Goal: Task Accomplishment & Management: Manage account settings

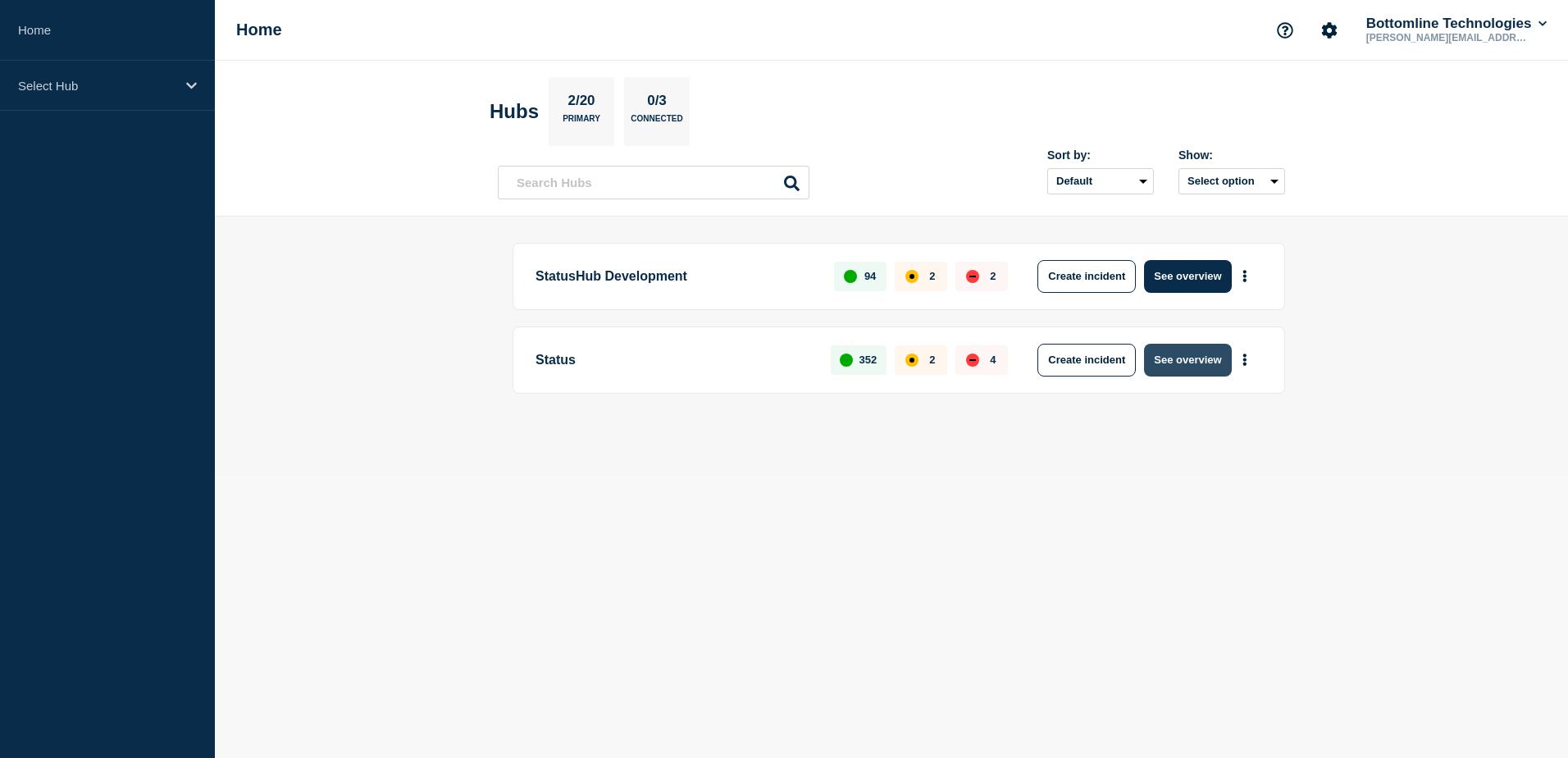
click at [1186, 355] on button "See overview" at bounding box center [1186, 360] width 87 height 32
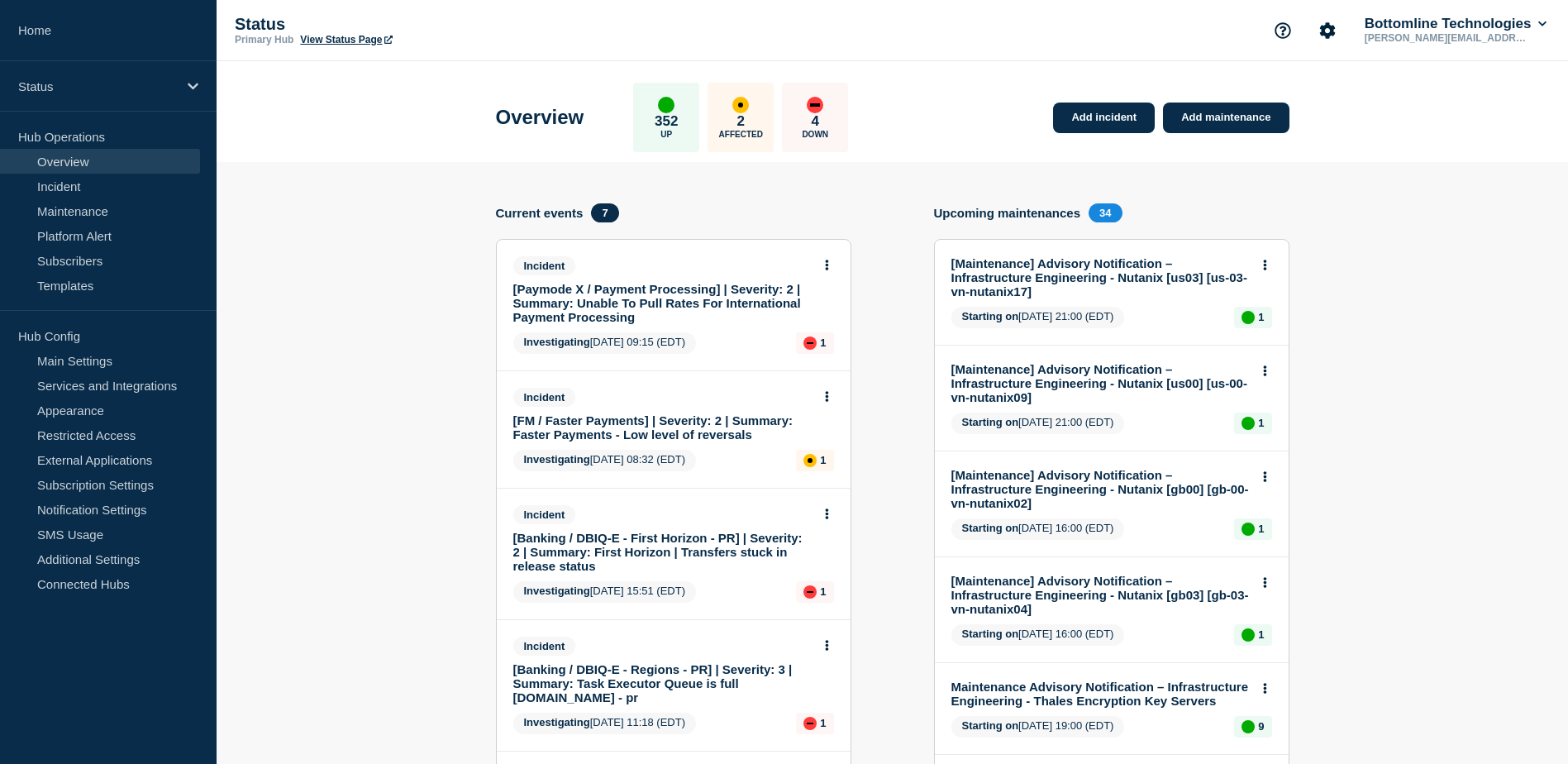
click at [638, 300] on link "[Paymode X / Payment Processing] | Severity: 2 | Summary: Unable To Pull Rates …" at bounding box center [662, 303] width 298 height 42
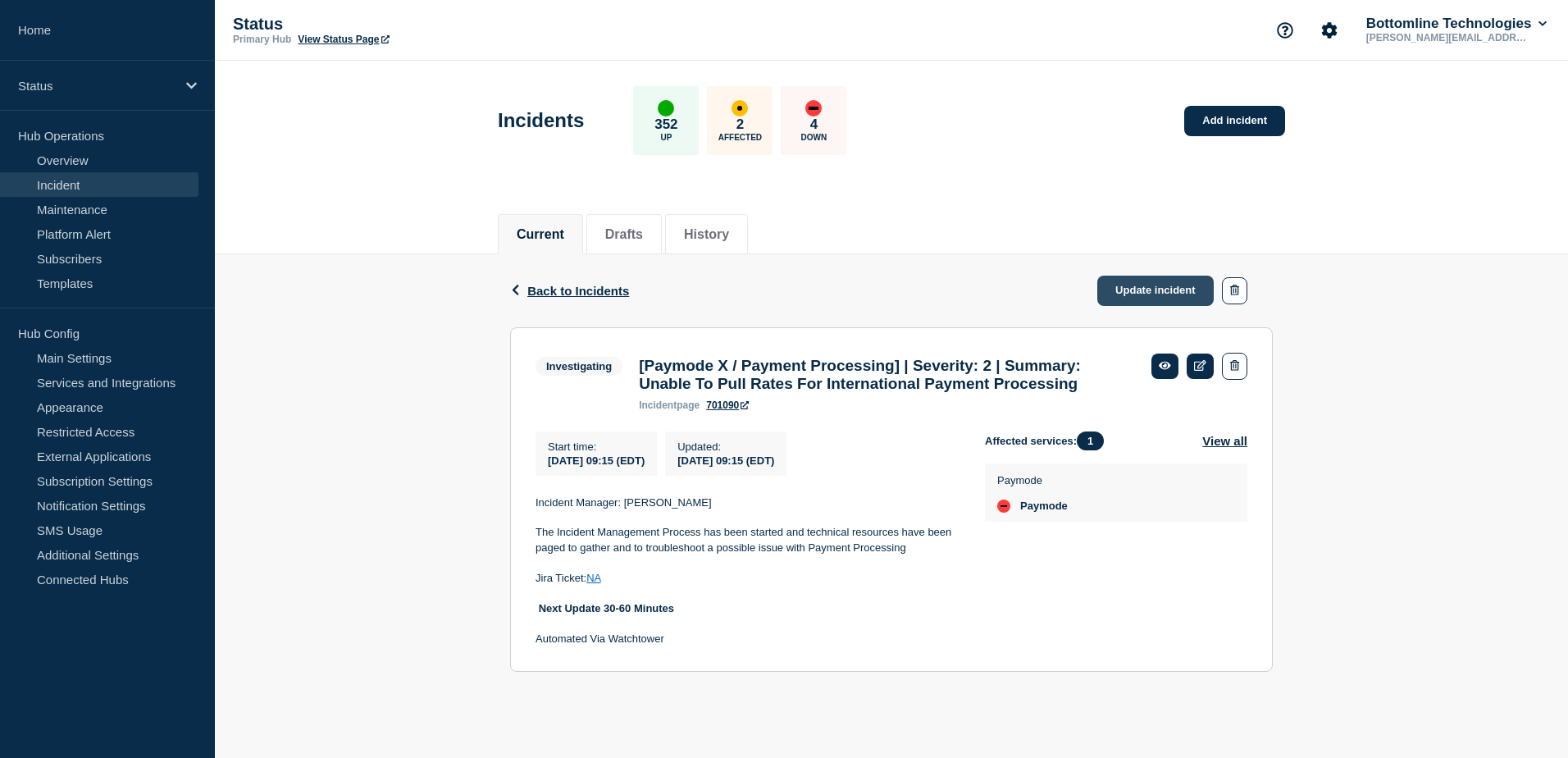
click at [1139, 292] on link "Update incident" at bounding box center [1155, 291] width 116 height 31
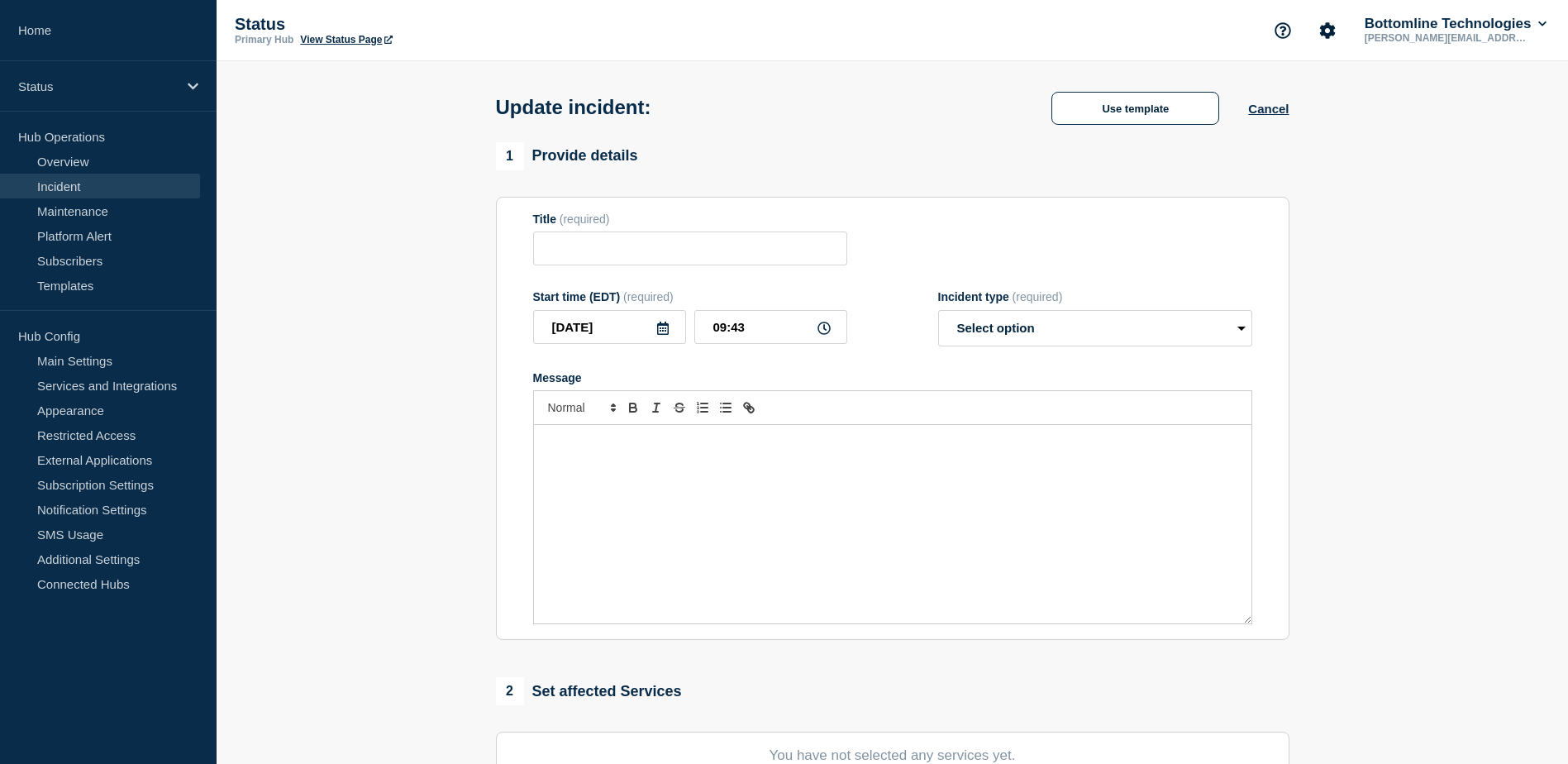
type input "[Paymode X / Payment Processing] | Severity: 2 | Summary: Unable To Pull Rates …"
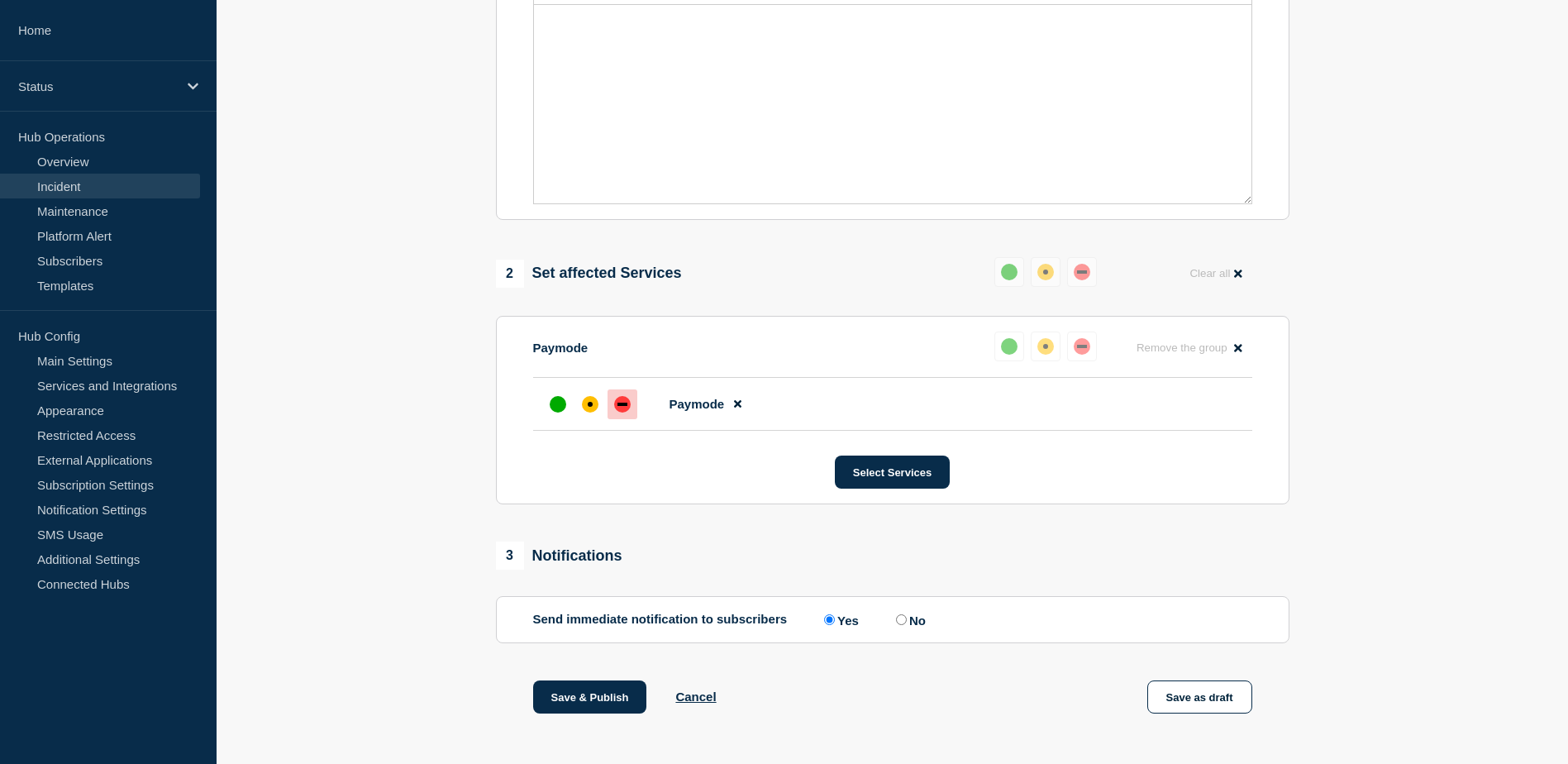
scroll to position [496, 0]
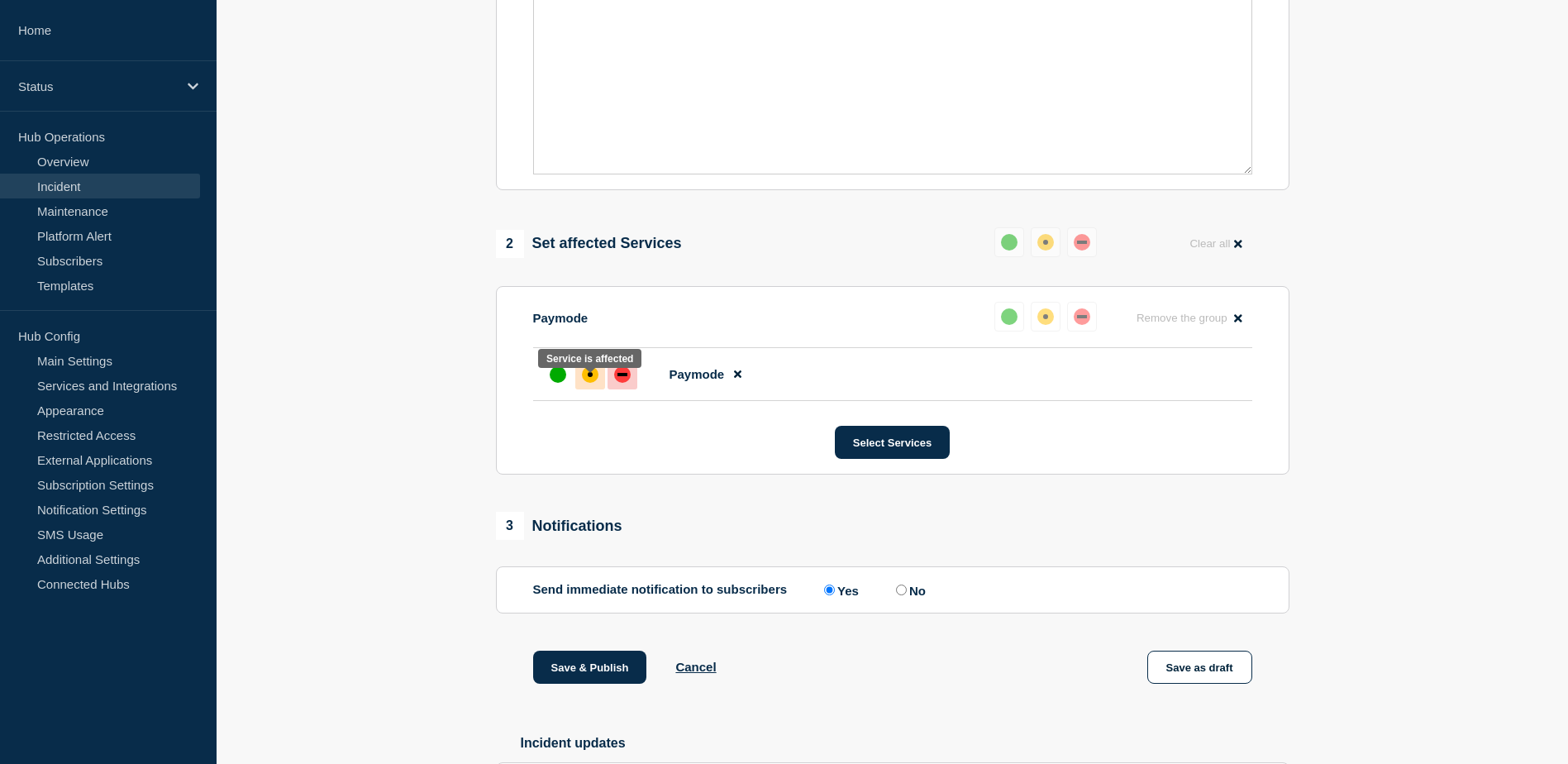
click at [586, 383] on div "affected" at bounding box center [590, 374] width 17 height 17
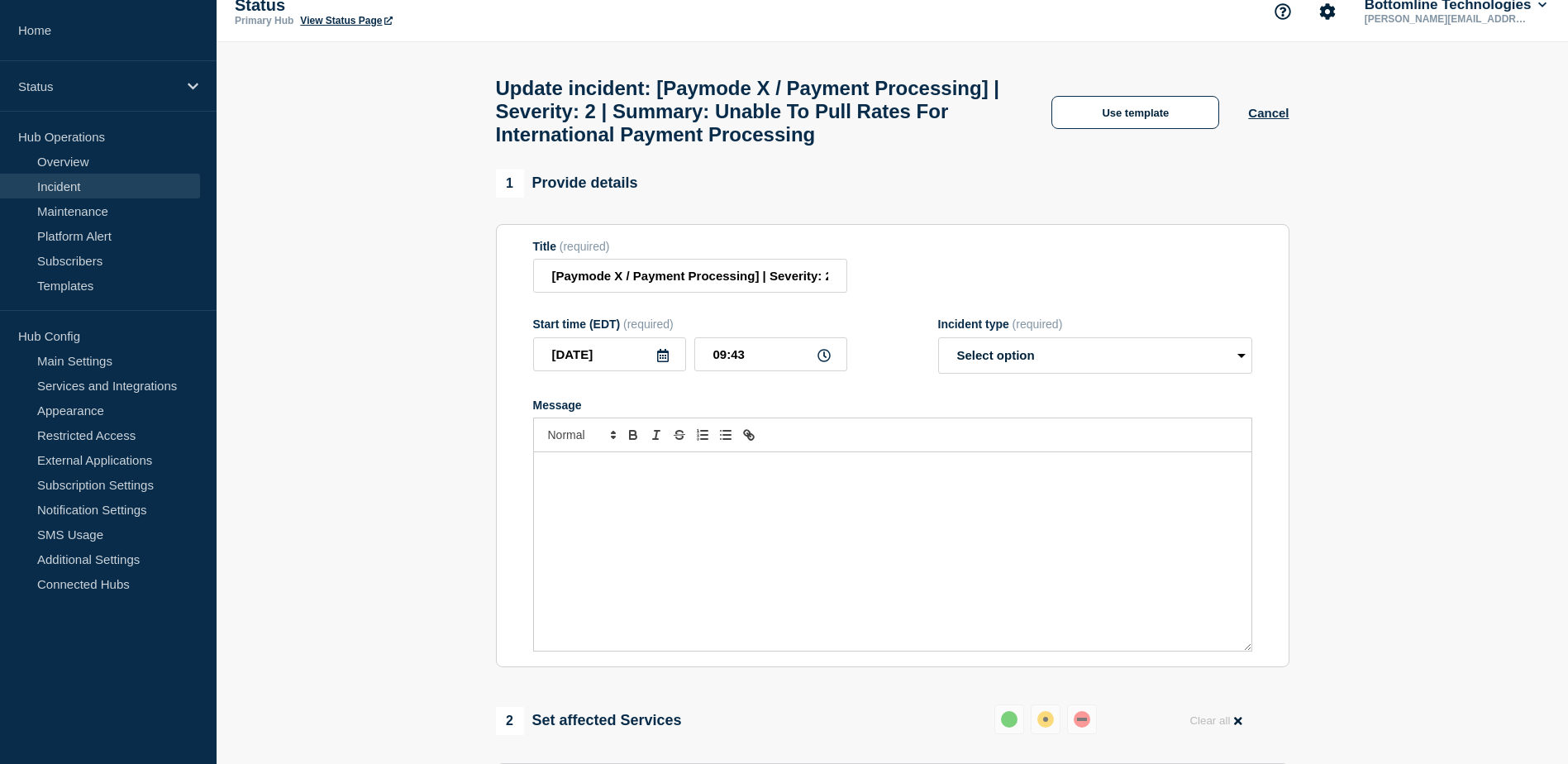
scroll to position [0, 0]
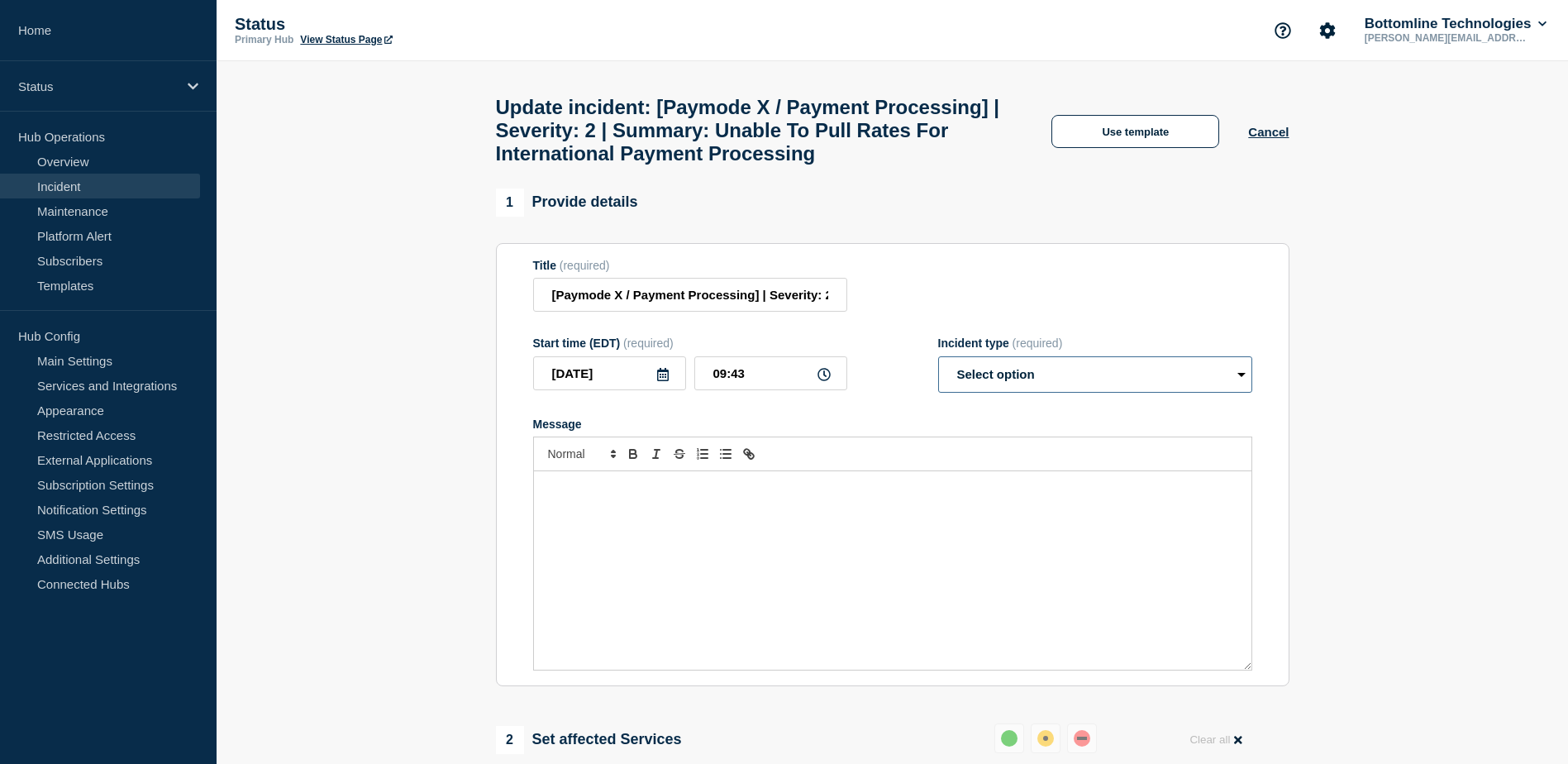
click at [1026, 378] on select "Select option Investigating Identified Monitoring Resolved" at bounding box center [1095, 374] width 314 height 36
select select "investigating"
click at [938, 368] on select "Select option Investigating Identified Monitoring Resolved" at bounding box center [1095, 374] width 314 height 36
click at [1142, 144] on button "Use template" at bounding box center [1135, 131] width 168 height 33
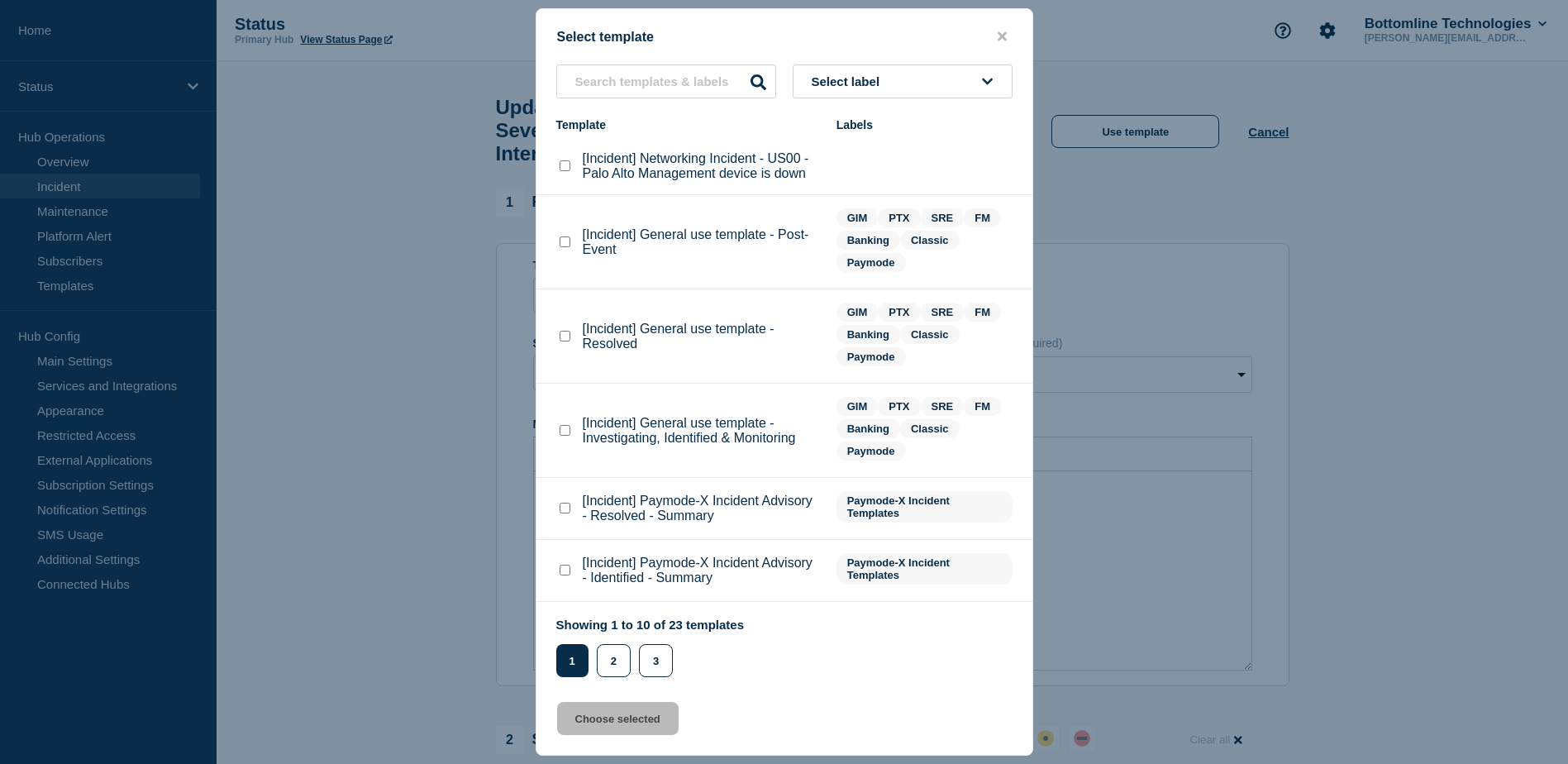
click at [563, 431] on checkbox"] "[Incident] General use template - Investigating, Identified & Monitoring checkb…" at bounding box center [564, 431] width 11 height 11
checkbox checkbox"] "true"
click at [615, 718] on button "Choose selected" at bounding box center [618, 718] width 122 height 33
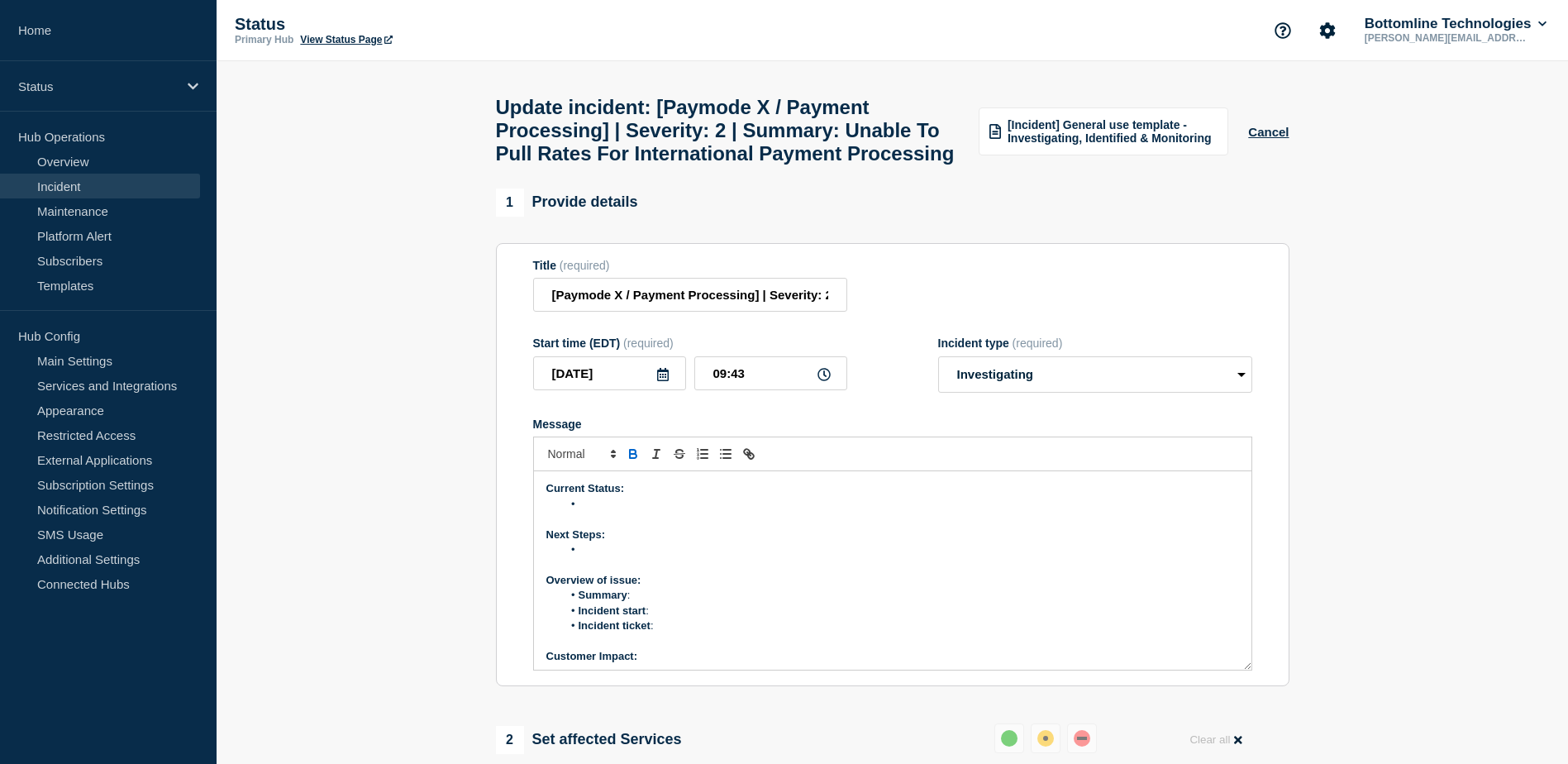
click at [600, 512] on li "Message" at bounding box center [900, 504] width 676 height 15
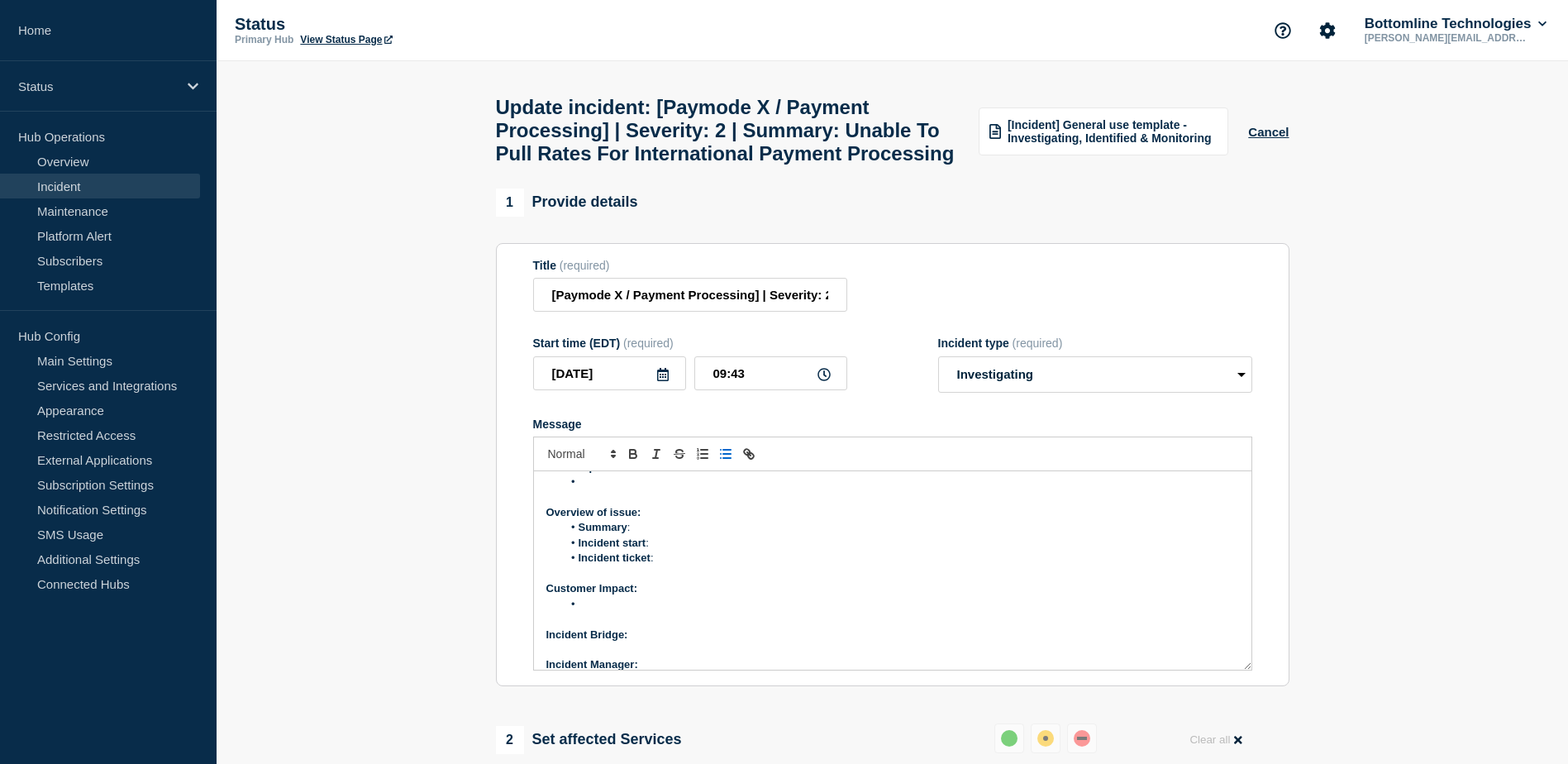
scroll to position [142, 0]
click at [609, 537] on li "Message" at bounding box center [900, 529] width 676 height 15
click at [598, 537] on li "Message" at bounding box center [900, 529] width 676 height 15
click at [662, 536] on li "Incident start :" at bounding box center [900, 528] width 676 height 15
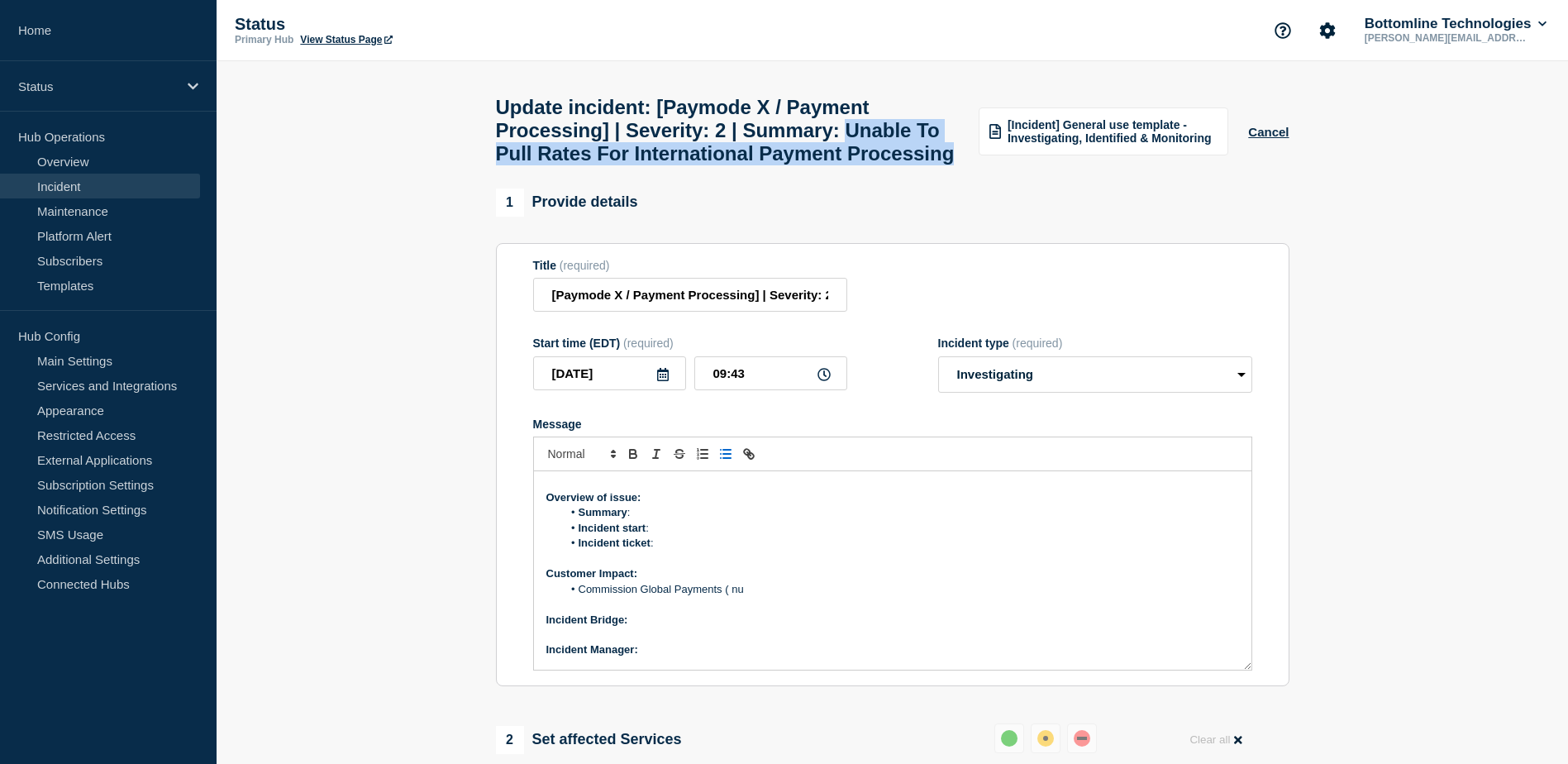
drag, startPoint x: 499, startPoint y: 162, endPoint x: 724, endPoint y: 189, distance: 226.6
click at [724, 165] on h1 "Update incident: [Paymode X / Payment Processing] | Severity: 2 | Summary: Unab…" at bounding box center [728, 131] width 464 height 70
drag, startPoint x: 724, startPoint y: 189, endPoint x: 676, endPoint y: 189, distance: 48.0
copy h1 "Unable To Pull Rates For International Payment Processing"
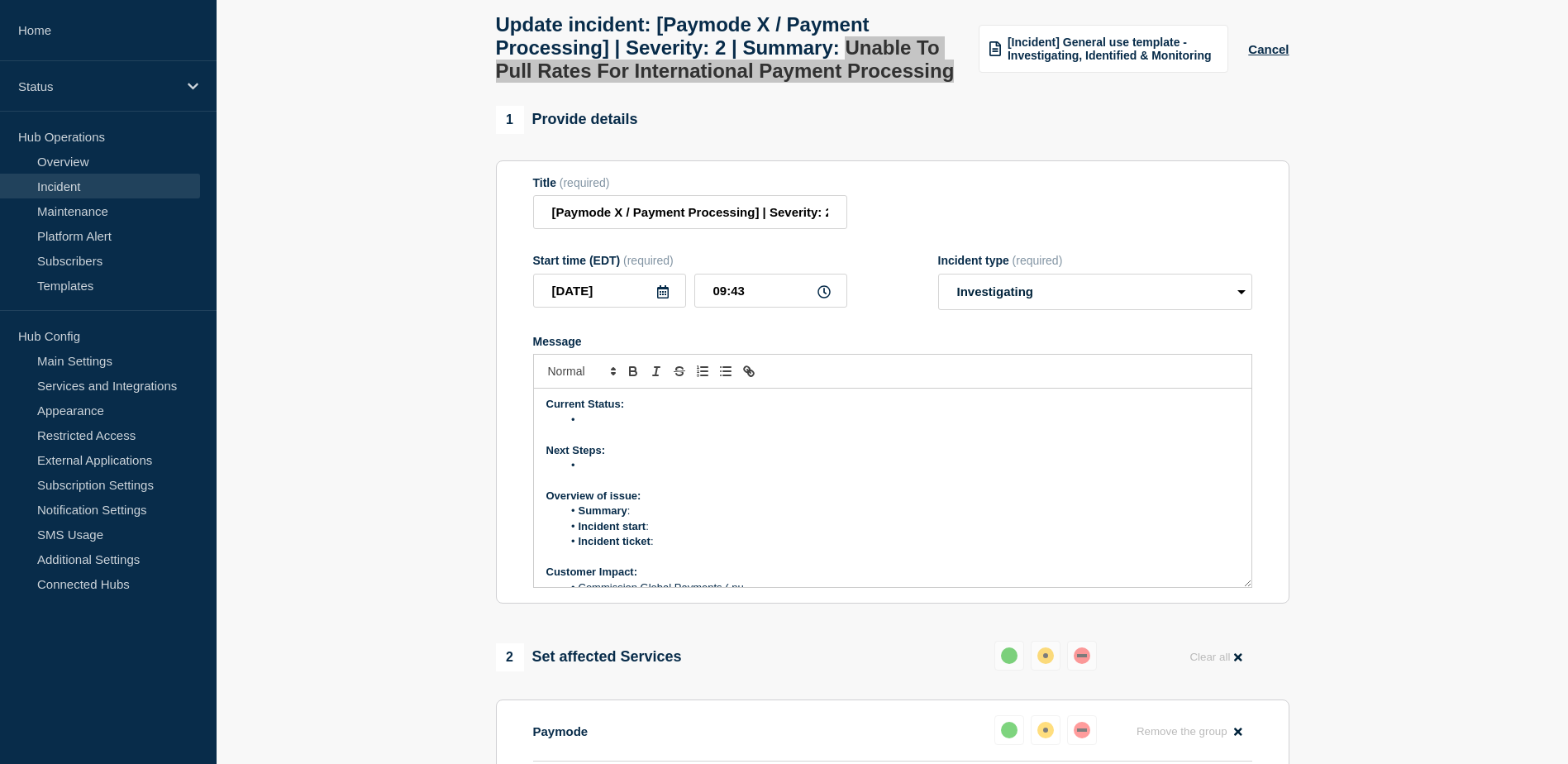
scroll to position [0, 0]
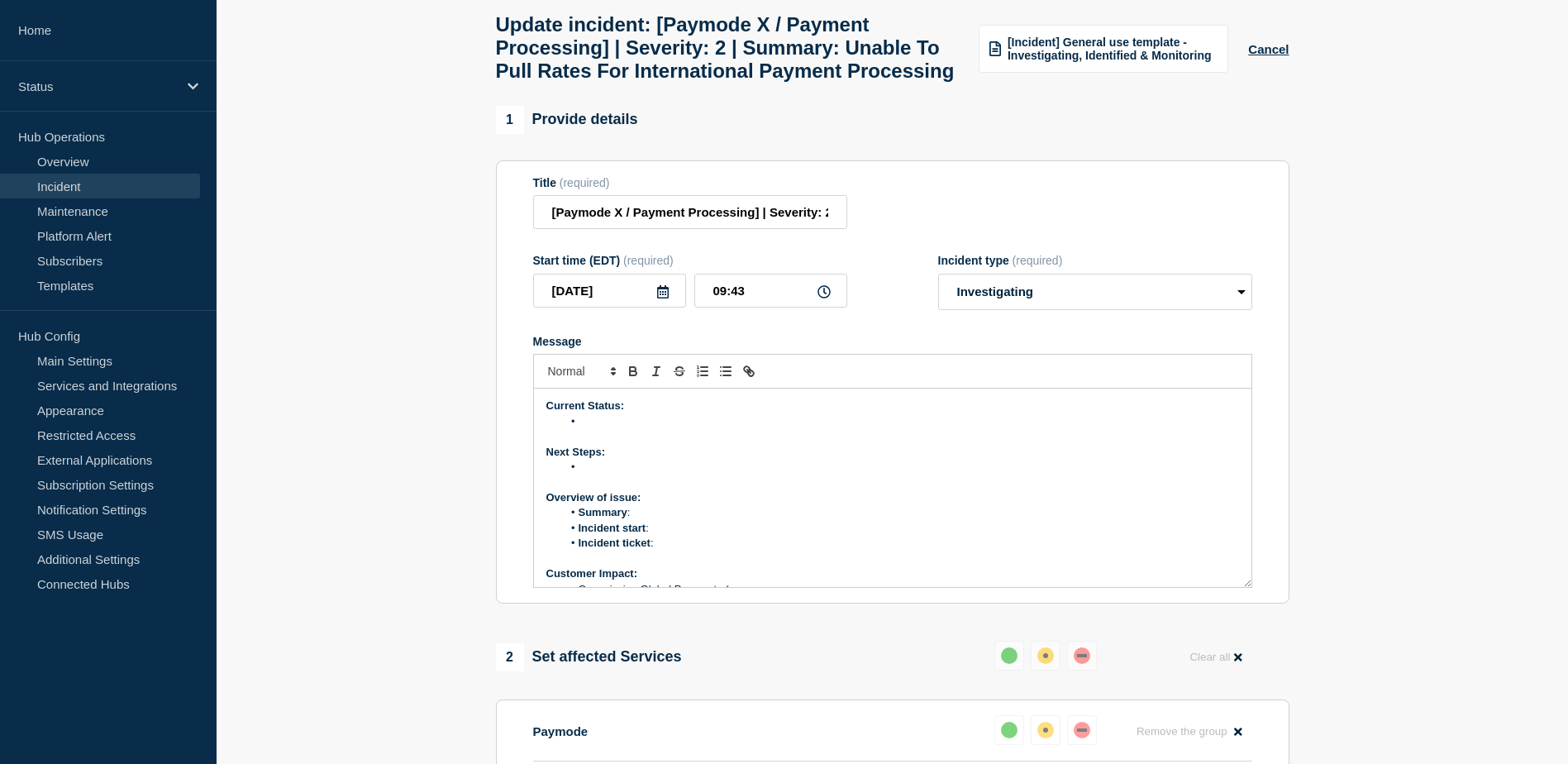
drag, startPoint x: 579, startPoint y: 506, endPoint x: 567, endPoint y: 506, distance: 12.0
click at [567, 475] on li "Message" at bounding box center [900, 467] width 676 height 15
drag, startPoint x: 585, startPoint y: 503, endPoint x: 570, endPoint y: 505, distance: 15.1
click at [570, 475] on li "Message" at bounding box center [900, 467] width 676 height 15
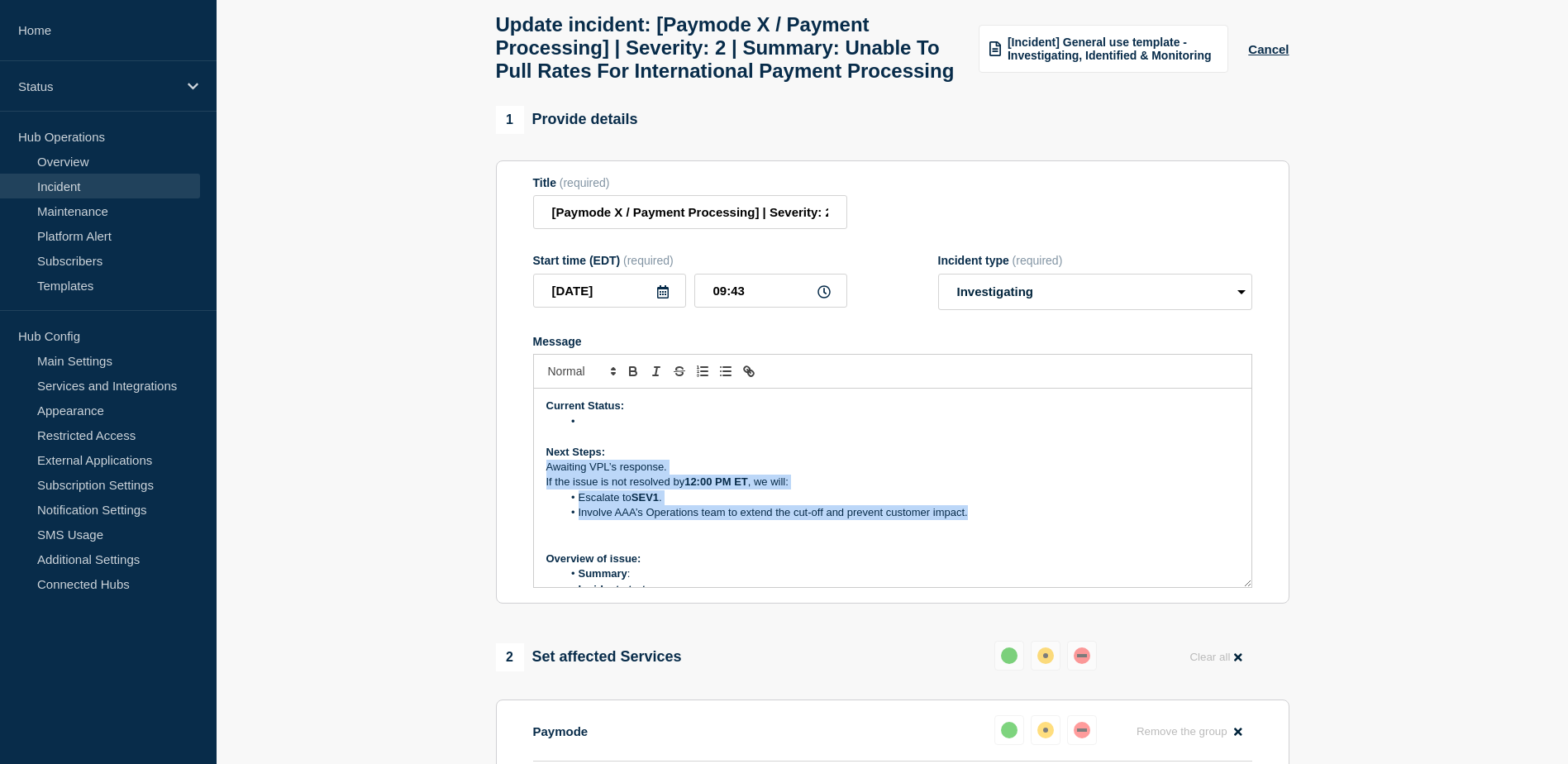
drag, startPoint x: 970, startPoint y: 550, endPoint x: 543, endPoint y: 508, distance: 429.1
click at [543, 508] on div "Current Status: Next Steps: Awaiting VPL’s response. If the issue is not resolv…" at bounding box center [892, 487] width 717 height 198
click at [721, 378] on icon "Toggle bulleted list" at bounding box center [725, 371] width 15 height 15
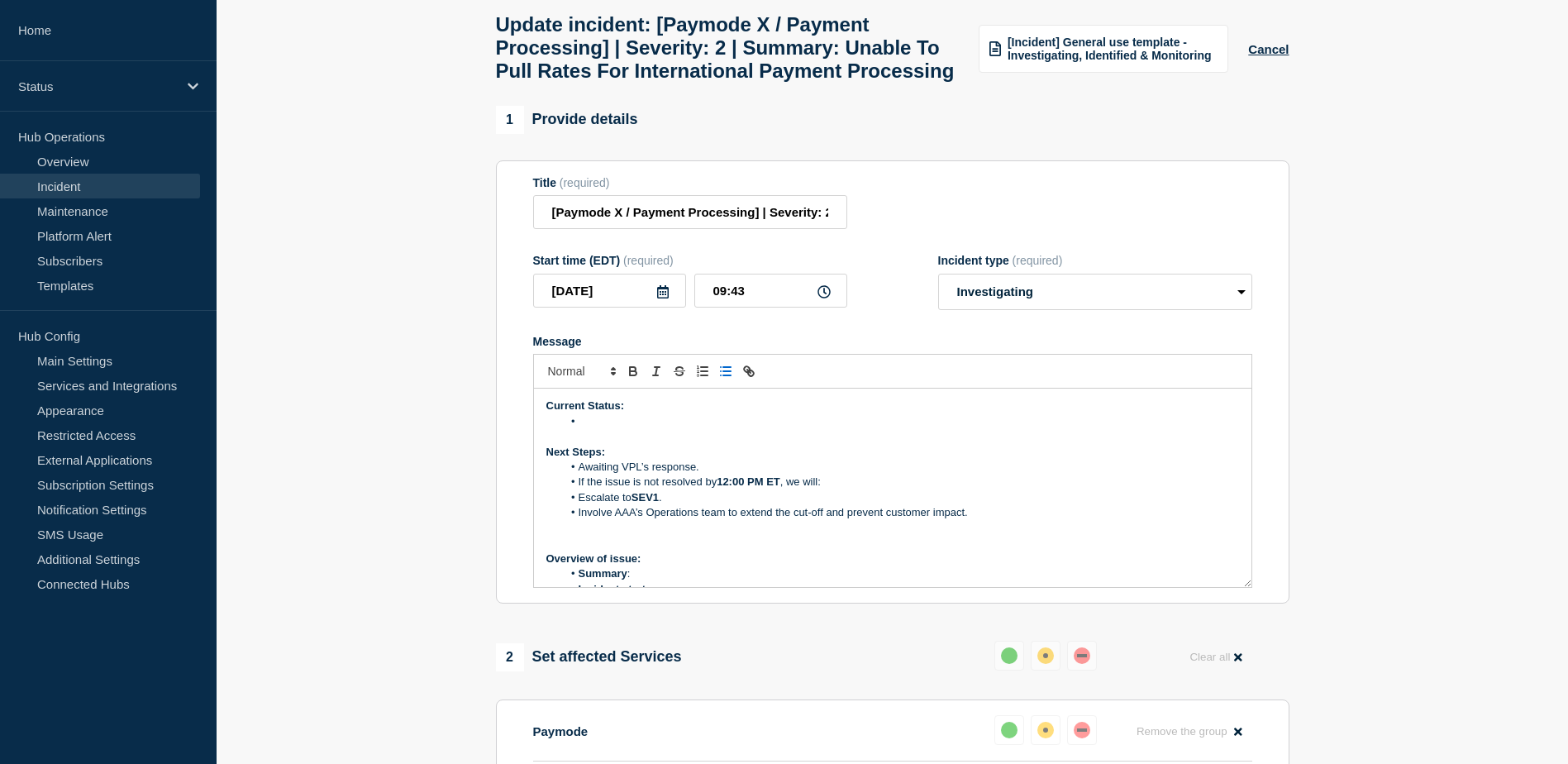
click at [588, 490] on li "If the issue is not resolved by 12:00 PM ET , we will:" at bounding box center [900, 482] width 676 height 15
click at [605, 490] on p "If the issue is not resolved by 12:00 PM ET , we will:" at bounding box center [892, 482] width 692 height 15
click at [573, 536] on p "Message" at bounding box center [892, 528] width 692 height 15
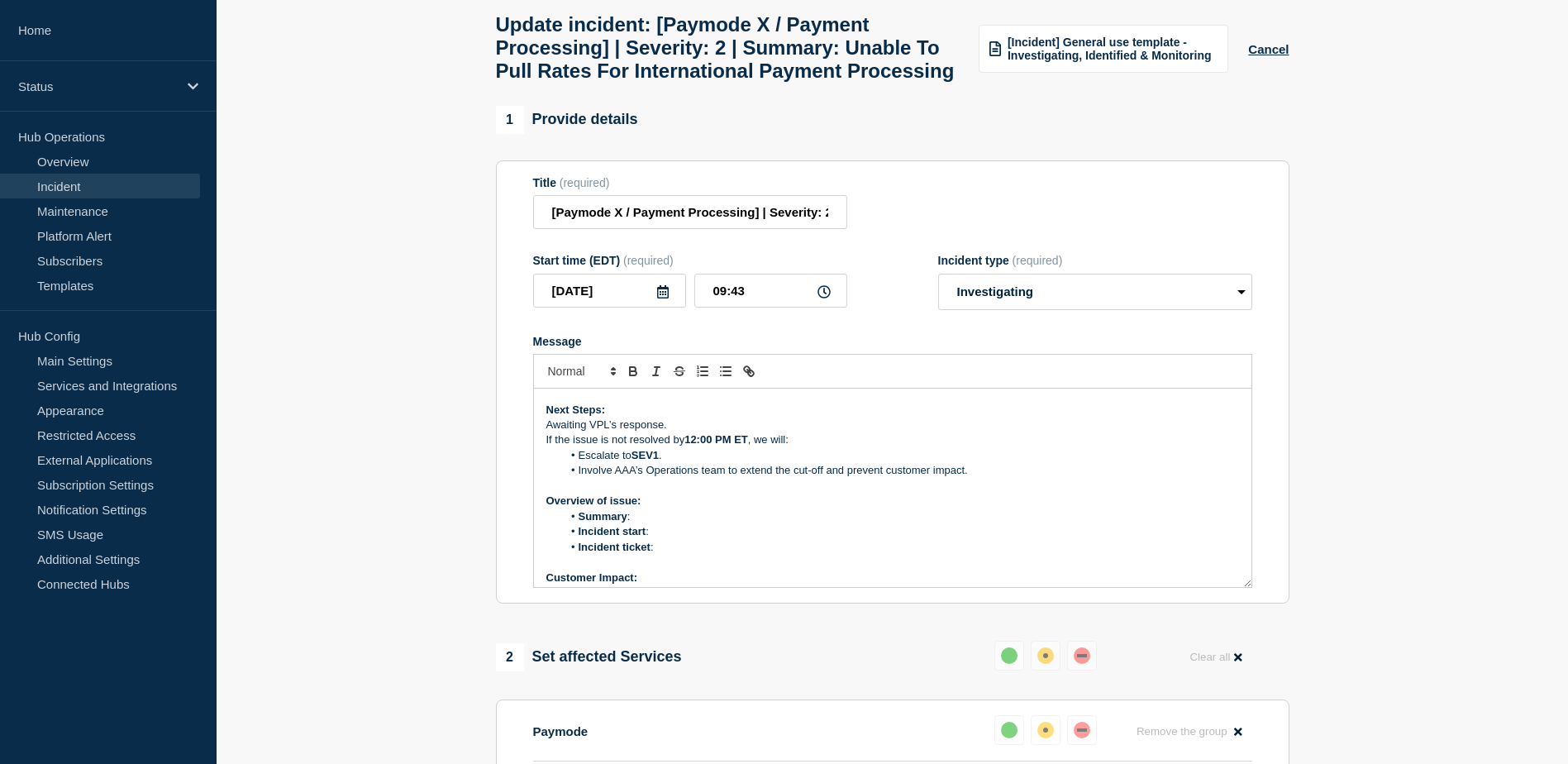
scroll to position [83, 0]
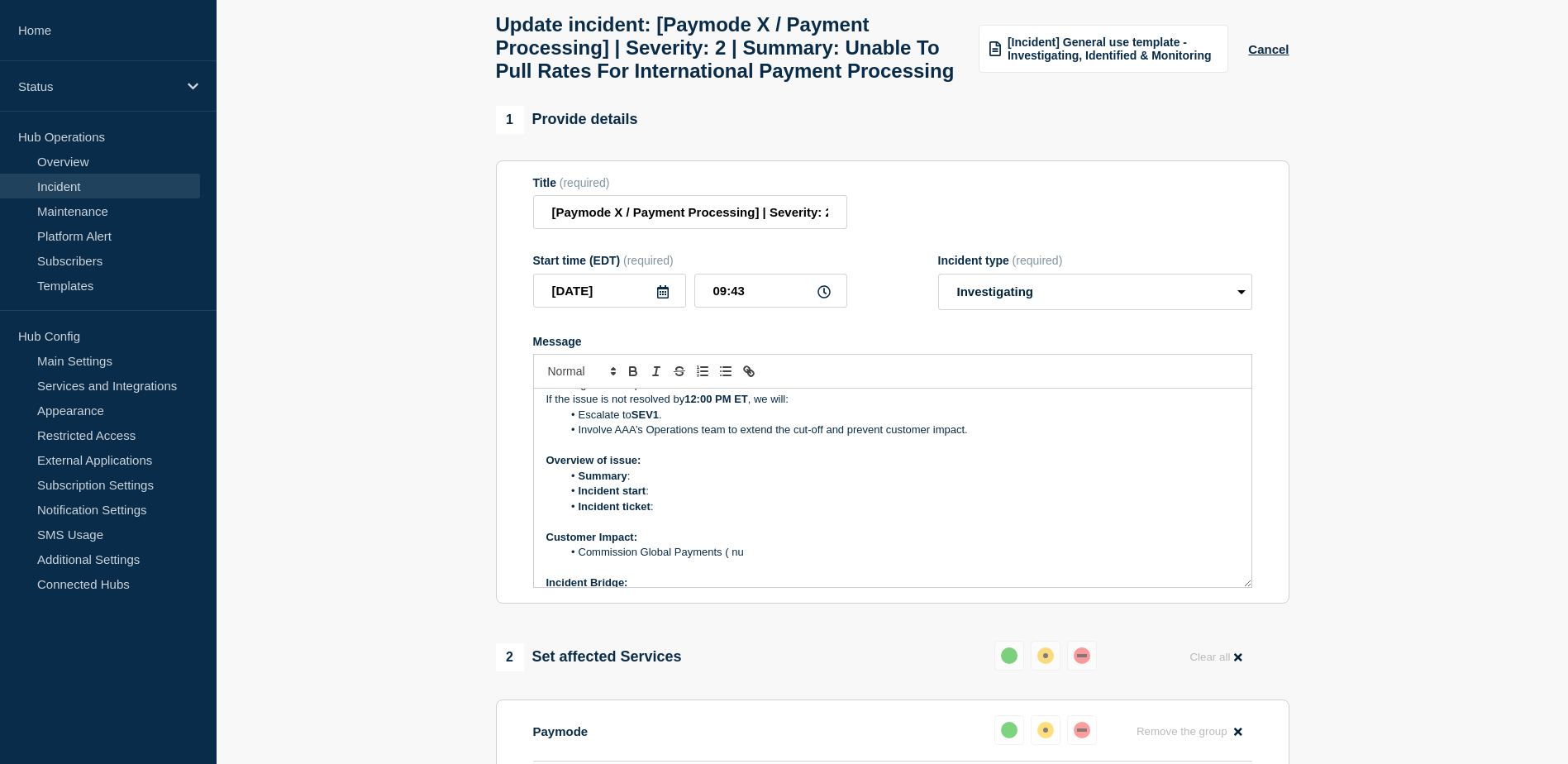
click at [644, 483] on li "Summary :" at bounding box center [900, 476] width 676 height 15
click at [666, 498] on li "Incident start :" at bounding box center [900, 491] width 676 height 15
click at [669, 514] on li "Incident ticket :" at bounding box center [900, 506] width 676 height 15
drag, startPoint x: 706, startPoint y: 543, endPoint x: 660, endPoint y: 546, distance: 46.1
click at [660, 514] on li "Incident ticket : WT-57761" at bounding box center [900, 506] width 676 height 15
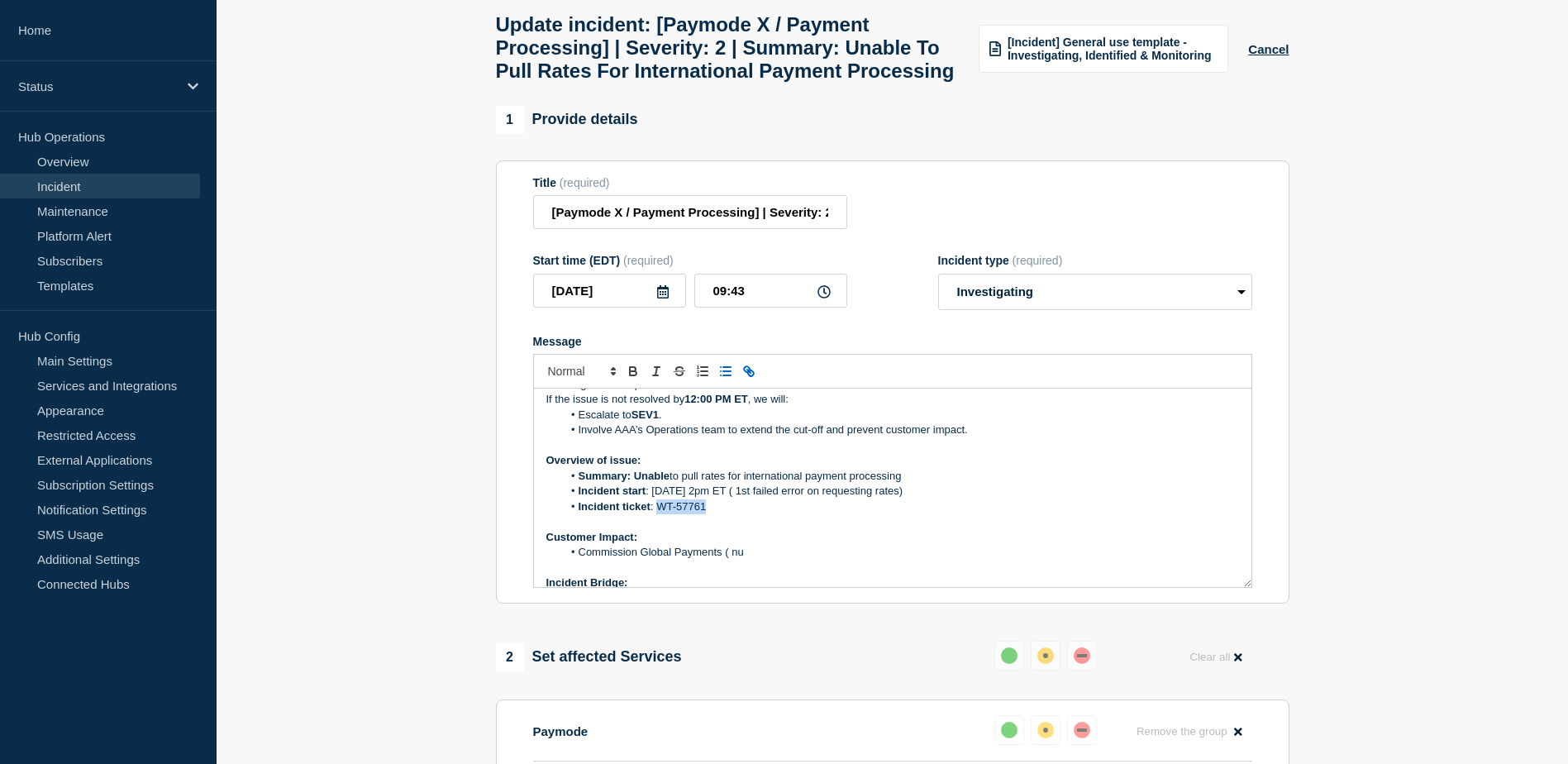
click at [754, 378] on icon "Toggle link" at bounding box center [749, 371] width 15 height 15
paste input "[URL][DOMAIN_NAME]"
click at [788, 543] on link at bounding box center [779, 536] width 38 height 12
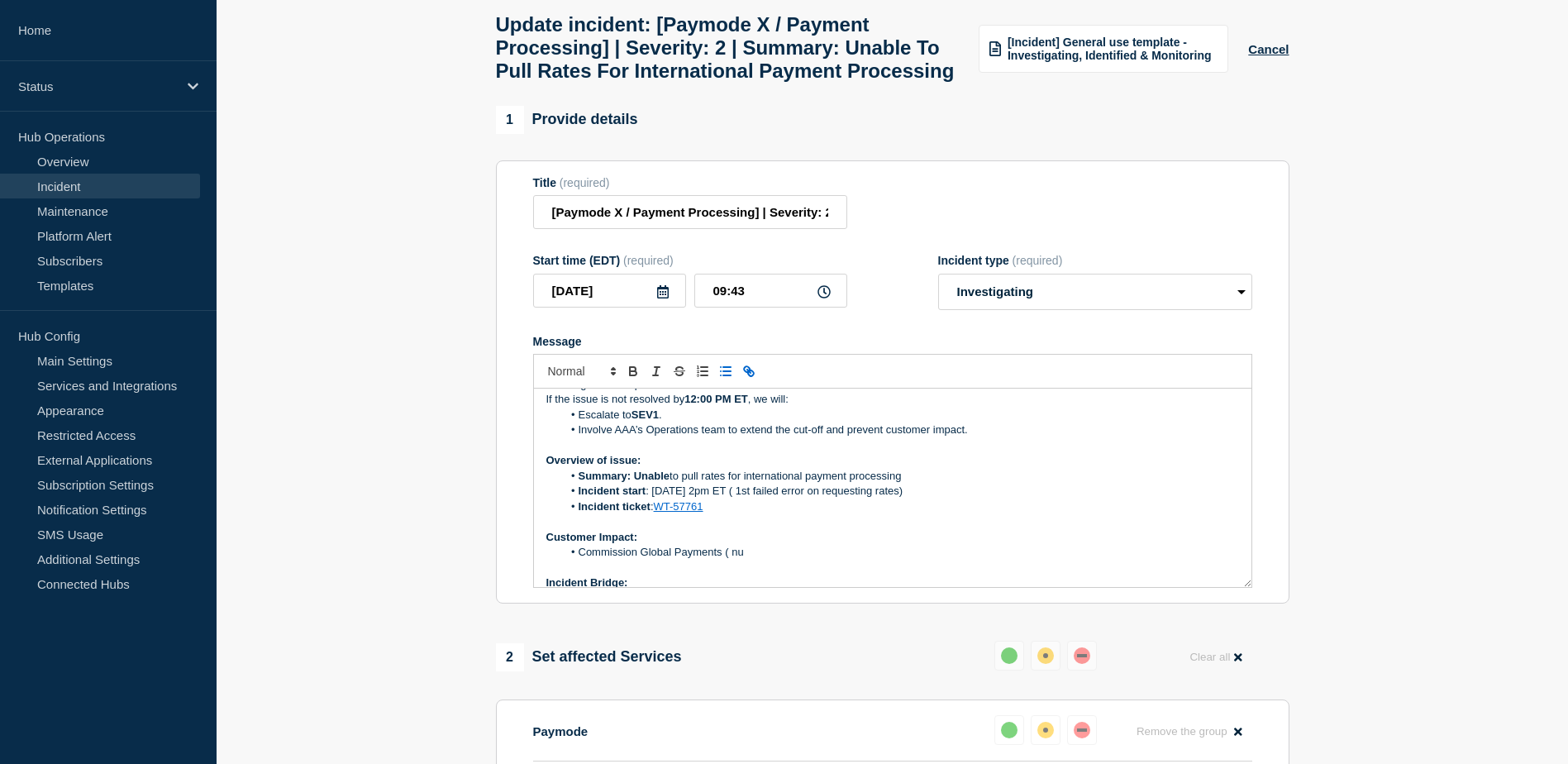
click at [831, 545] on p "Customer Impact:" at bounding box center [892, 537] width 692 height 15
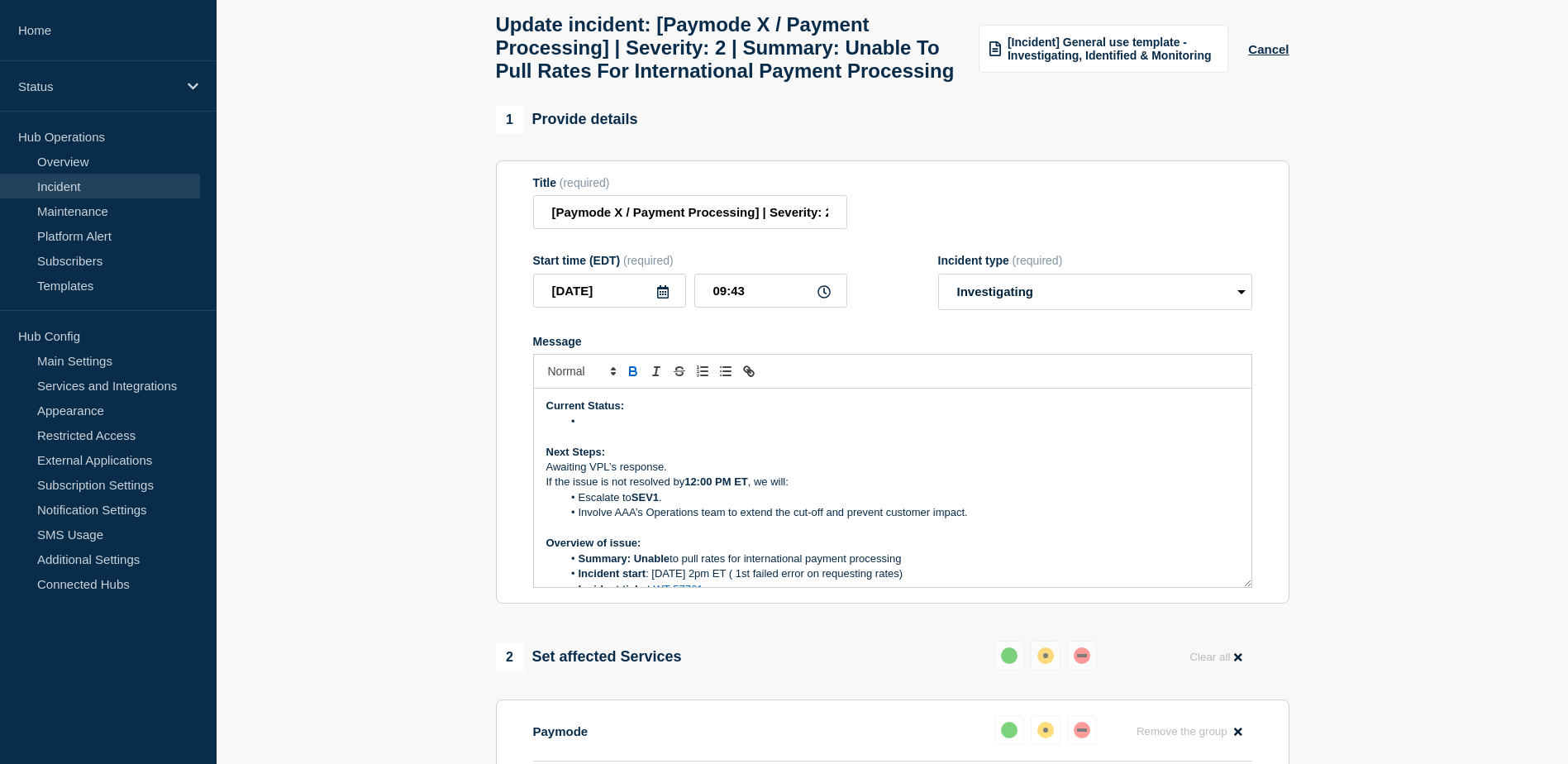
click at [594, 429] on li "Message" at bounding box center [900, 421] width 676 height 15
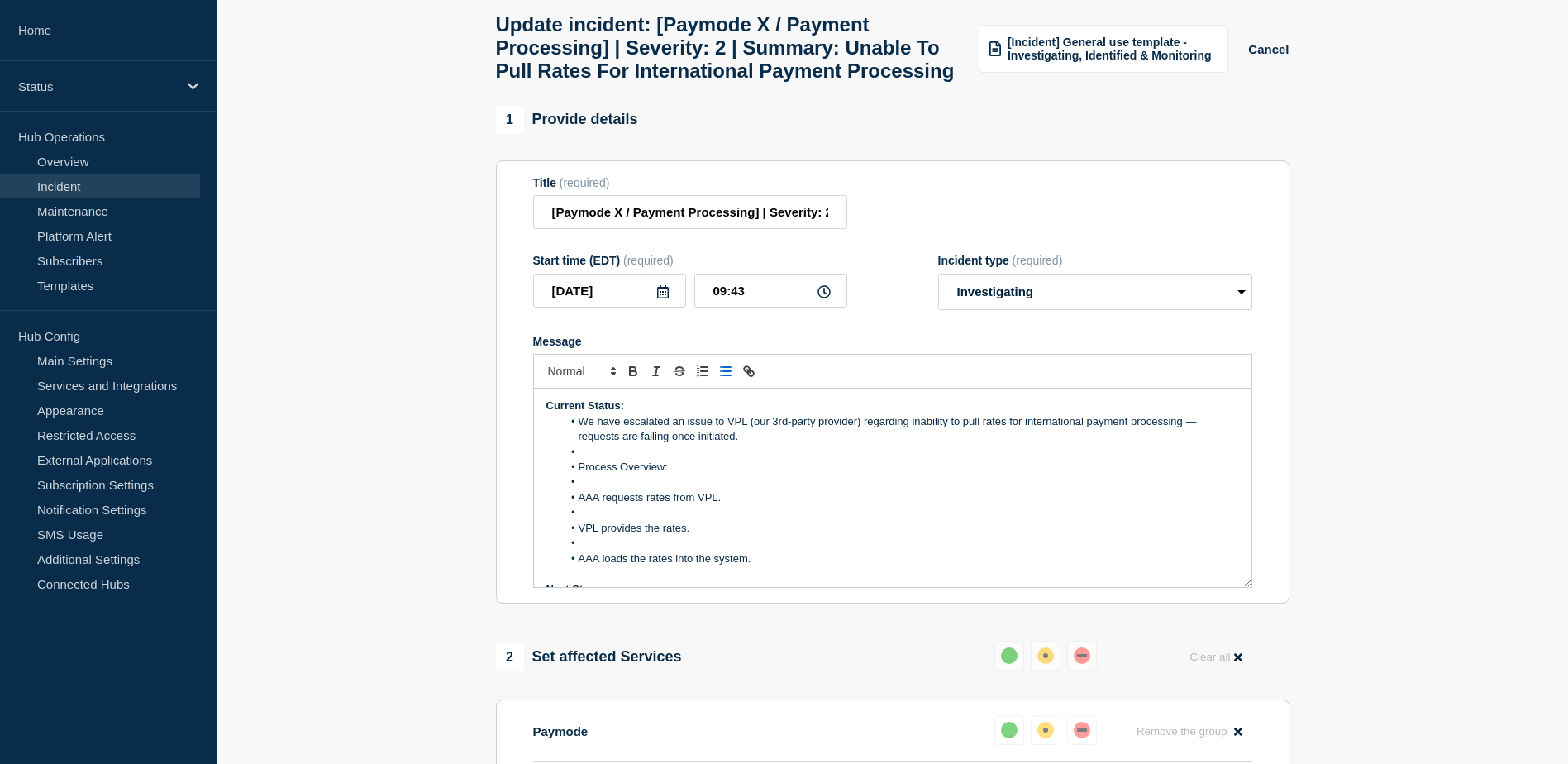
click at [582, 445] on li "We have escalated an issue to VPL (our 3rd-party provider) regarding inability …" at bounding box center [900, 429] width 676 height 31
click at [594, 460] on li "Message" at bounding box center [900, 452] width 676 height 15
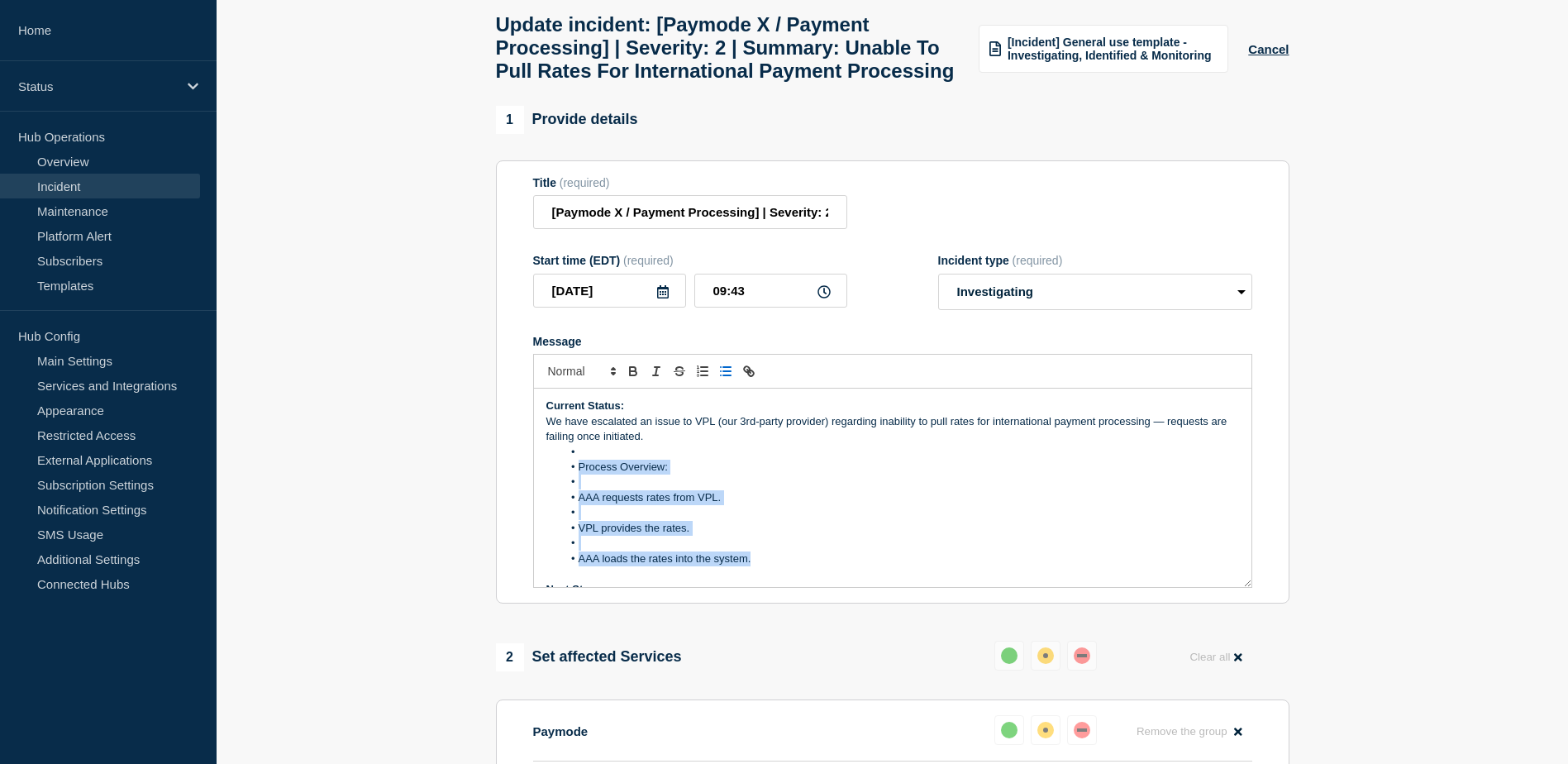
drag, startPoint x: 758, startPoint y: 521, endPoint x: 571, endPoint y: 499, distance: 188.3
click at [571, 499] on ol "Process Overview: AAA requests rates from VPL. VPL provides the rates. AAA load…" at bounding box center [892, 506] width 692 height 123
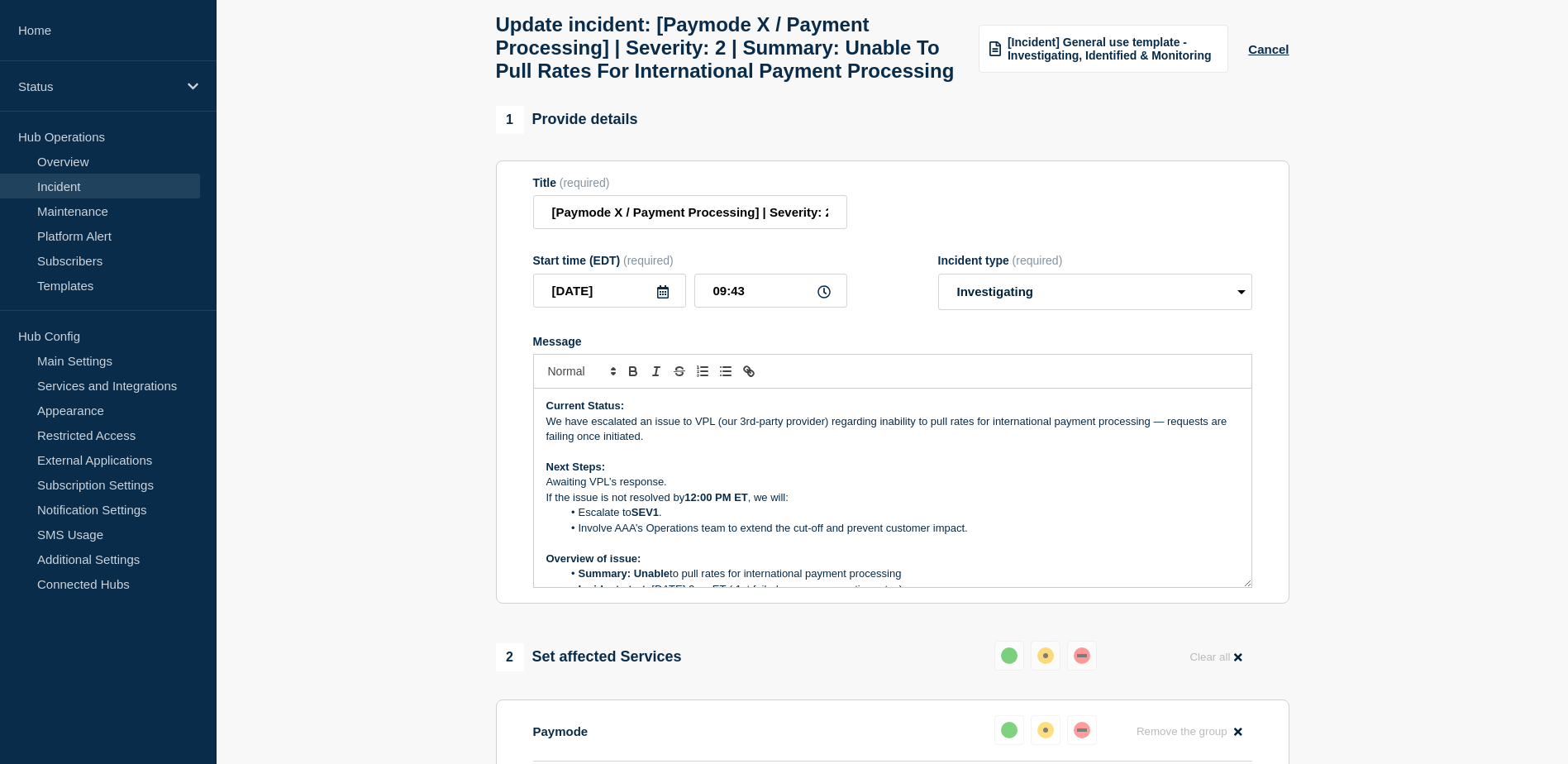
click at [543, 462] on div "Current Status: We have escalated an issue to VPL (our 3rd-party provider) rega…" at bounding box center [892, 487] width 717 height 198
click at [726, 378] on icon "Toggle bulleted list" at bounding box center [725, 371] width 15 height 15
click at [768, 445] on li "We have escalated an issue to VPL (our 3rd-party provider) regarding inability …" at bounding box center [900, 429] width 676 height 31
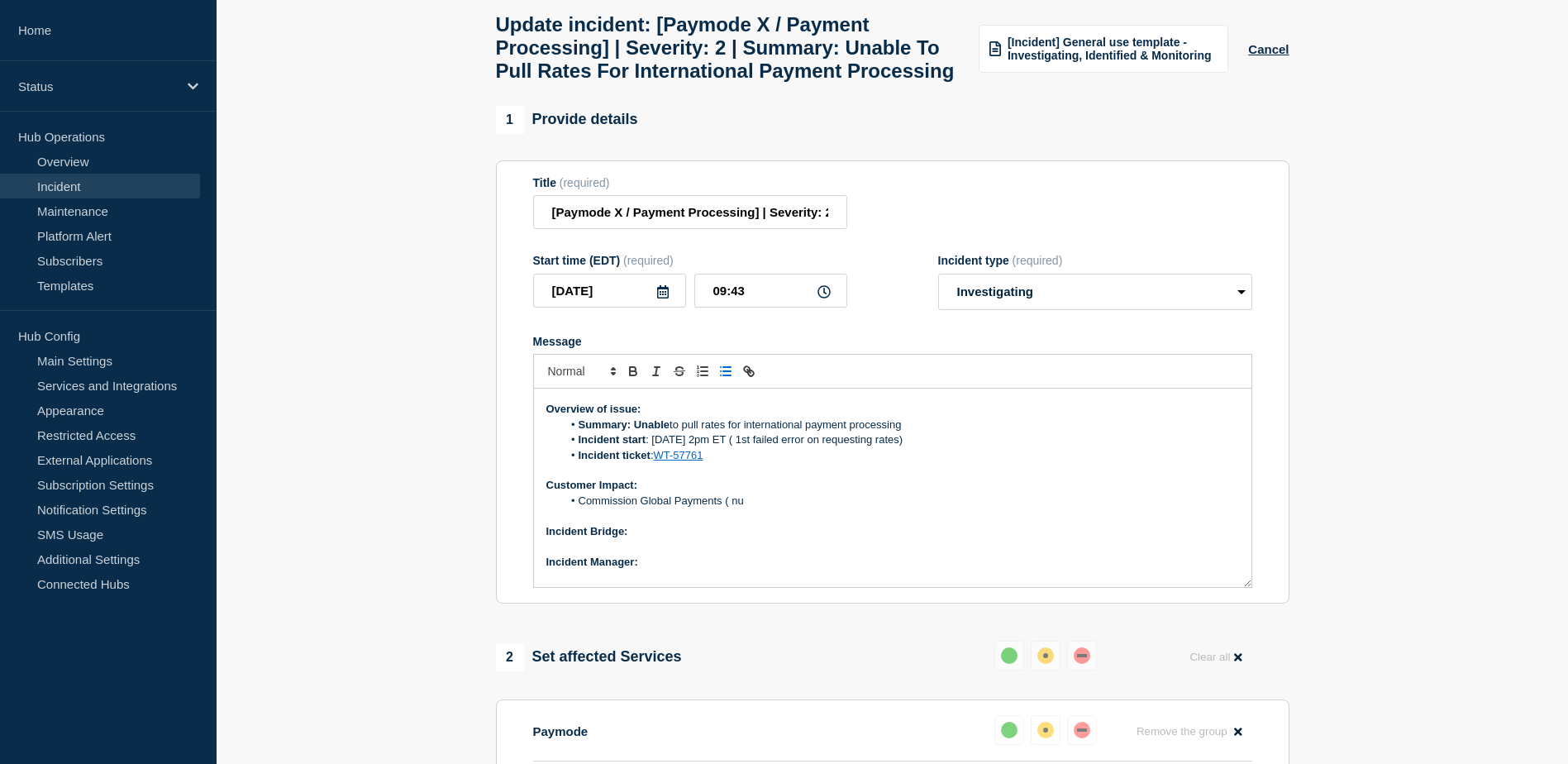
scroll to position [165, 0]
click at [579, 507] on li "Commission Global Payments ( nu" at bounding box center [900, 499] width 676 height 15
drag, startPoint x: 1069, startPoint y: 540, endPoint x: 915, endPoint y: 536, distance: 154.1
click at [915, 507] on li "No customer impact at this time due to the cut-off not being reached.Commission…" at bounding box center [900, 499] width 676 height 15
click at [937, 507] on li "No customer impact at this time due to the cut-off not being reached" at bounding box center [900, 499] width 676 height 15
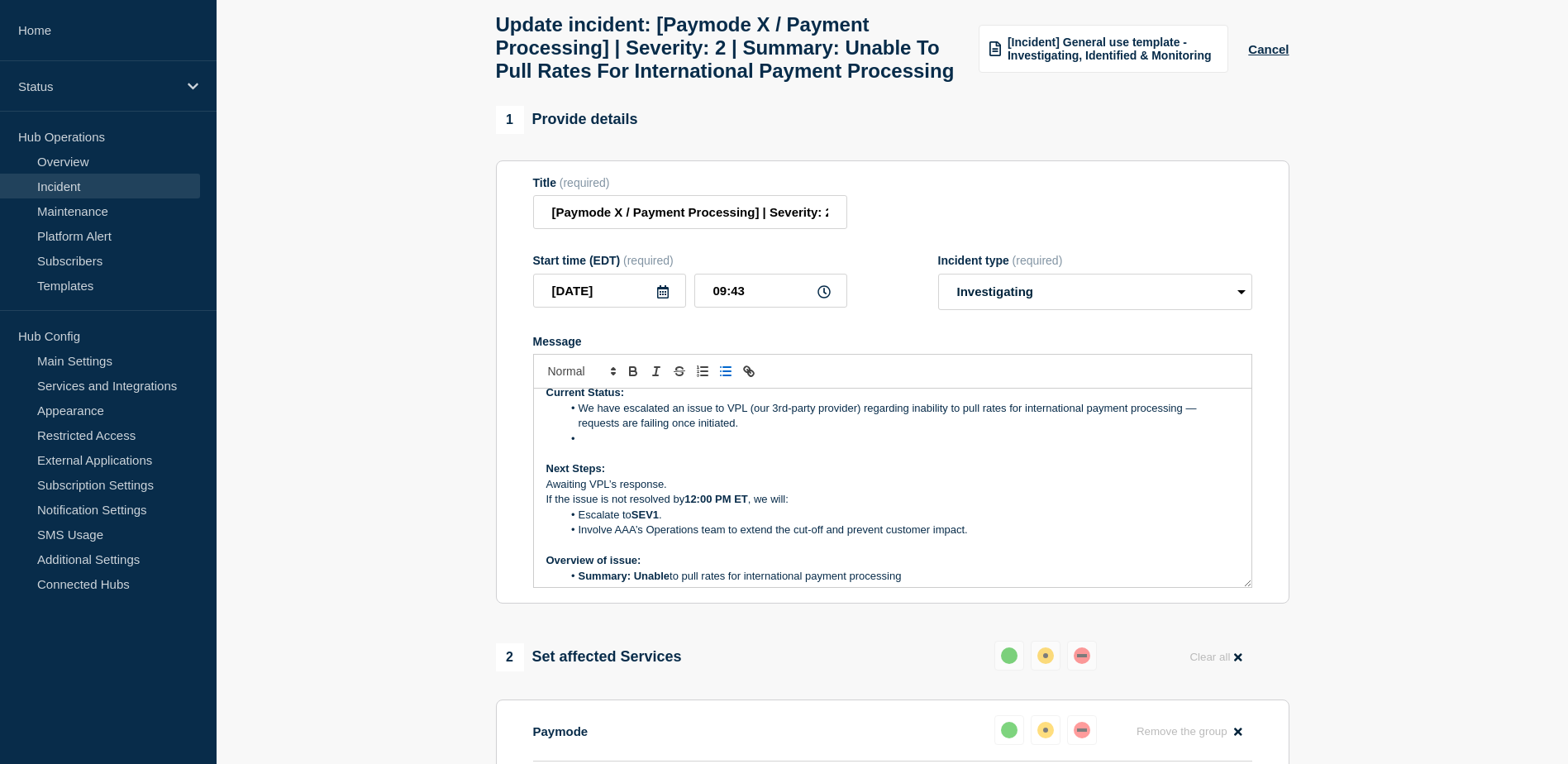
scroll to position [0, 0]
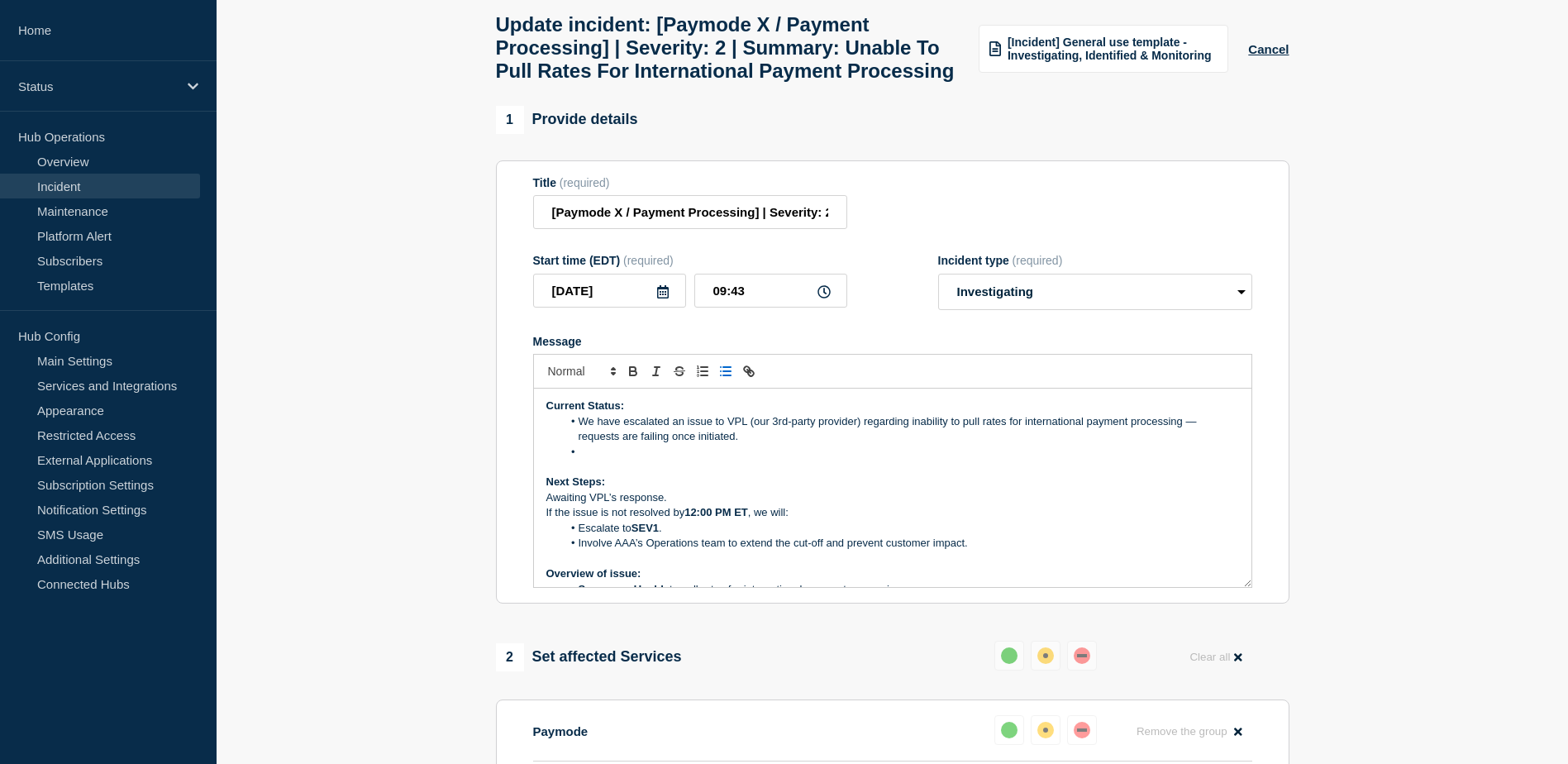
click at [595, 460] on li "Message" at bounding box center [900, 452] width 676 height 15
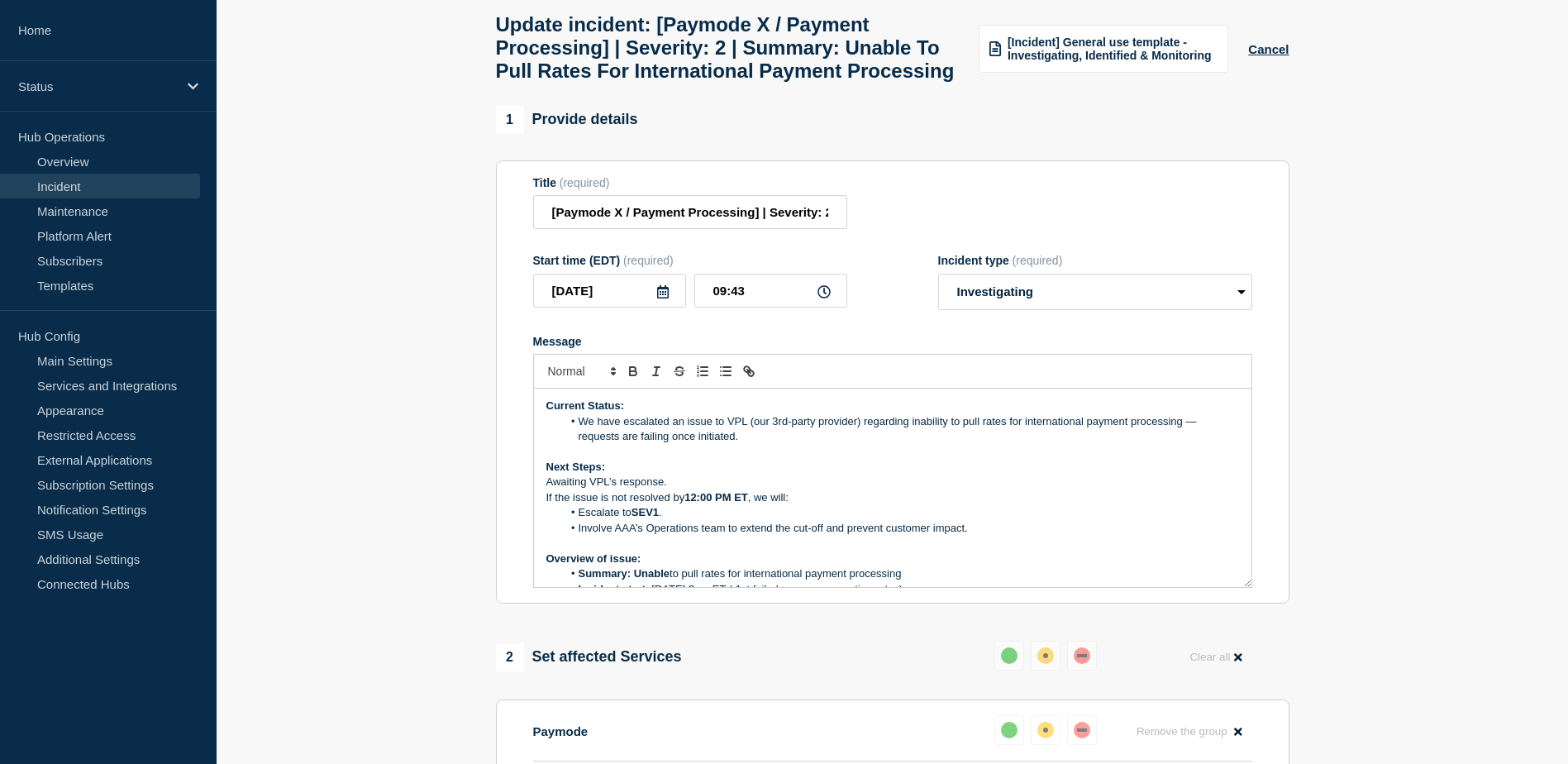
click at [578, 445] on li "We have escalated an issue to VPL (our 3rd-party provider) regarding inability …" at bounding box center [900, 429] width 676 height 31
click at [650, 445] on p "We have escalated an issue to VPL (our 3rd-party provider) regarding inability …" at bounding box center [892, 429] width 692 height 31
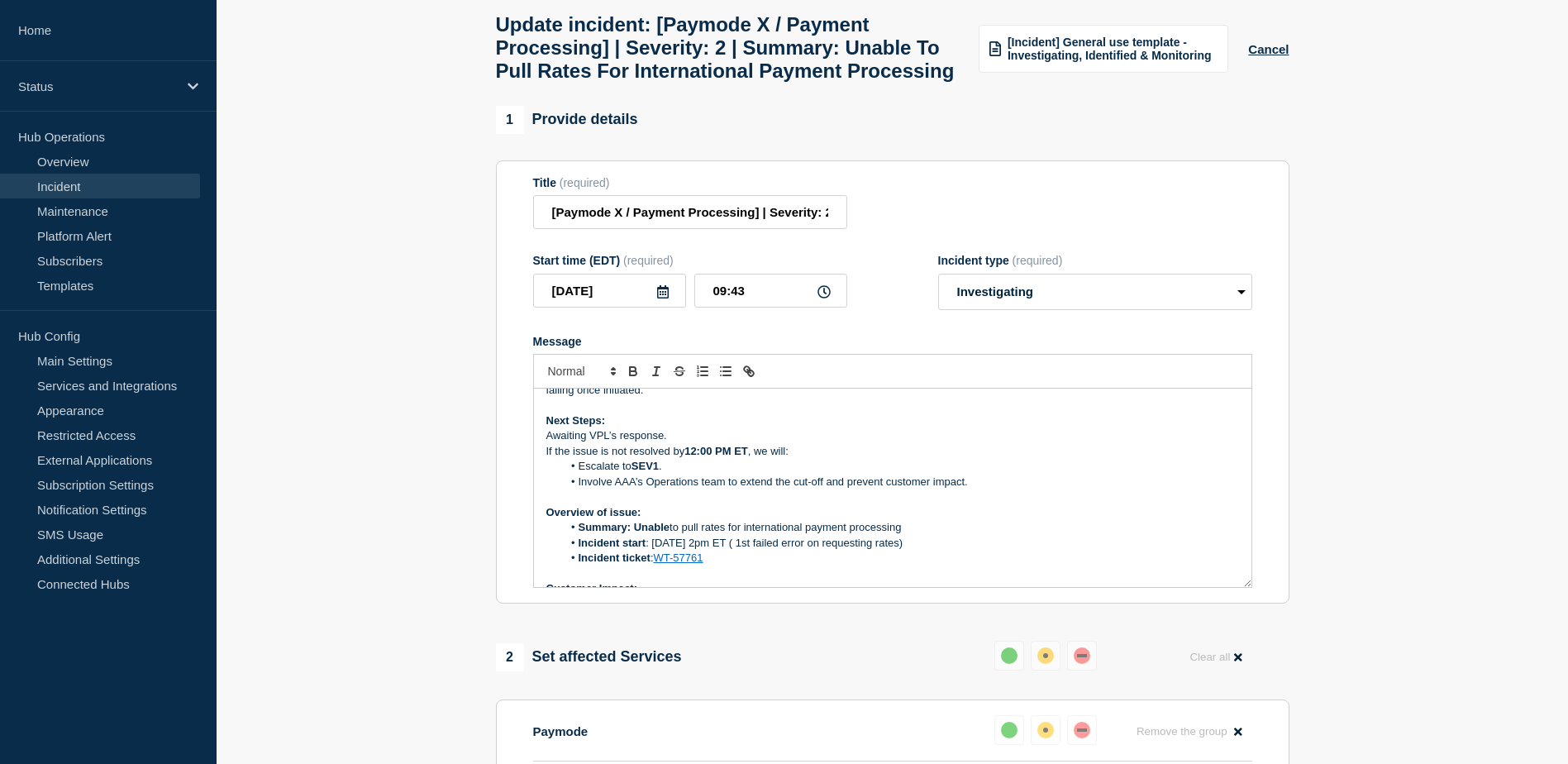
scroll to position [83, 0]
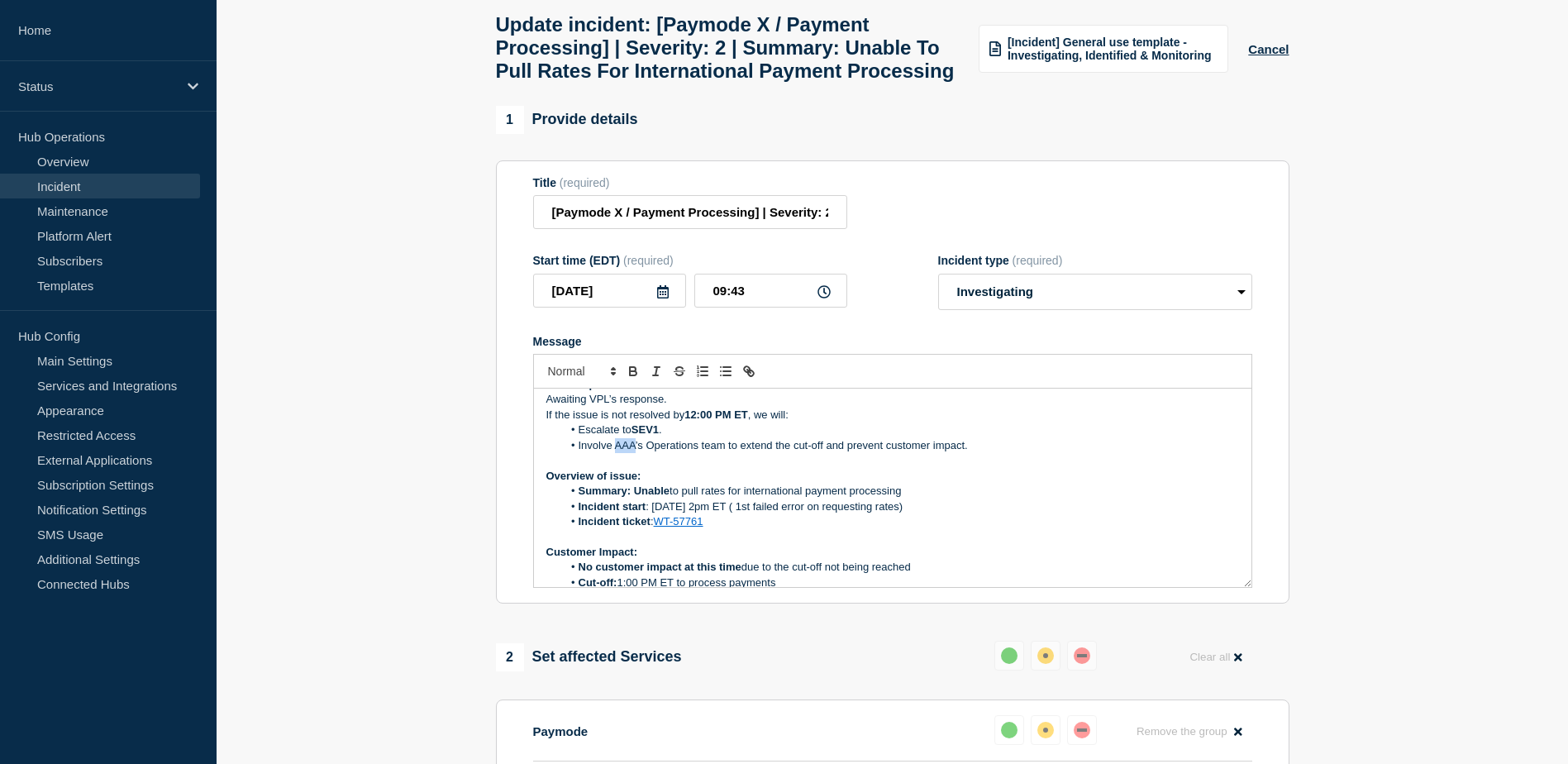
drag, startPoint x: 636, startPoint y: 483, endPoint x: 616, endPoint y: 483, distance: 20.0
click at [616, 453] on li "Involve AAA’s Operations team to extend the cut-off and prevent customer impact." at bounding box center [900, 446] width 676 height 15
drag, startPoint x: 675, startPoint y: 530, endPoint x: 636, endPoint y: 529, distance: 39.0
click at [636, 498] on li "Summary: Unable to pull rates for international payment processing" at bounding box center [900, 491] width 676 height 15
click at [636, 378] on icon "Toggle bold text" at bounding box center [632, 371] width 15 height 15
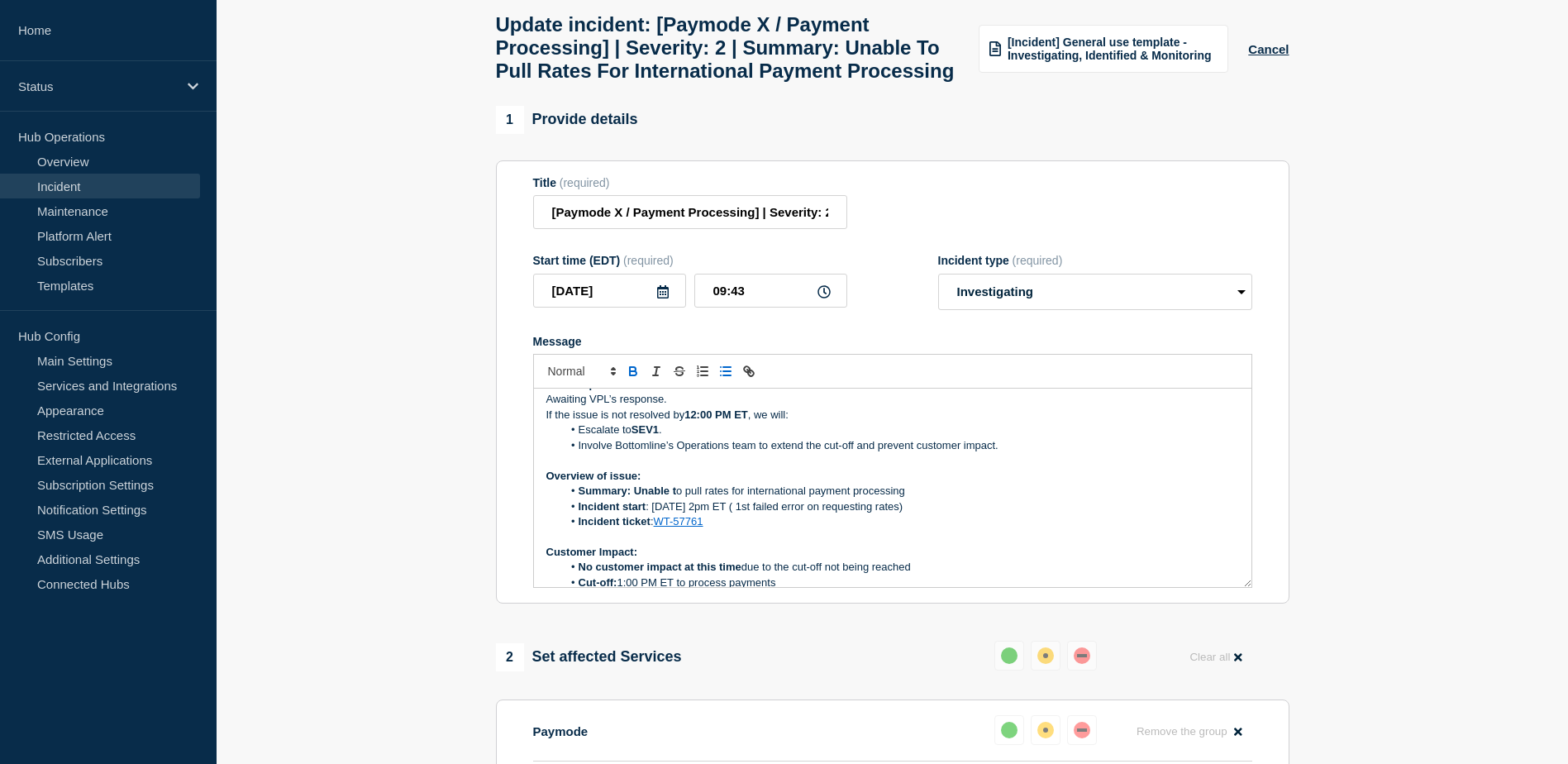
click at [867, 483] on p "Overview of issue:" at bounding box center [892, 476] width 692 height 15
drag, startPoint x: 922, startPoint y: 528, endPoint x: 631, endPoint y: 528, distance: 291.0
click at [631, 498] on li "Summary: Unable t o pull rates for international payment processing" at bounding box center [900, 491] width 676 height 15
click at [631, 375] on icon "Toggle bold text" at bounding box center [632, 373] width 6 height 4
click at [631, 375] on icon "Toggle bold text" at bounding box center [632, 373] width 6 height 4
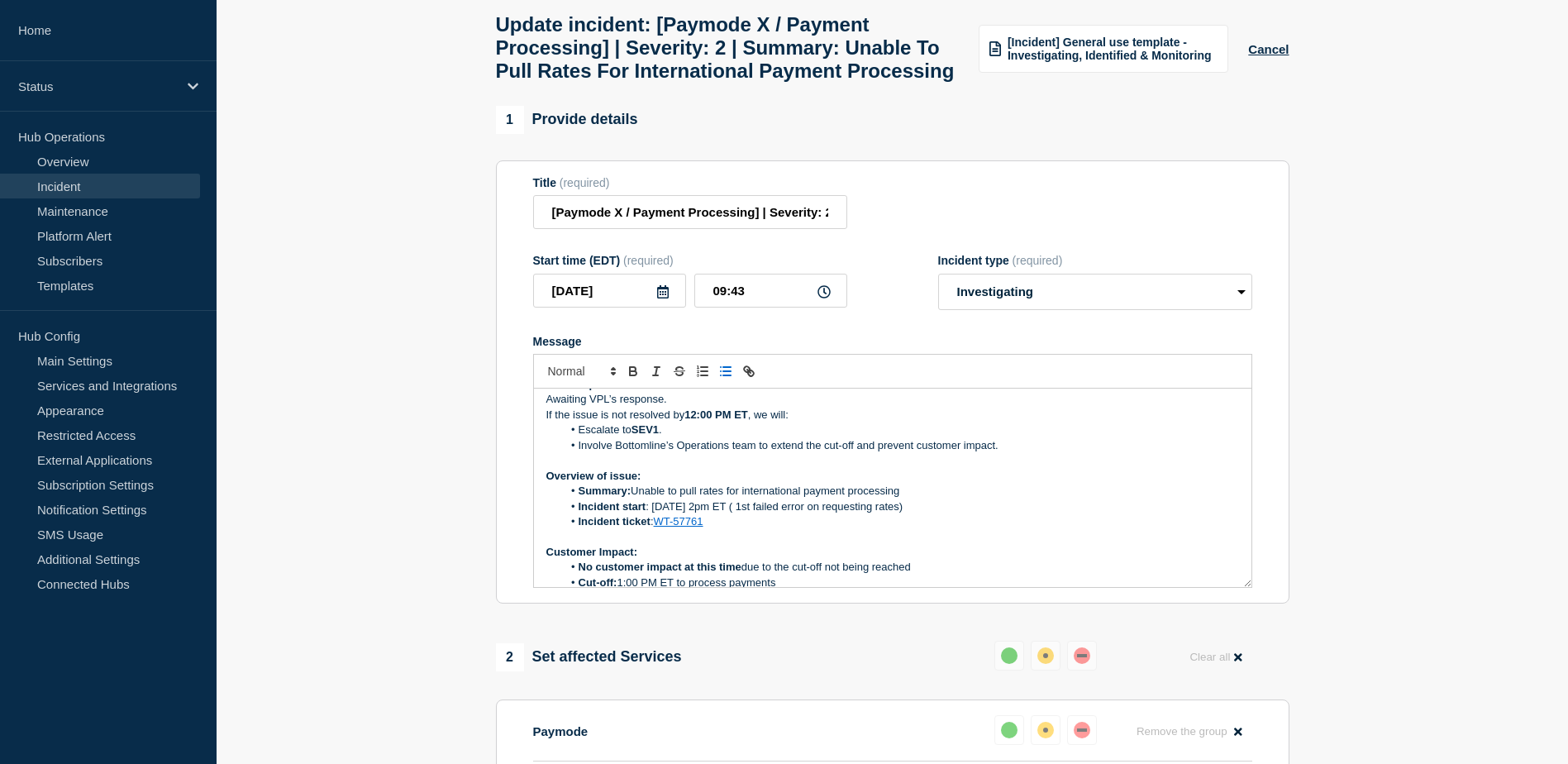
click at [936, 483] on p "Overview of issue:" at bounding box center [892, 476] width 692 height 15
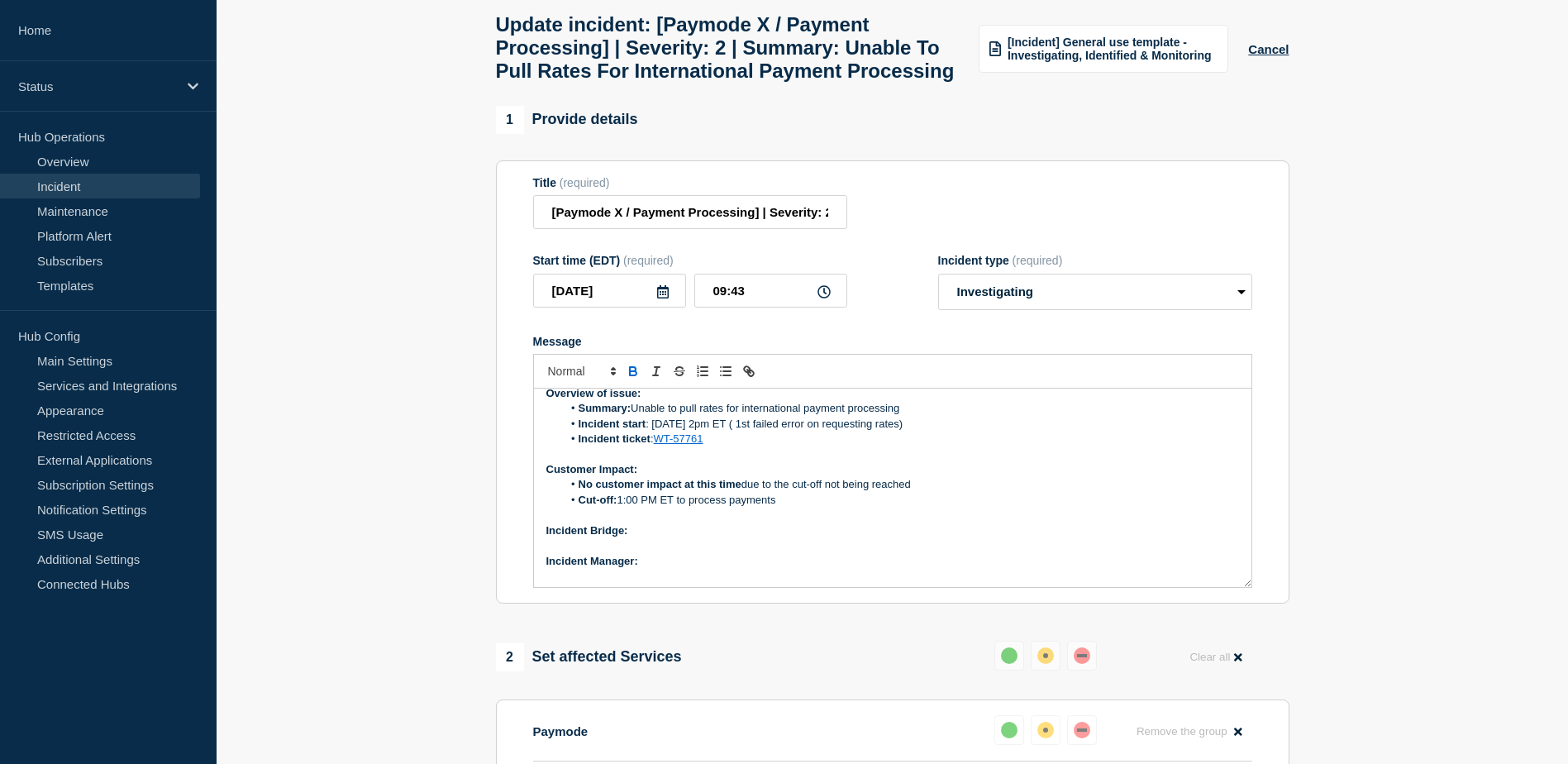
drag, startPoint x: 937, startPoint y: 519, endPoint x: 577, endPoint y: 519, distance: 360.0
click at [577, 492] on li "No customer impact at this time due to the cut-off not being reached" at bounding box center [900, 484] width 676 height 15
click at [628, 378] on icon "Toggle bold text" at bounding box center [632, 371] width 15 height 15
click at [895, 477] on p "Customer Impact:" at bounding box center [892, 469] width 692 height 15
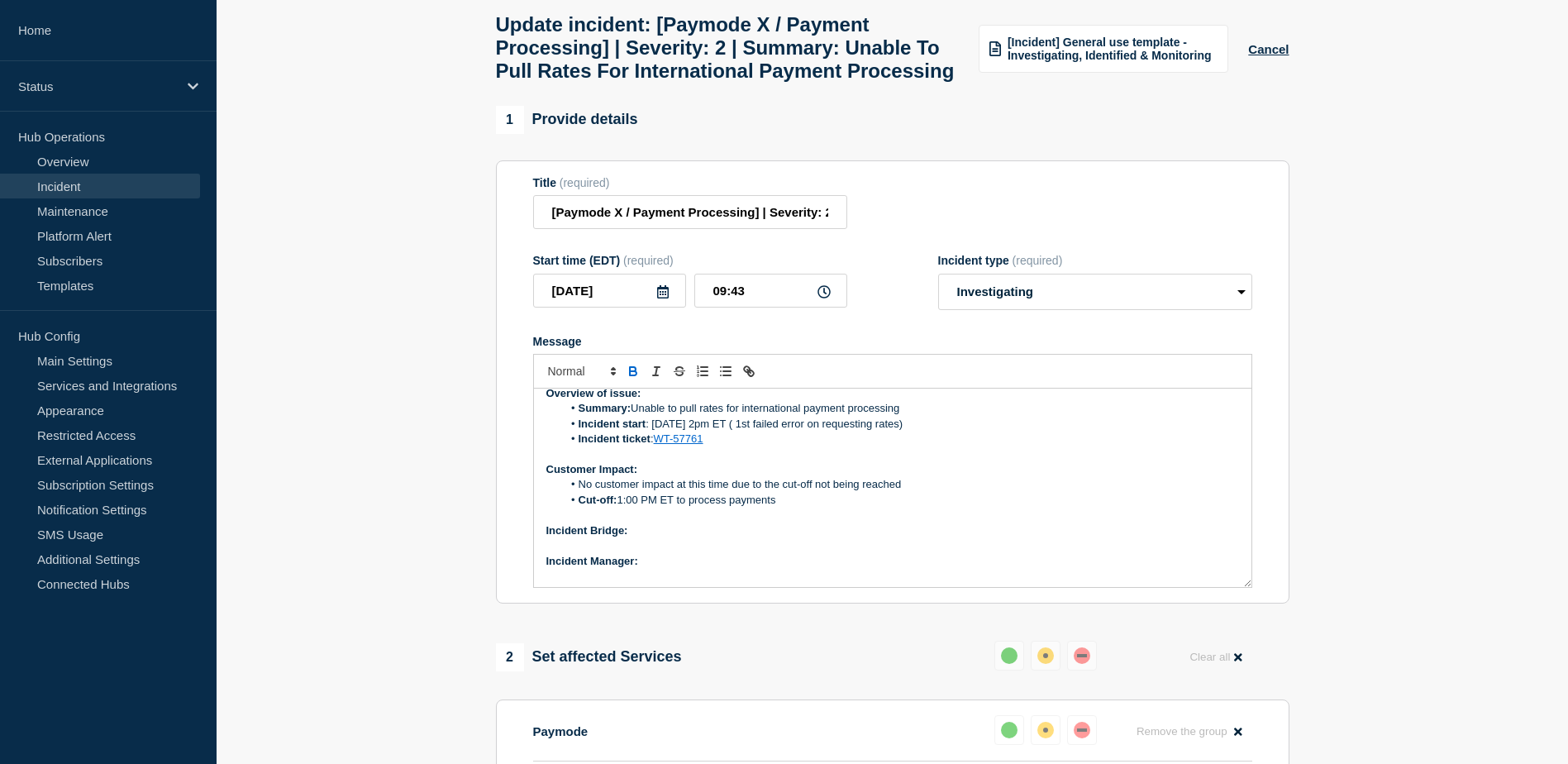
scroll to position [218, 0]
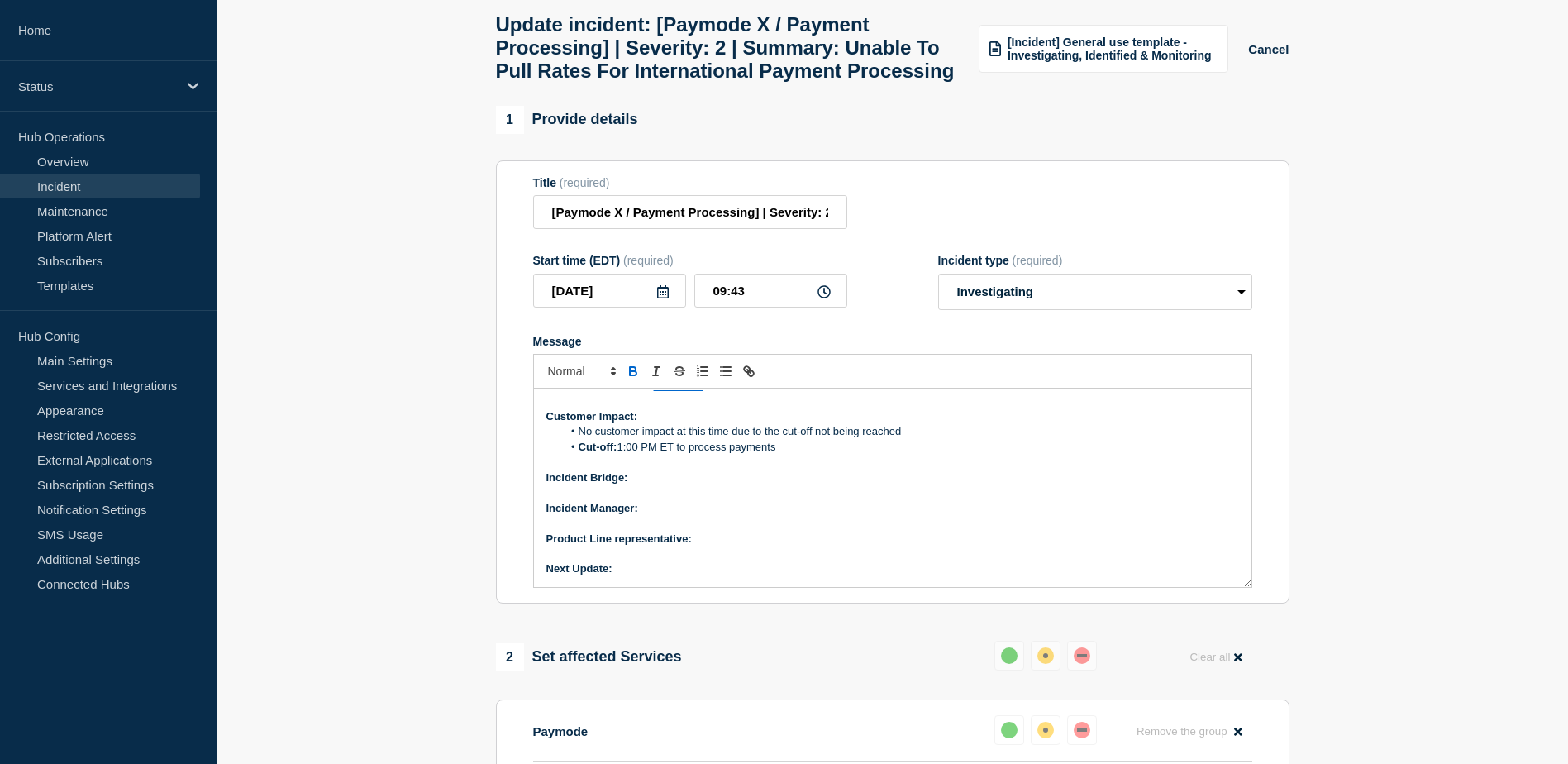
click at [676, 485] on p "Incident Bridge:" at bounding box center [892, 477] width 692 height 15
click at [662, 485] on p "Incident Bridge:" at bounding box center [892, 477] width 692 height 15
drag, startPoint x: 692, startPoint y: 516, endPoint x: 631, endPoint y: 511, distance: 61.2
click at [631, 485] on p "Incident Bridge: Bridge Info" at bounding box center [892, 477] width 692 height 15
click at [750, 372] on icon "Toggle link" at bounding box center [746, 369] width 6 height 6
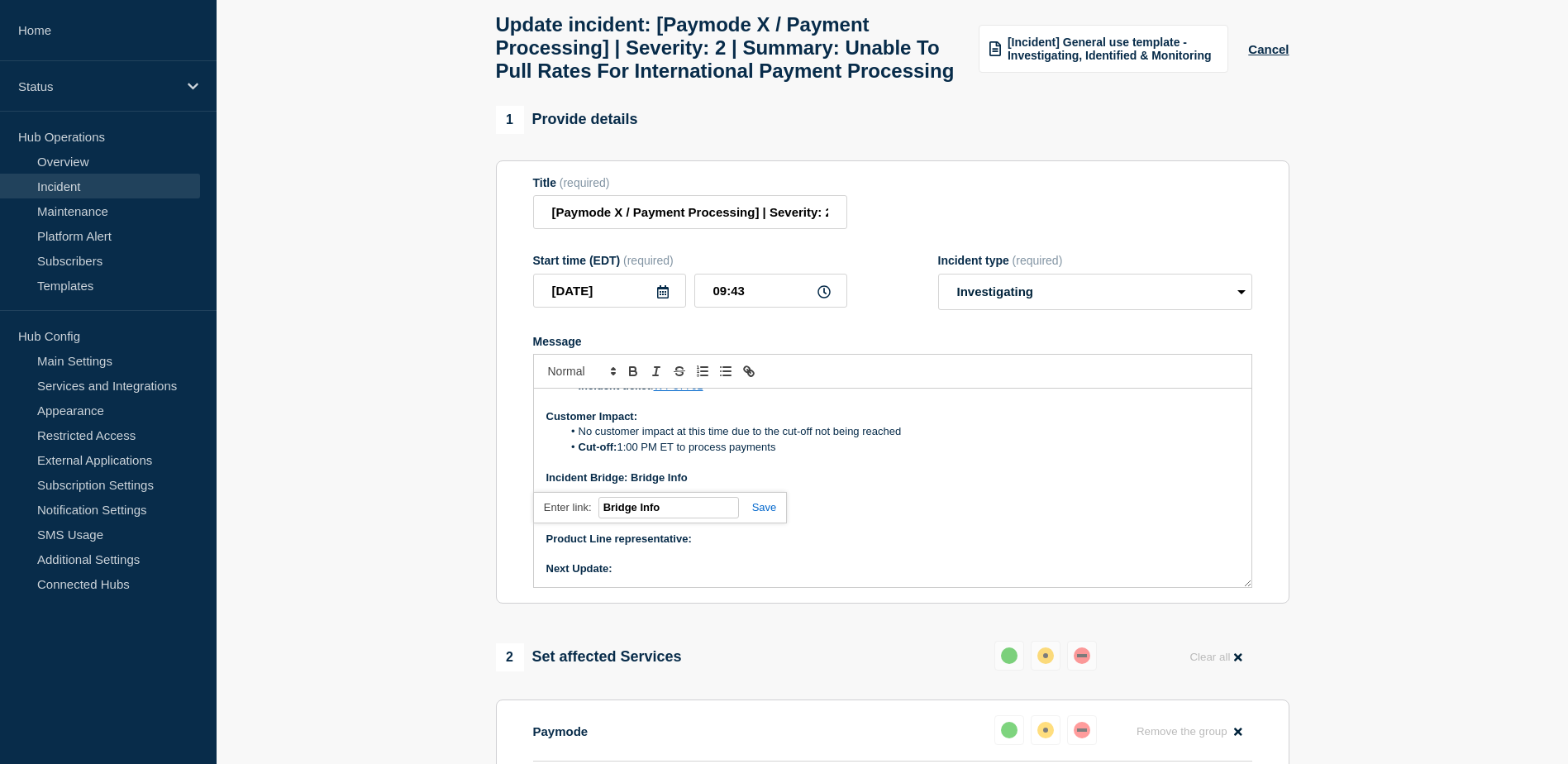
paste input "_______________________________________________________________________________…"
click at [679, 519] on input "_______________________________________________________________________________…" at bounding box center [668, 507] width 140 height 21
paste input "_______________________________________________________________________________…"
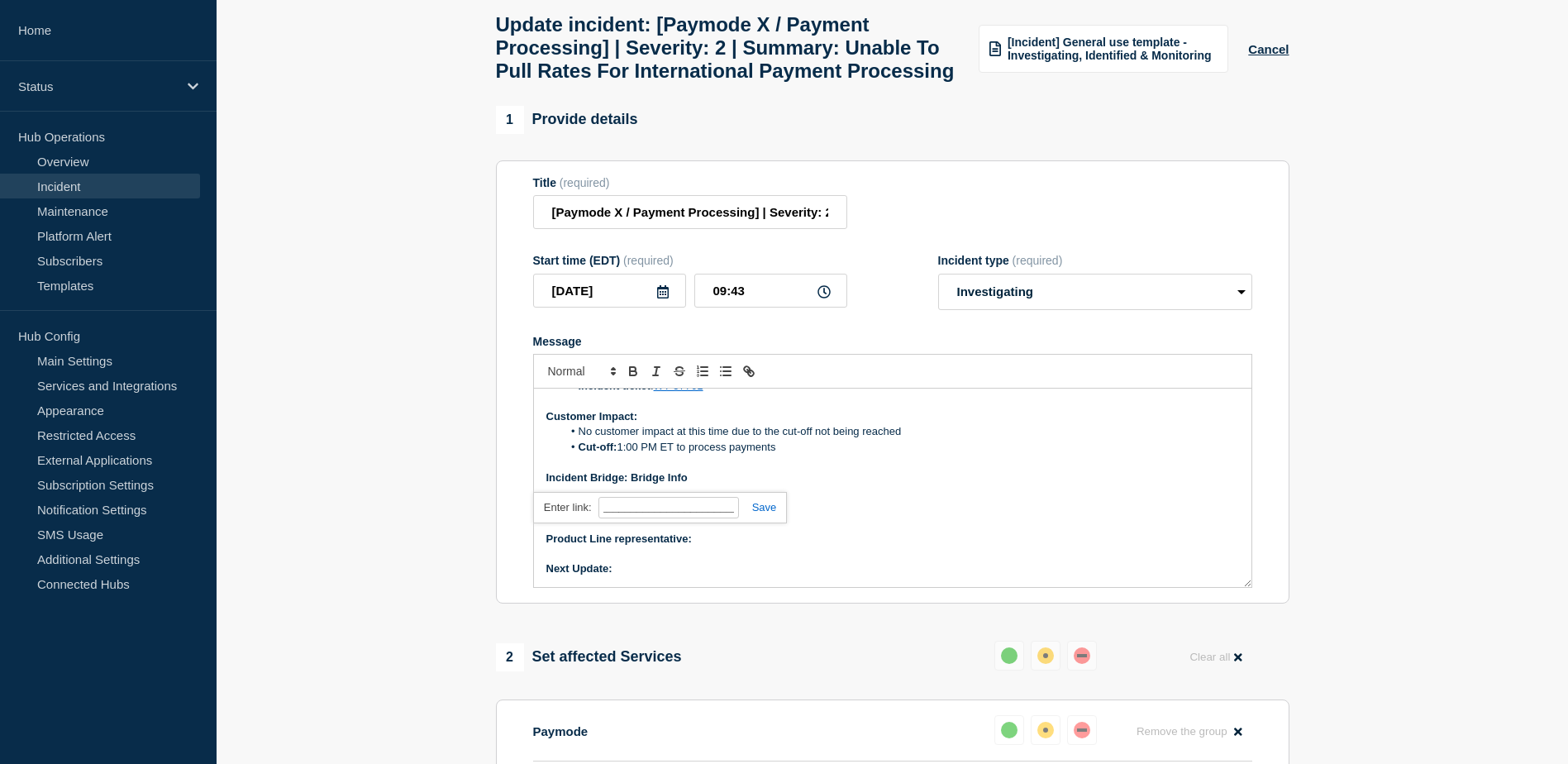
click at [759, 513] on link at bounding box center [758, 507] width 38 height 12
click at [716, 485] on p "Incident Bridge: Bridge Info" at bounding box center [892, 477] width 692 height 15
click at [753, 513] on link at bounding box center [746, 507] width 39 height 12
paste input "text"
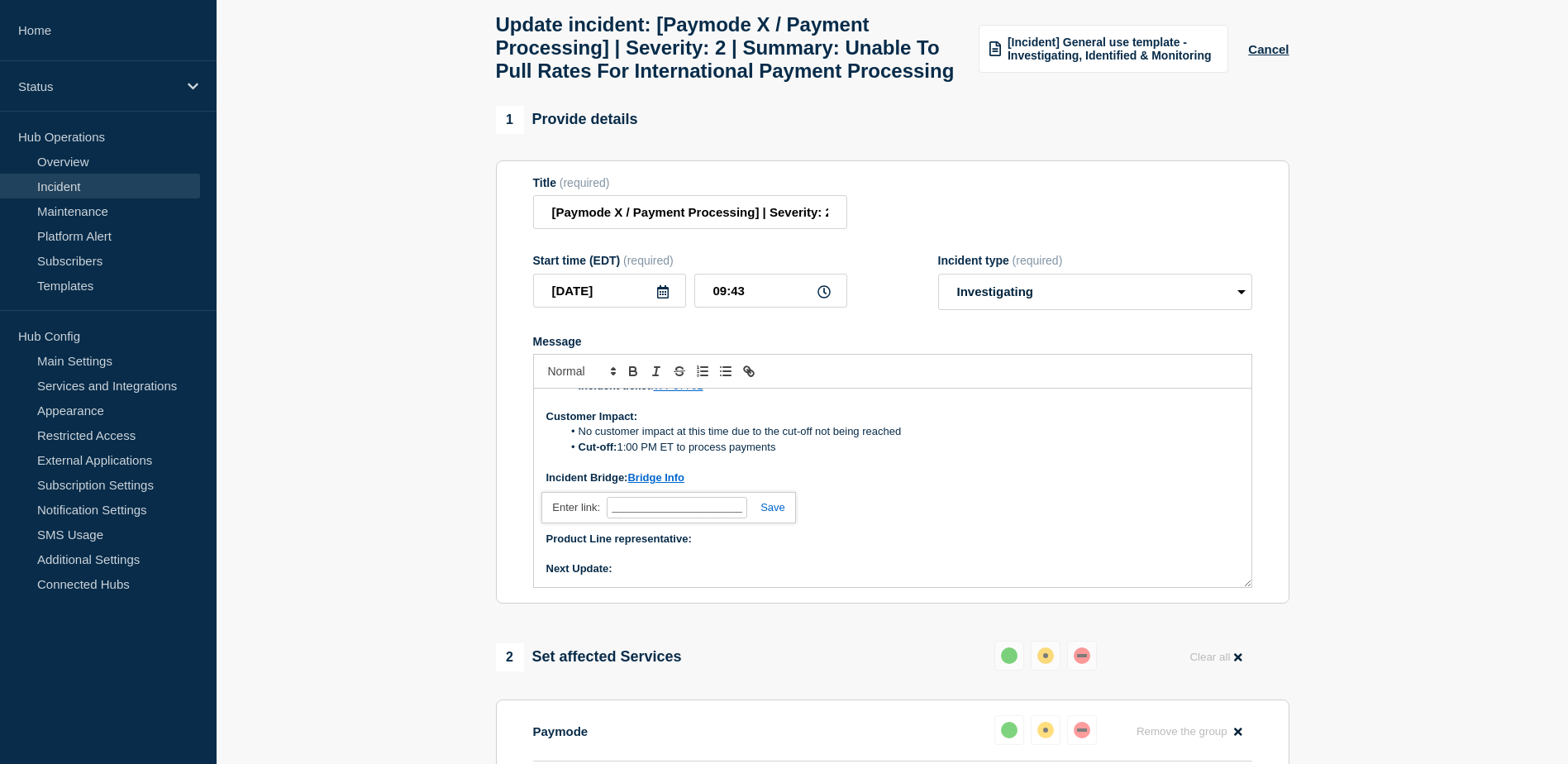
scroll to position [0, 3483]
click at [769, 513] on link at bounding box center [765, 507] width 38 height 12
click at [803, 513] on link at bounding box center [789, 507] width 46 height 12
drag, startPoint x: 706, startPoint y: 523, endPoint x: 632, endPoint y: 517, distance: 74.2
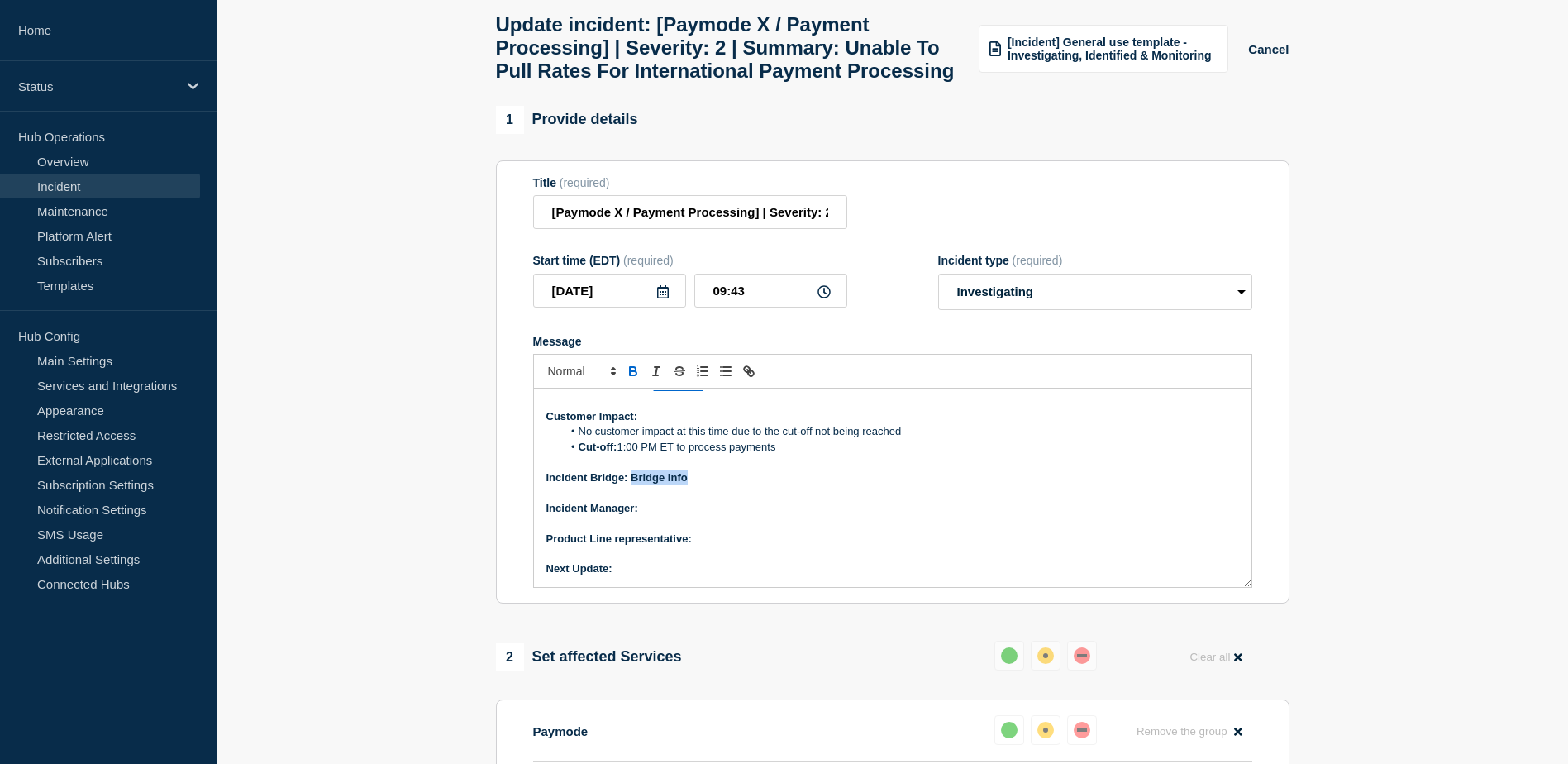
click at [632, 485] on p "Incident Bridge: Bridge Info" at bounding box center [892, 477] width 692 height 15
click at [691, 485] on p "Incident Bridge: Bridge Info" at bounding box center [892, 477] width 692 height 15
drag, startPoint x: 691, startPoint y: 518, endPoint x: 636, endPoint y: 516, distance: 55.0
click at [636, 485] on p "Incident Bridge: Bridge Info" at bounding box center [892, 477] width 692 height 15
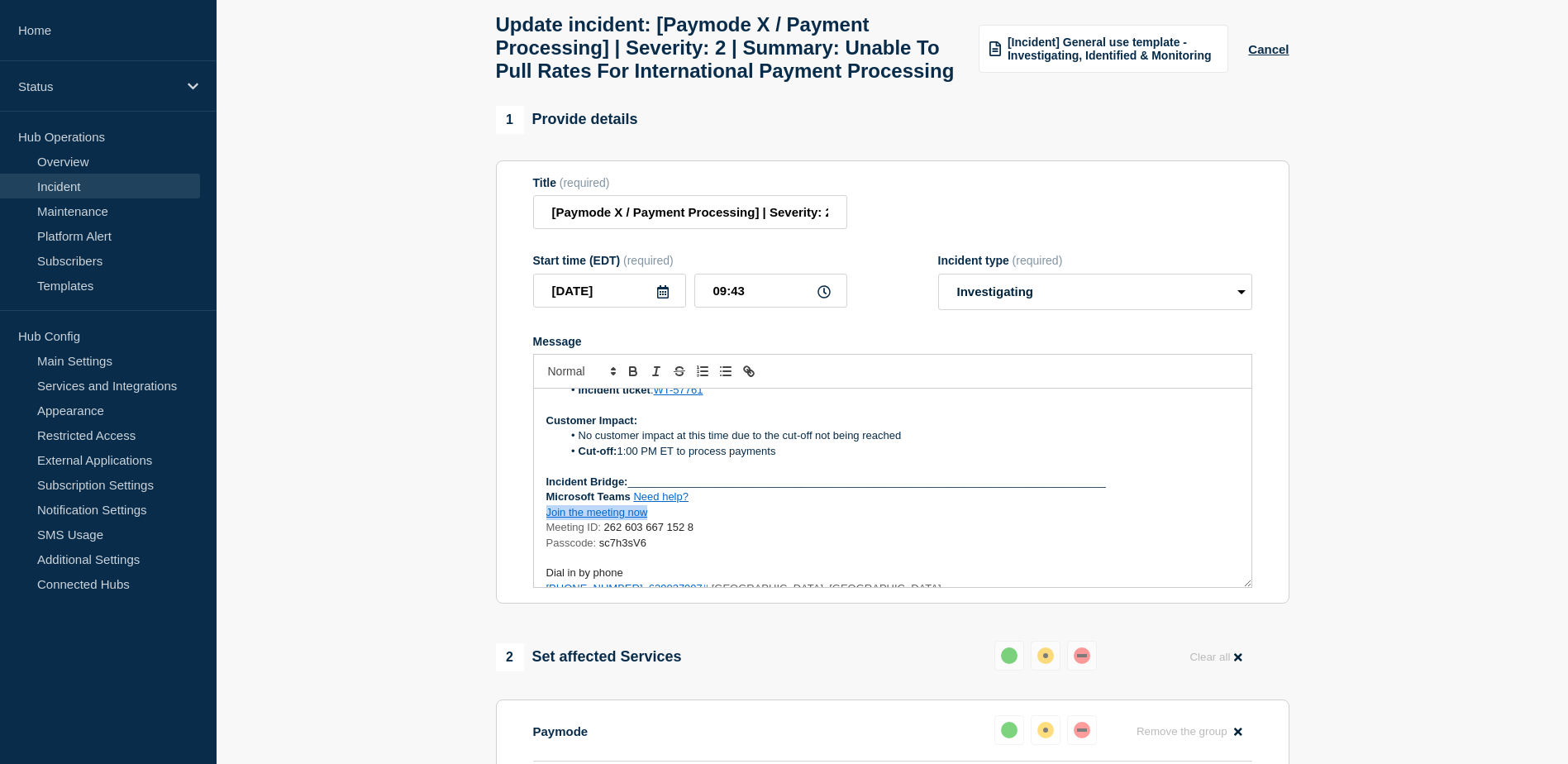
drag, startPoint x: 650, startPoint y: 557, endPoint x: 564, endPoint y: 550, distance: 86.3
click at [546, 520] on p "Join the meeting now" at bounding box center [892, 513] width 692 height 15
drag, startPoint x: 564, startPoint y: 550, endPoint x: 912, endPoint y: 617, distance: 354.4
click at [912, 580] on p "Dial in by phone" at bounding box center [892, 573] width 692 height 15
click at [638, 490] on p "Incident Bridge: ______________________________________________________________…" at bounding box center [892, 482] width 692 height 15
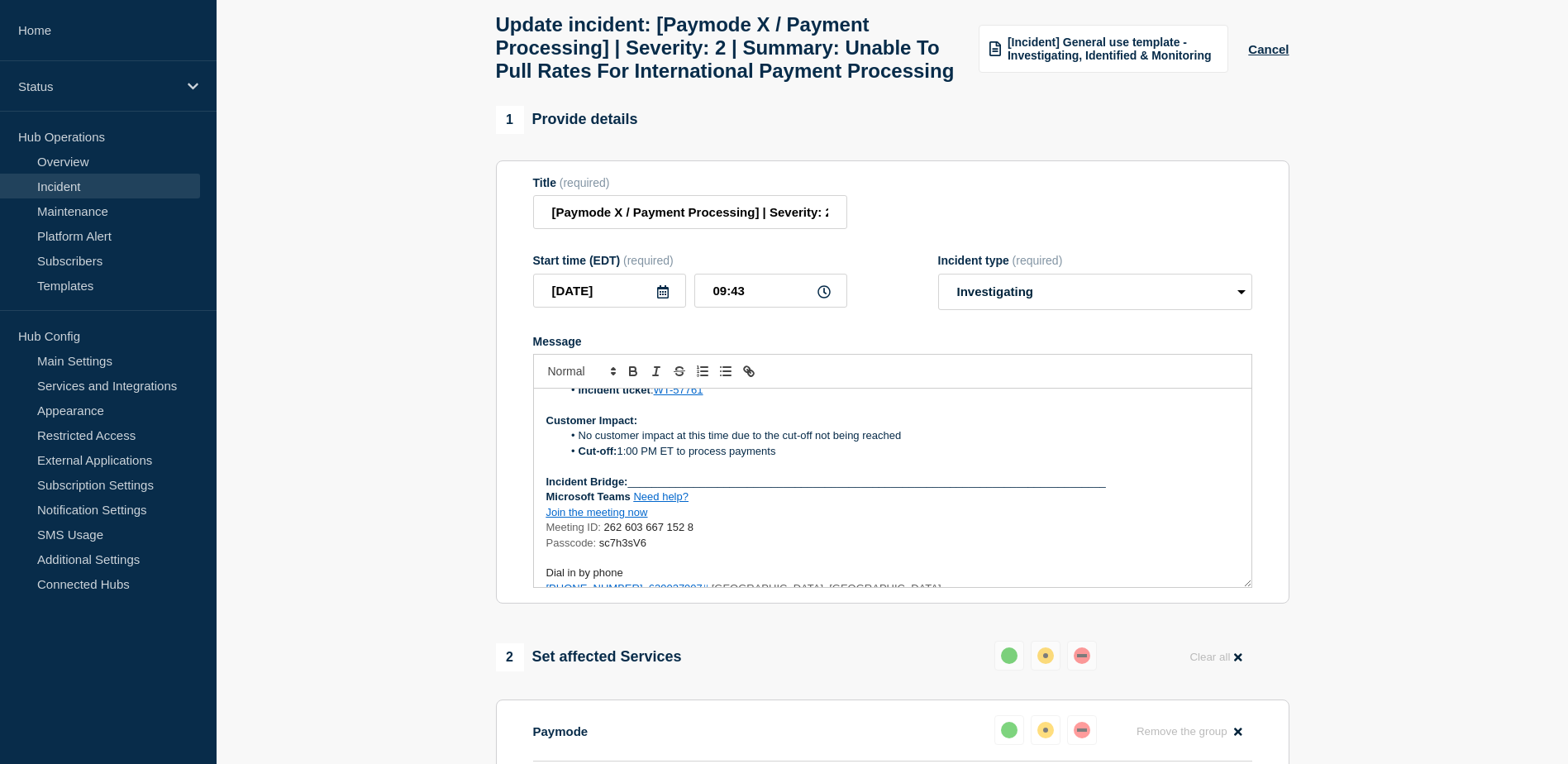
click at [632, 490] on p "Incident Bridge: ______________________________________________________________…" at bounding box center [892, 482] width 692 height 15
drag, startPoint x: 691, startPoint y: 522, endPoint x: 635, endPoint y: 521, distance: 56.0
click at [635, 490] on p "Incident Bridge: Bridge Info __________________________________________________…" at bounding box center [892, 482] width 692 height 15
click at [754, 376] on icon "Toggle link" at bounding box center [750, 373] width 6 height 6
paste input "_______________________________________________________________________________…"
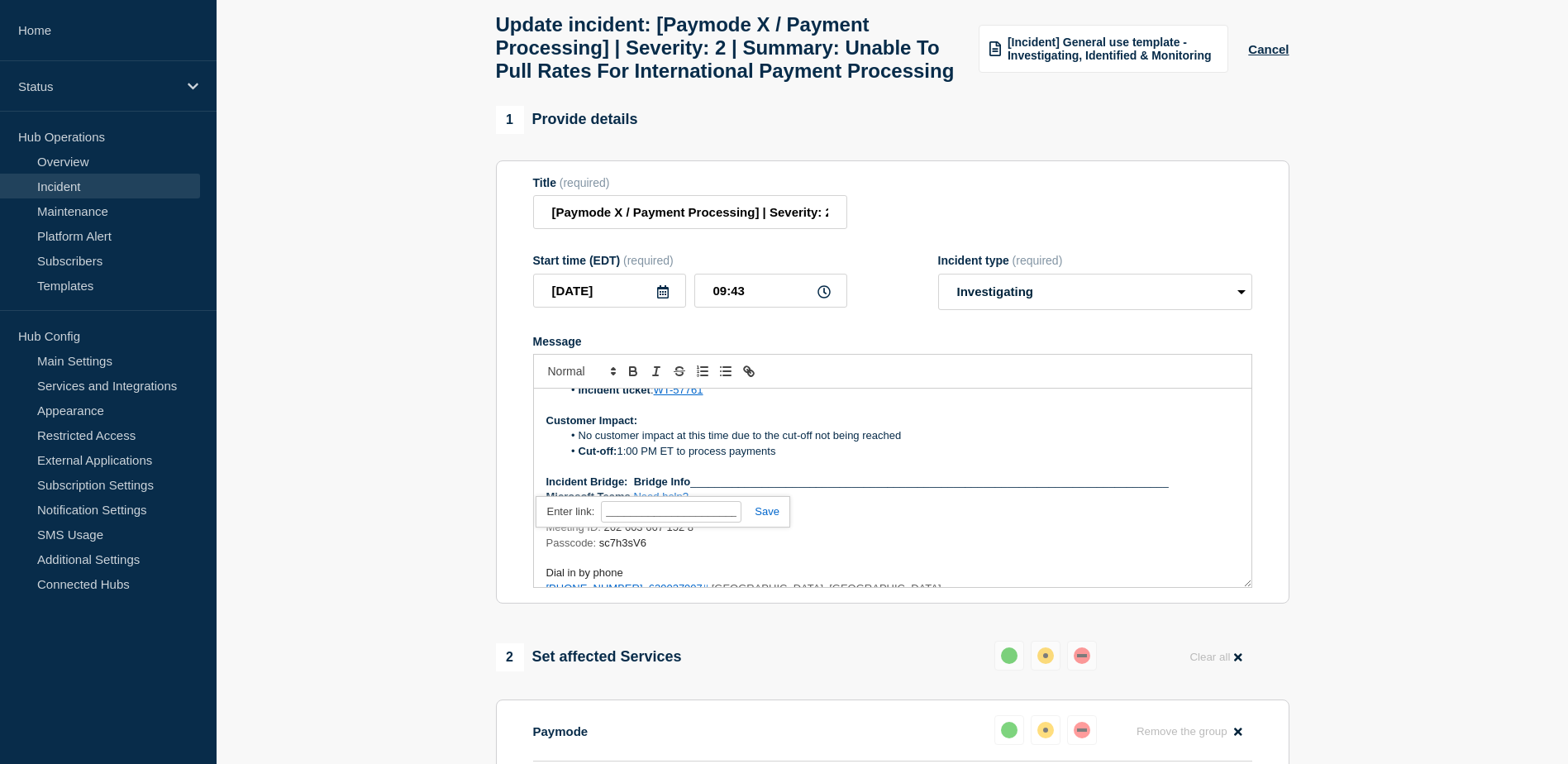
scroll to position [0, 3483]
click at [767, 518] on link at bounding box center [760, 512] width 38 height 12
drag, startPoint x: 694, startPoint y: 532, endPoint x: 542, endPoint y: 531, distance: 152.0
click at [542, 531] on div "Current Status: We have escalated the issue to VPL (our 3rd-party provider) reg…" at bounding box center [892, 487] width 717 height 198
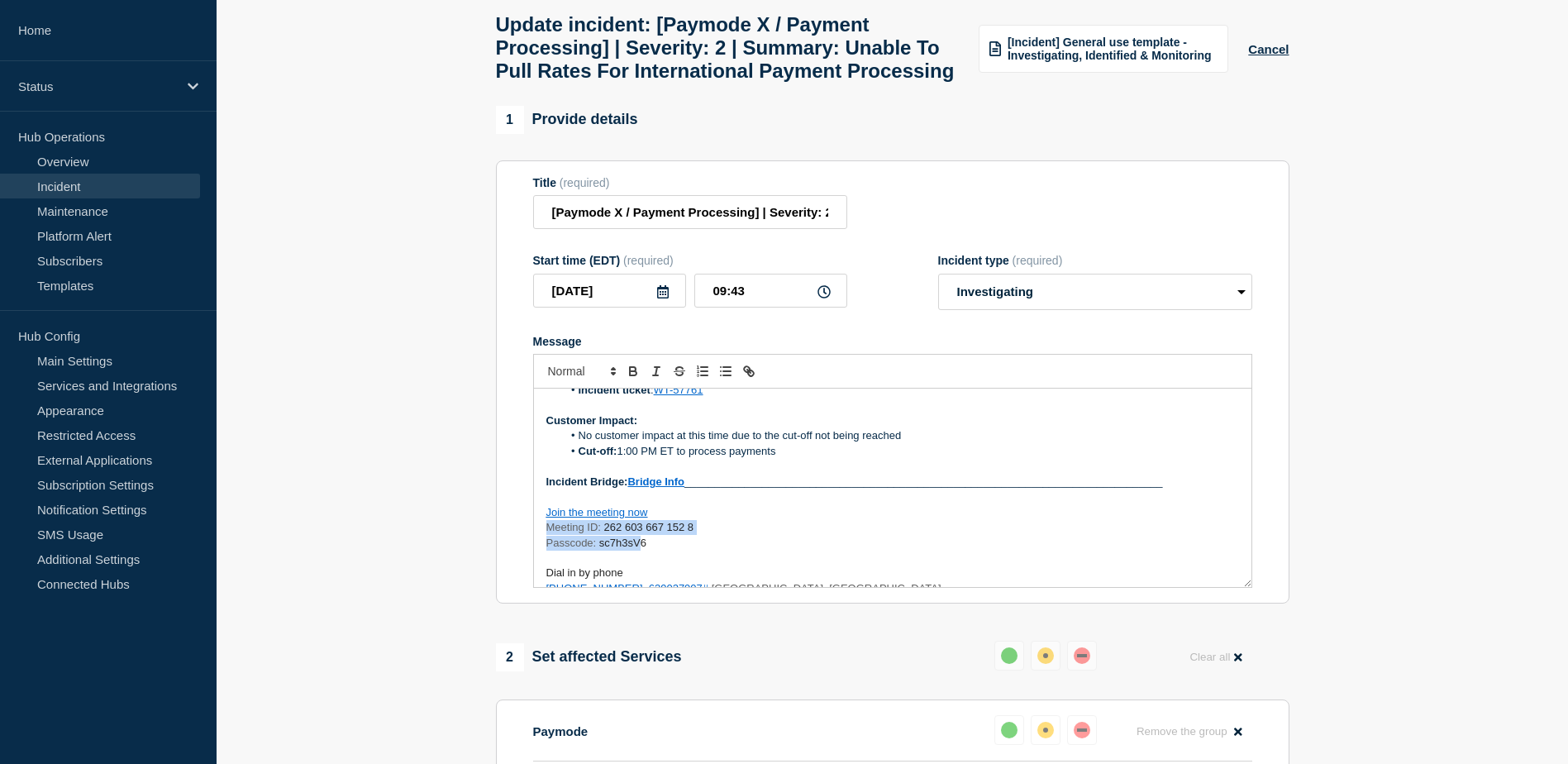
drag, startPoint x: 646, startPoint y: 587, endPoint x: 548, endPoint y: 566, distance: 100.2
click at [548, 566] on div "Current Status: We have escalated the issue to VPL (our 3rd-party provider) reg…" at bounding box center [892, 487] width 717 height 198
click at [721, 535] on p "Meeting ID: 262 603 667 152 8" at bounding box center [892, 527] width 692 height 15
click at [703, 490] on p "Incident Bridge: Bridge Info __________________________________________________…" at bounding box center [892, 482] width 692 height 15
click at [692, 490] on p "Incident Bridge: Bridge Info __________________________________________________…" at bounding box center [892, 482] width 692 height 15
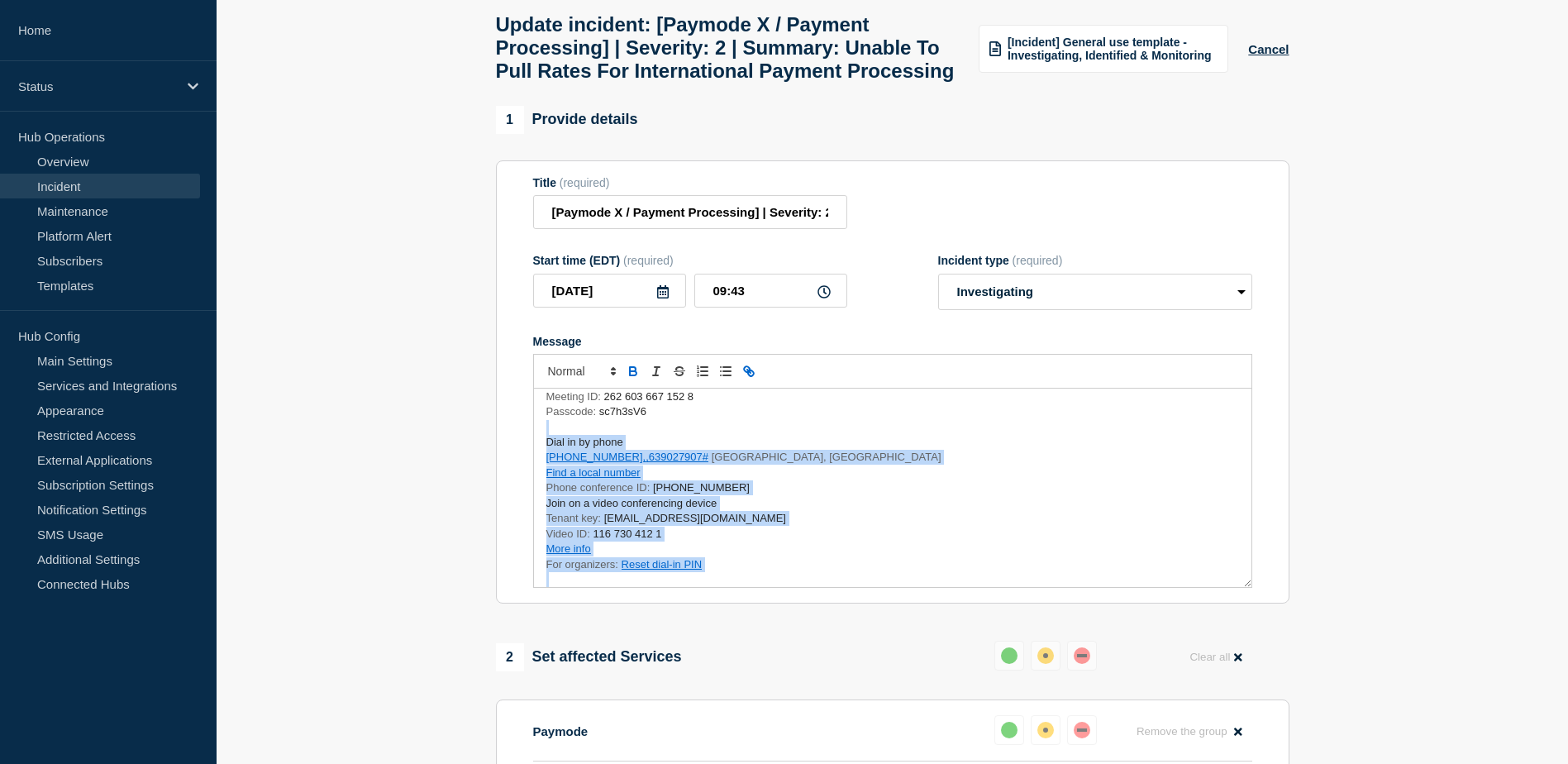
scroll to position [447, 0]
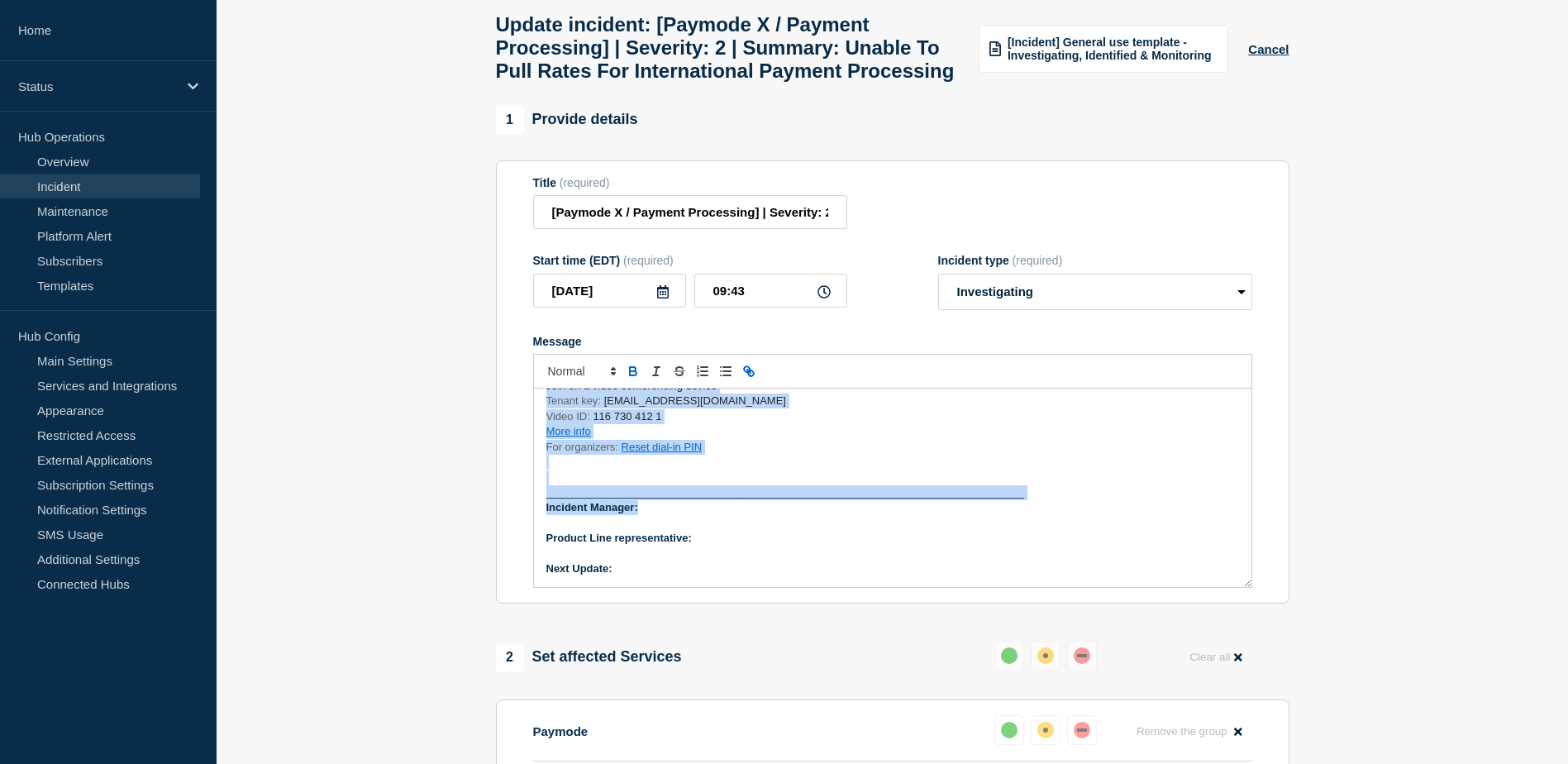
drag, startPoint x: 556, startPoint y: 586, endPoint x: 1022, endPoint y: 551, distance: 467.3
click at [1022, 551] on div "Current Status: We have escalated the issue to VPL (our 3rd-party provider) reg…" at bounding box center [892, 487] width 717 height 198
drag, startPoint x: 1009, startPoint y: 538, endPoint x: 1018, endPoint y: 534, distance: 9.8
click at [1009, 500] on p "________________________________________________________________________________" at bounding box center [892, 492] width 692 height 15
click at [1034, 500] on p "________________________________________________________________________________" at bounding box center [892, 492] width 692 height 15
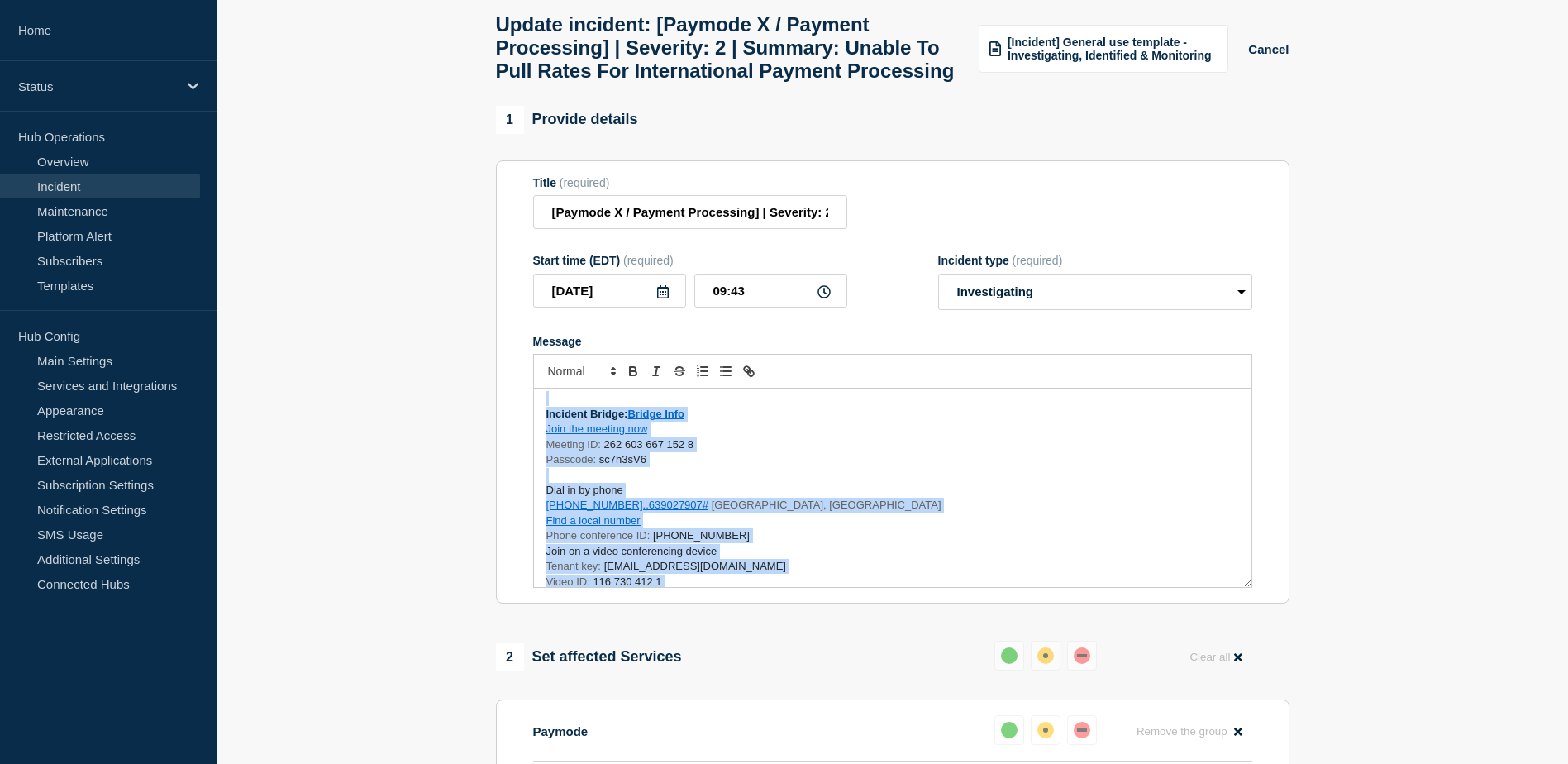
scroll to position [281, 0]
drag, startPoint x: 1019, startPoint y: 532, endPoint x: 551, endPoint y: 525, distance: 468.1
click at [551, 525] on div "Current Status: We have escalated the issue to VPL (our 3rd-party provider) reg…" at bounding box center [892, 487] width 717 height 198
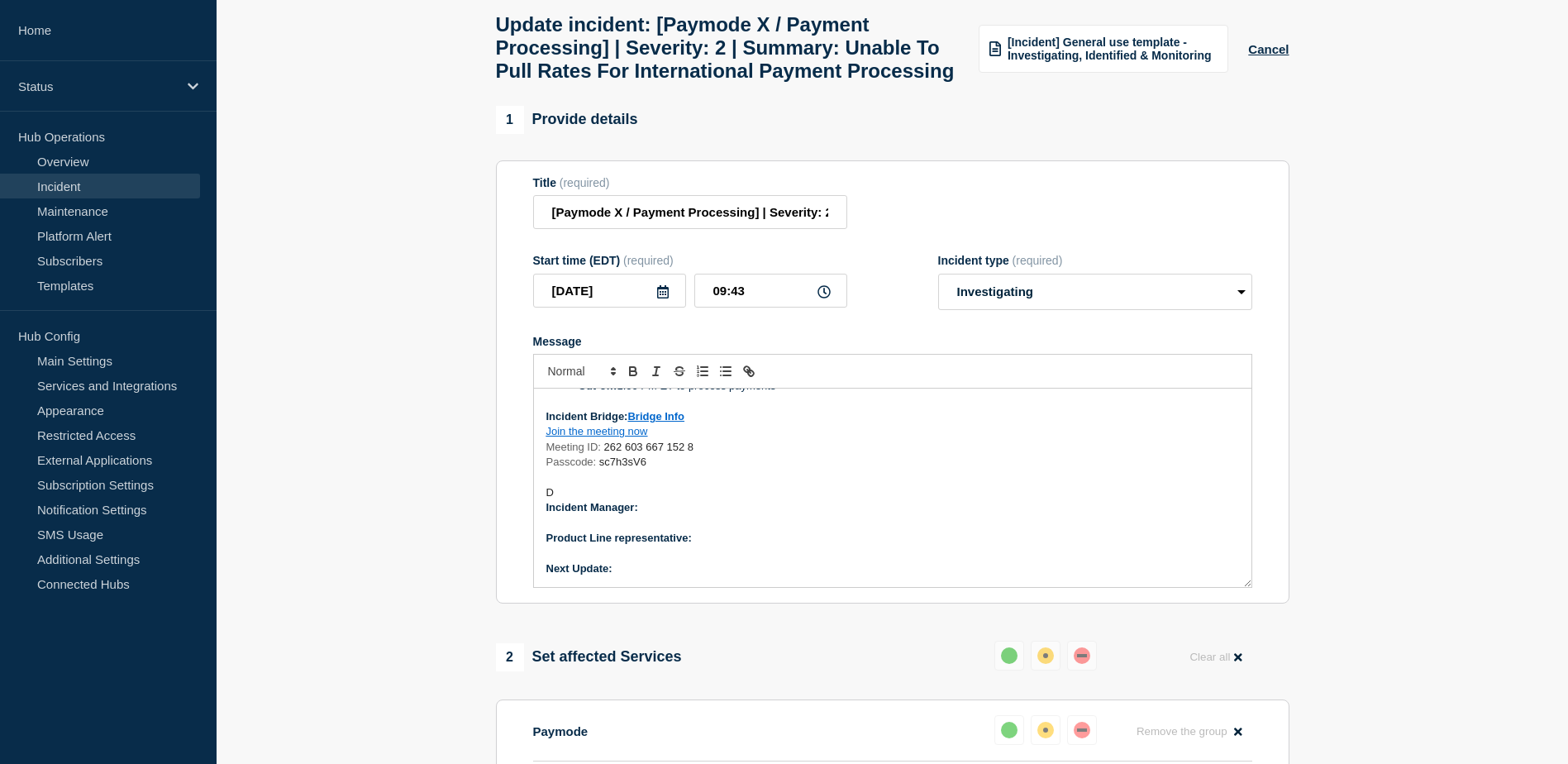
scroll to position [280, 0]
drag, startPoint x: 653, startPoint y: 503, endPoint x: 543, endPoint y: 487, distance: 111.2
click at [543, 487] on div "Current Status: We have escalated the issue to VPL (our 3rd-party provider) reg…" at bounding box center [892, 487] width 717 height 198
drag, startPoint x: 621, startPoint y: 487, endPoint x: 690, endPoint y: 518, distance: 75.6
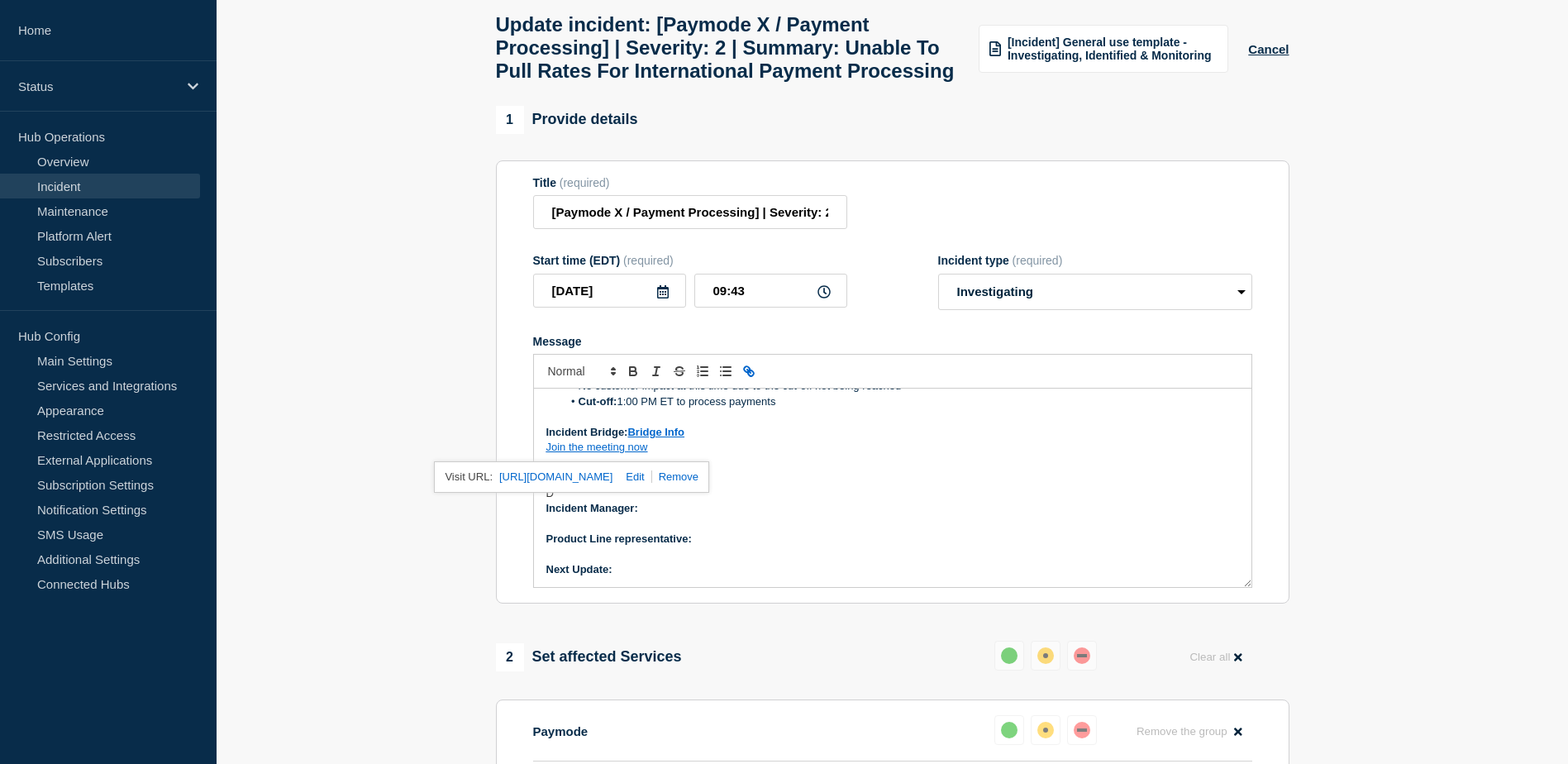
click at [651, 483] on link at bounding box center [631, 476] width 39 height 12
click at [790, 479] on div "Current Status: We have escalated the issue to VPL (our 3rd-party provider) reg…" at bounding box center [892, 487] width 717 height 198
click at [676, 438] on link "Bridge Info" at bounding box center [655, 432] width 57 height 12
click at [743, 468] on link at bounding box center [749, 461] width 39 height 12
paste input "[URL][DOMAIN_NAME]"
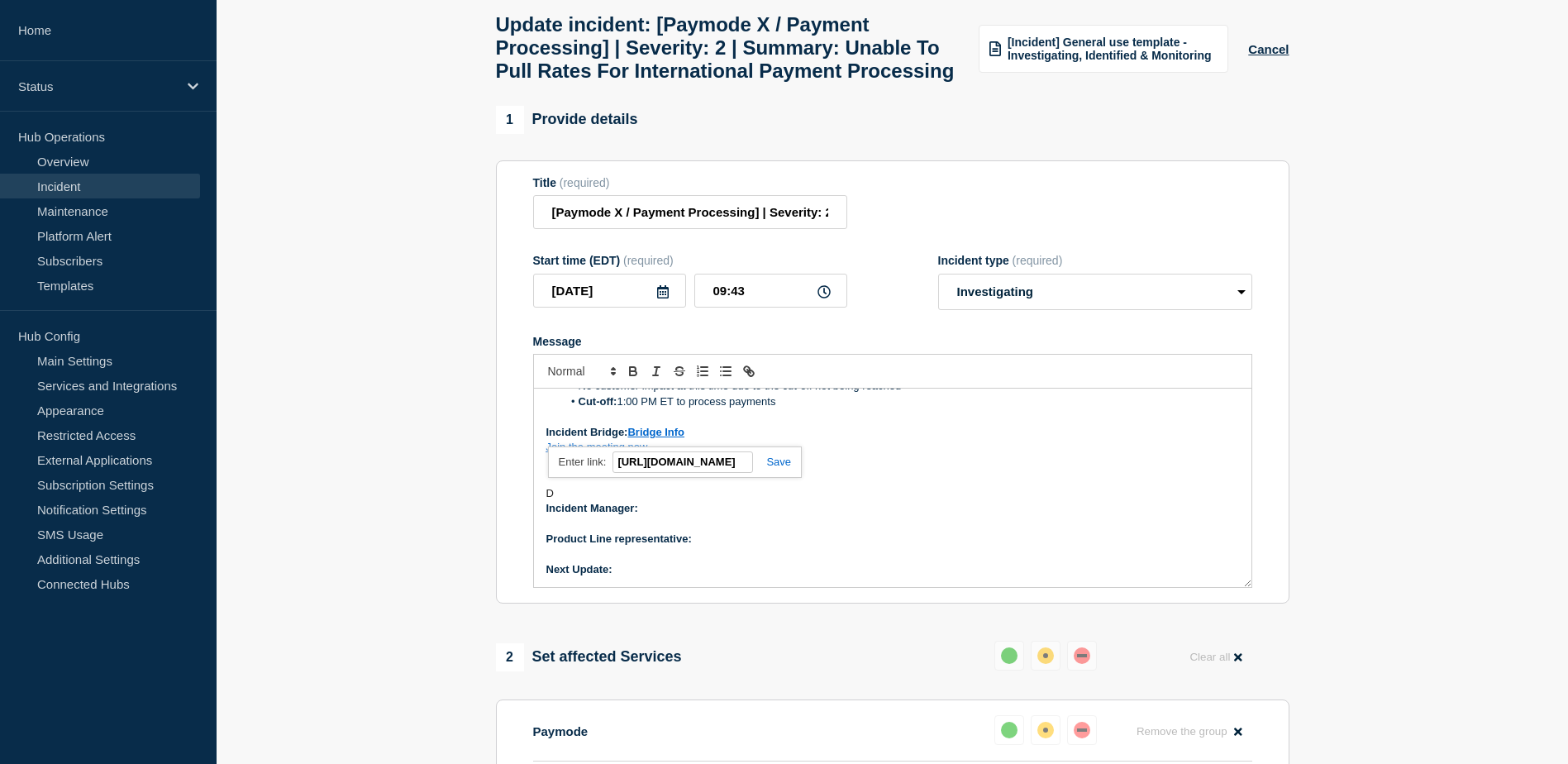
scroll to position [0, 1338]
type input "[URL][DOMAIN_NAME]"
click at [770, 468] on link at bounding box center [772, 461] width 38 height 12
click at [897, 470] on p "Message" at bounding box center [892, 462] width 692 height 15
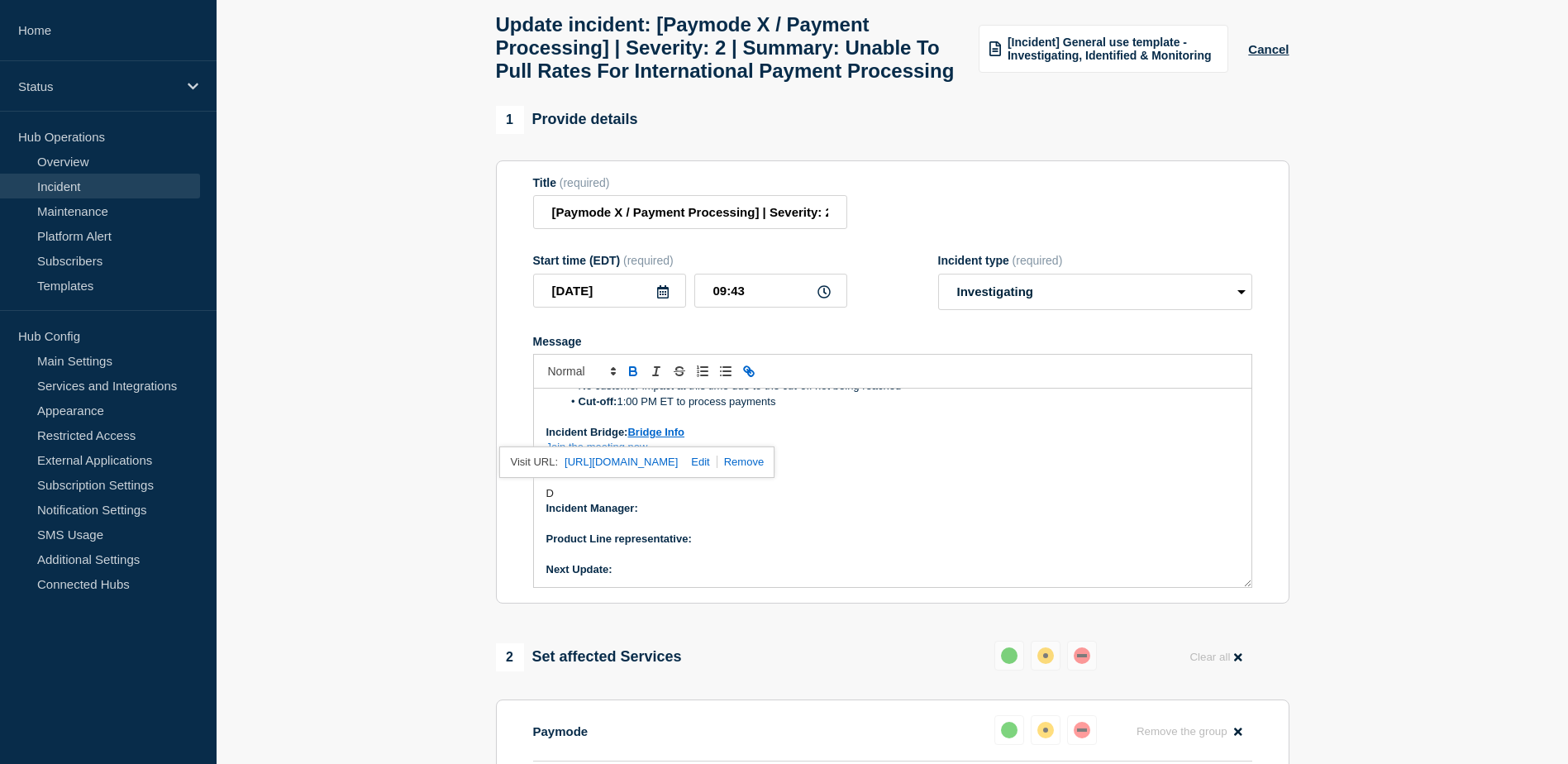
drag, startPoint x: 666, startPoint y: 470, endPoint x: 961, endPoint y: 529, distance: 300.8
click at [961, 501] on p "D" at bounding box center [892, 493] width 692 height 15
drag, startPoint x: 579, startPoint y: 525, endPoint x: 538, endPoint y: 521, distance: 41.2
click at [538, 521] on div "Current Status: We have escalated the issue to VPL (our 3rd-party provider) reg…" at bounding box center [892, 487] width 717 height 198
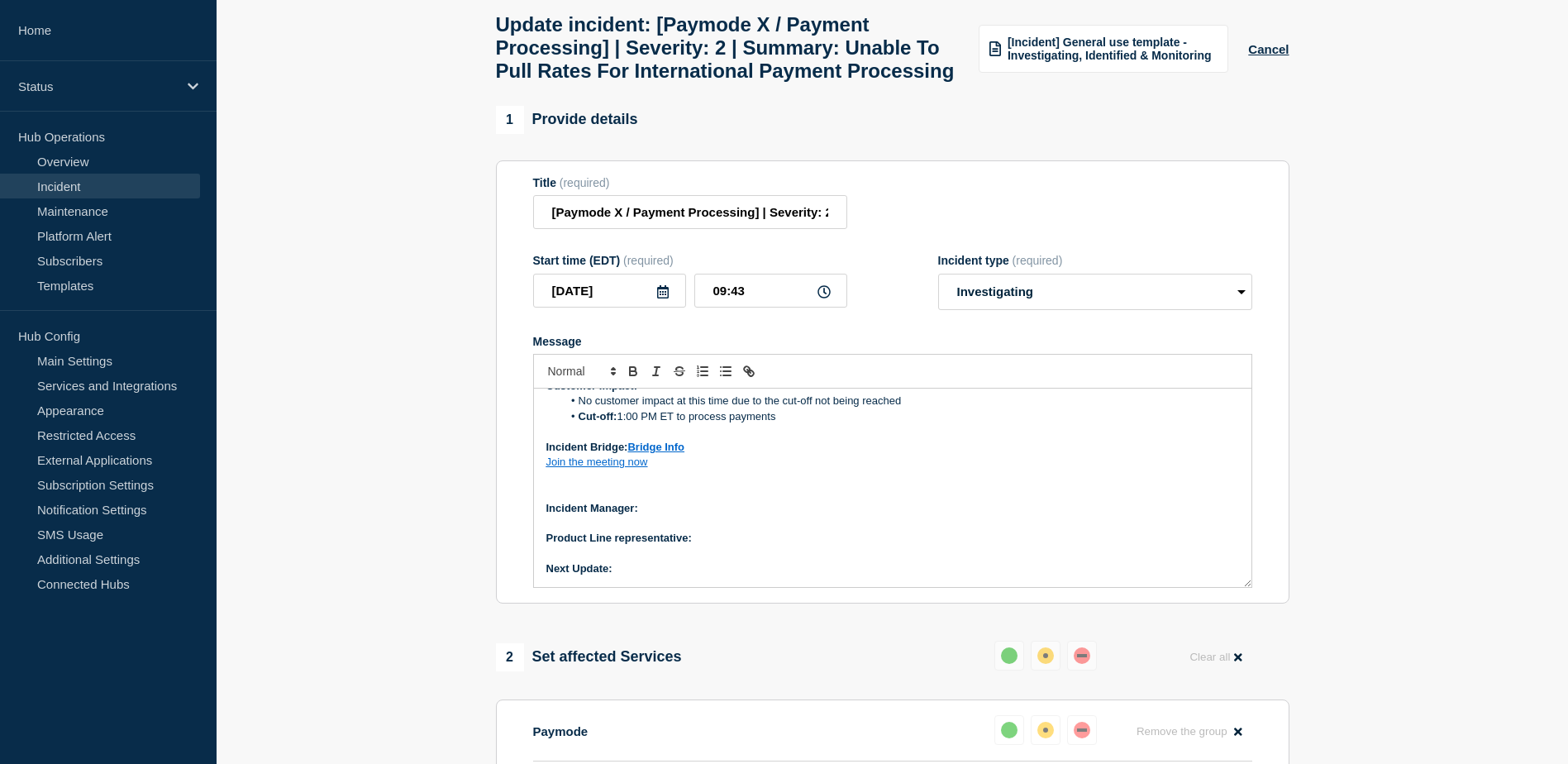
click at [660, 516] on p "Incident Manager:" at bounding box center [892, 508] width 692 height 15
click at [586, 500] on p "Message" at bounding box center [892, 492] width 692 height 15
click at [663, 516] on p "Incident Manager:" at bounding box center [892, 508] width 692 height 15
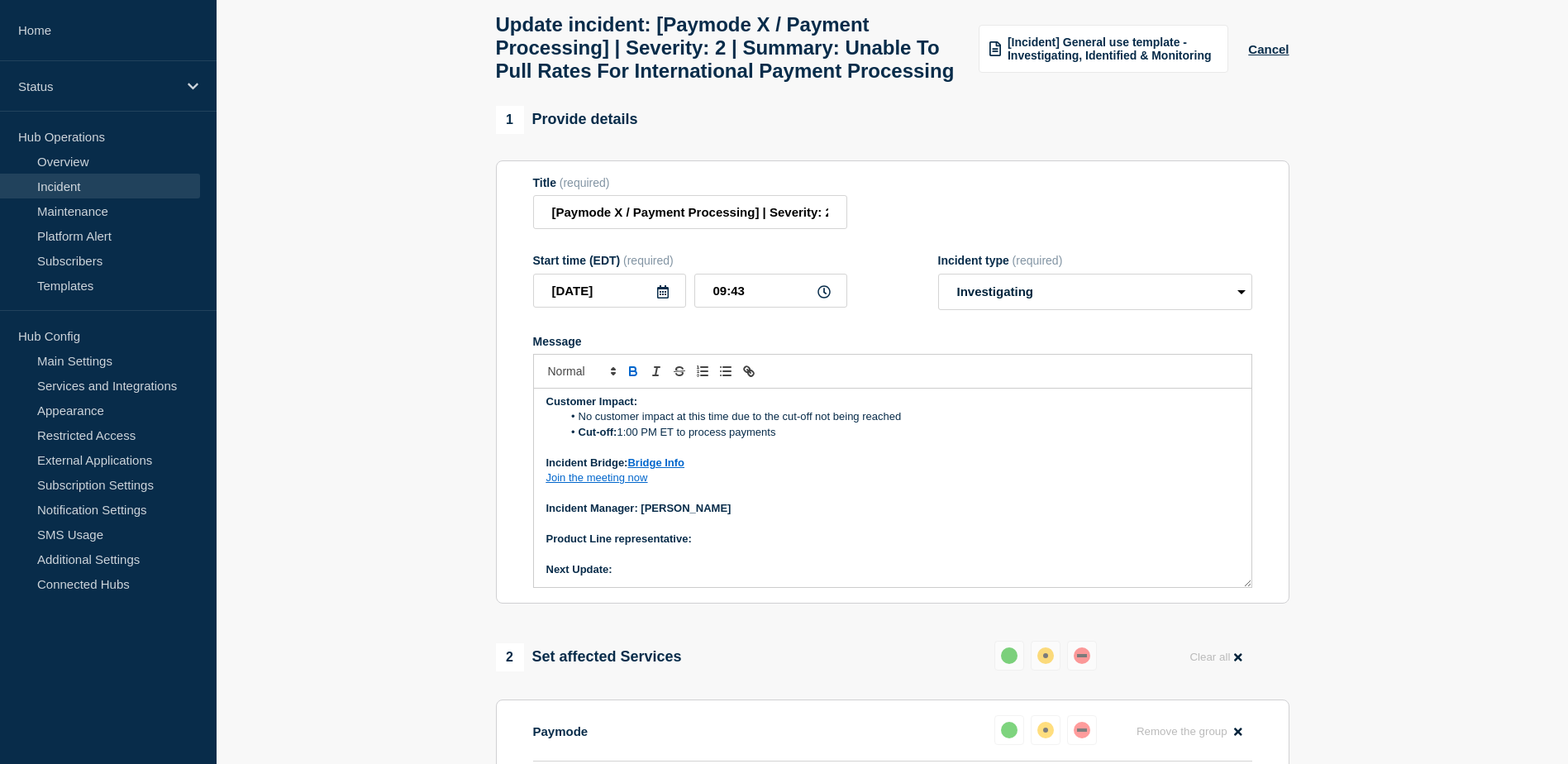
click at [764, 546] on p "Product Line representative:" at bounding box center [892, 539] width 692 height 15
drag, startPoint x: 789, startPoint y: 575, endPoint x: 695, endPoint y: 574, distance: 94.0
click at [695, 546] on p "Product Line representative: [PERSON_NAME][DATE]" at bounding box center [892, 539] width 692 height 15
click at [637, 378] on icon "Toggle bold text" at bounding box center [632, 371] width 15 height 15
click at [706, 485] on p "Join the meeting now" at bounding box center [892, 477] width 692 height 15
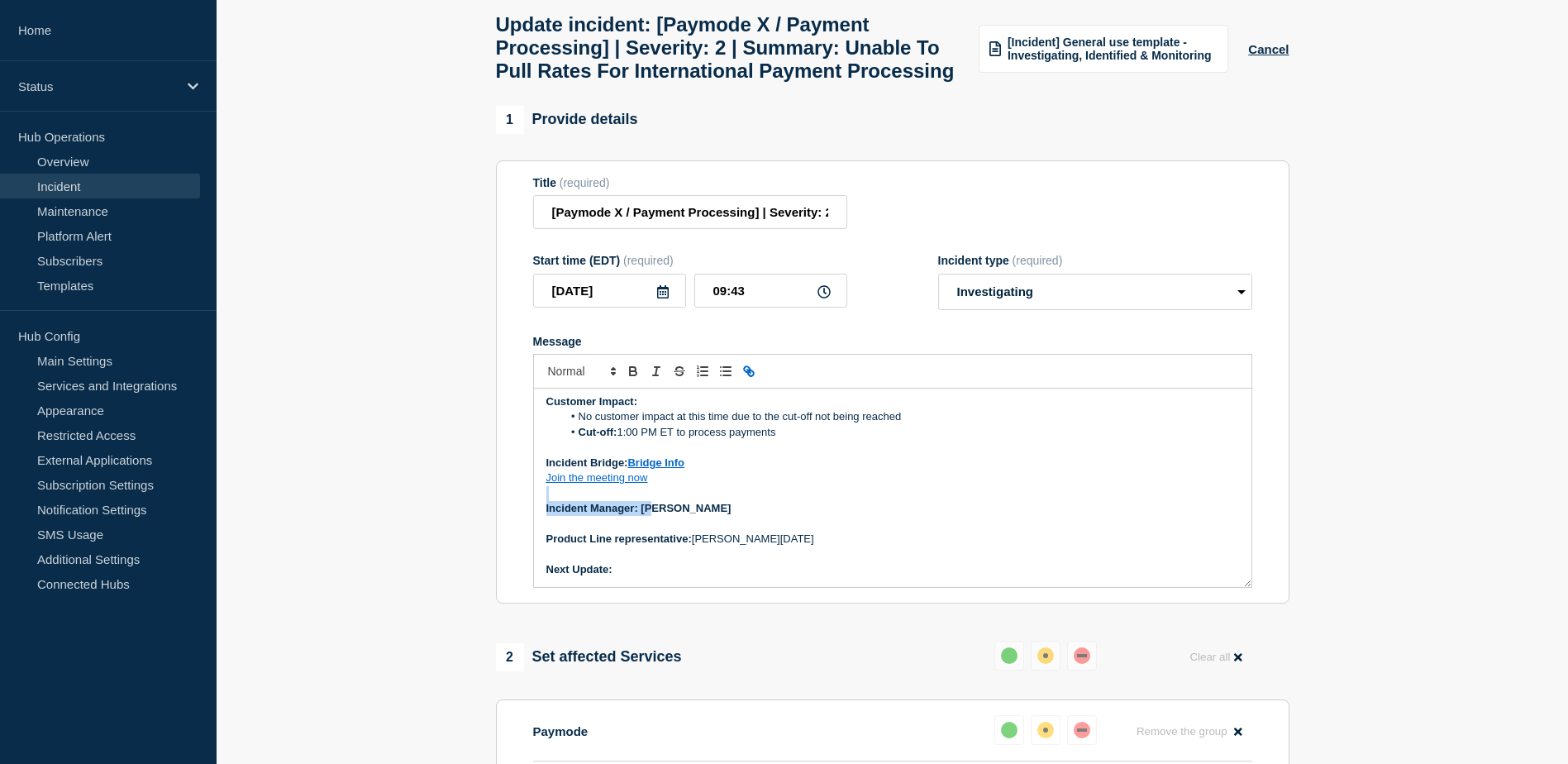
drag, startPoint x: 711, startPoint y: 539, endPoint x: 657, endPoint y: 543, distance: 54.1
click at [657, 543] on div "Current Status: We have escalated the issue to VPL (our 3rd-party provider) reg…" at bounding box center [892, 487] width 717 height 198
click at [733, 516] on p "Incident Manager: [PERSON_NAME]" at bounding box center [892, 508] width 692 height 15
drag, startPoint x: 713, startPoint y: 545, endPoint x: 646, endPoint y: 543, distance: 67.0
click at [640, 514] on strong "Incident Manager: [PERSON_NAME]" at bounding box center [638, 508] width 185 height 12
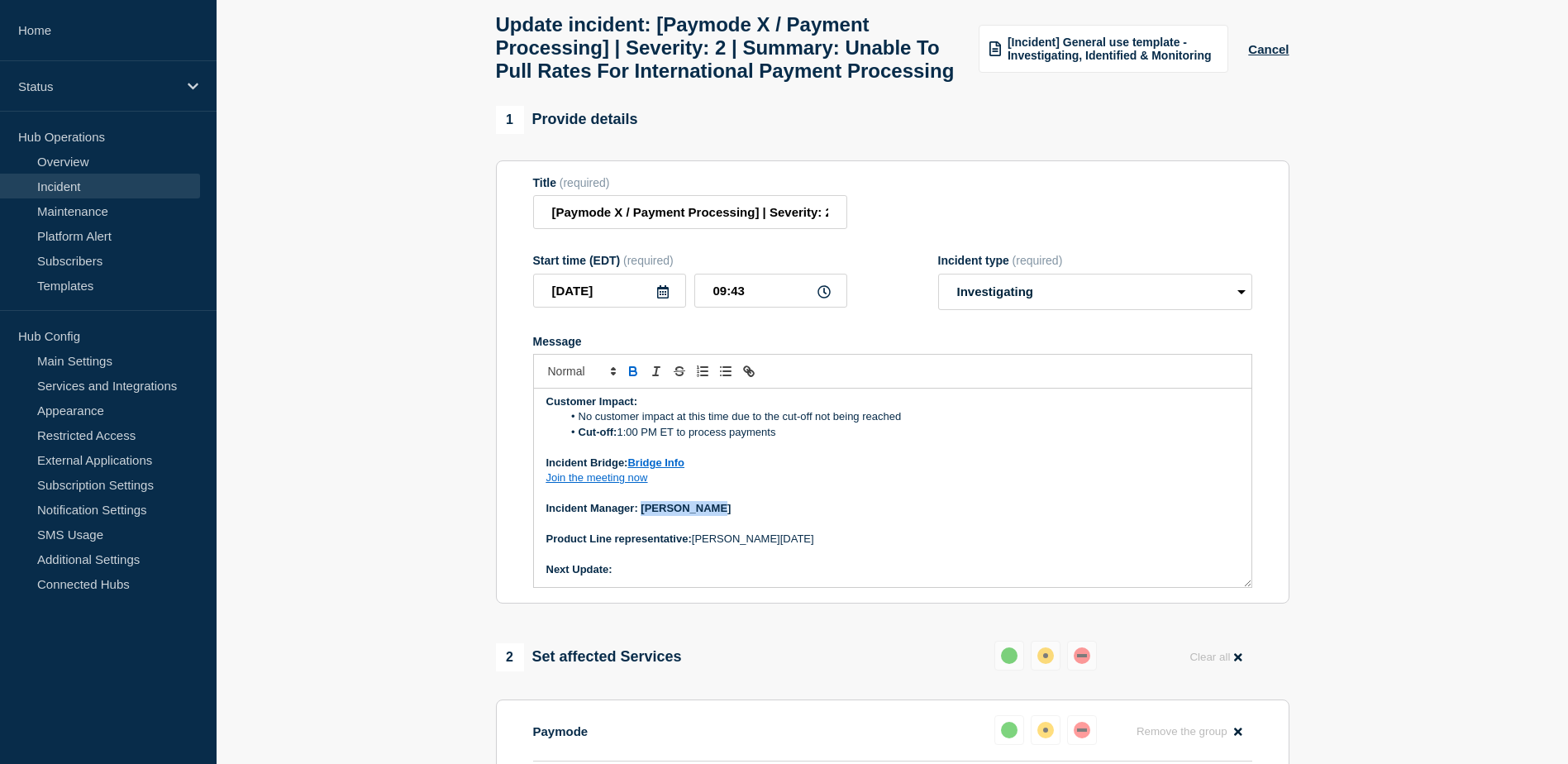
click at [632, 375] on icon "Toggle bold text" at bounding box center [632, 373] width 6 height 4
click at [643, 577] on p "Next Update:" at bounding box center [892, 569] width 692 height 15
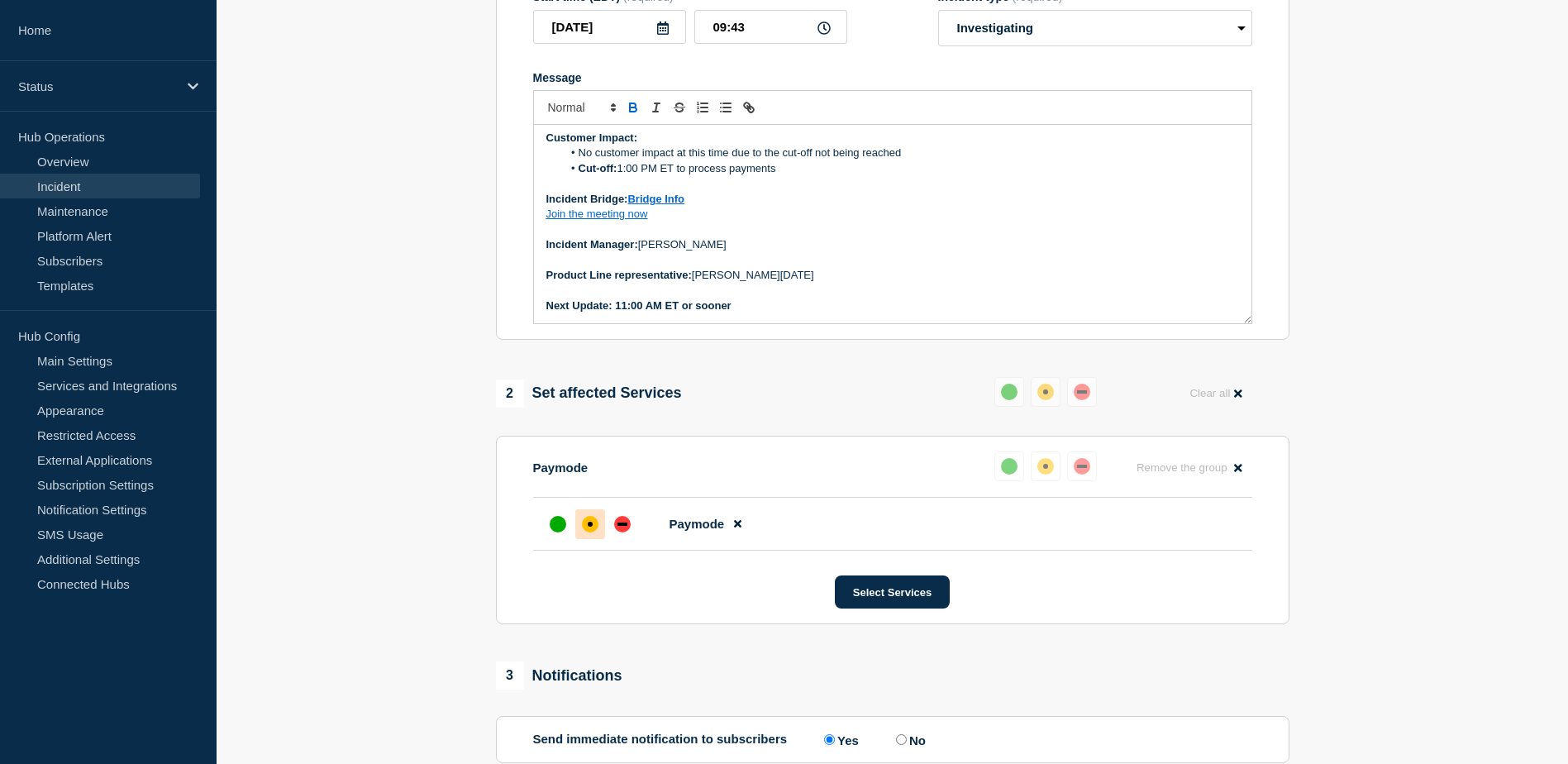
scroll to position [414, 0]
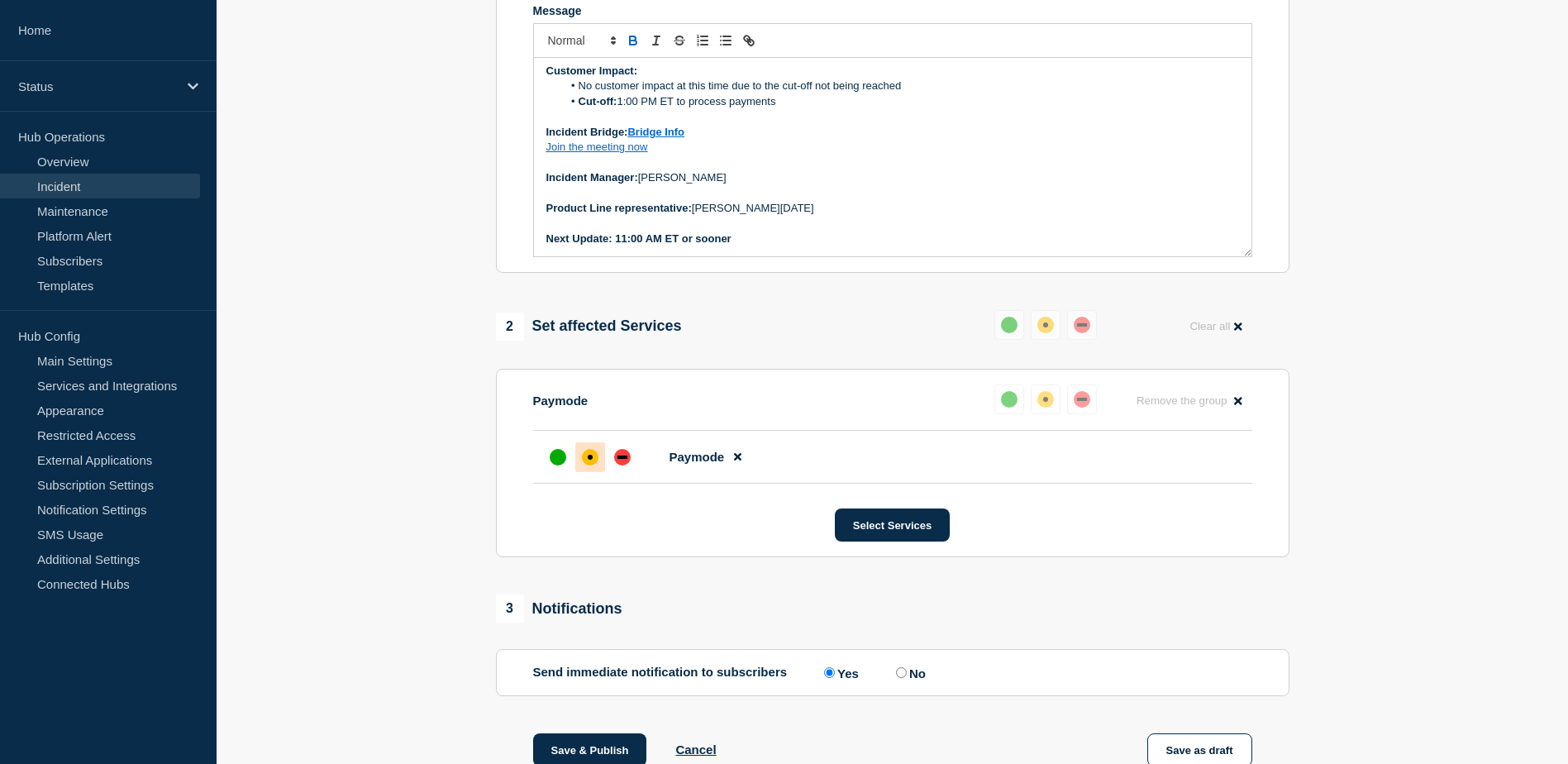
click at [639, 244] on strong "Next Update: 11:00 AM ET or sooner" at bounding box center [638, 238] width 185 height 12
drag, startPoint x: 737, startPoint y: 277, endPoint x: 650, endPoint y: 138, distance: 164.0
click at [617, 256] on div "Current Status: We have escalated the issue to VPL (our 3rd-party provider) reg…" at bounding box center [892, 157] width 717 height 198
click at [636, 41] on icon "Toggle bold text" at bounding box center [632, 38] width 6 height 4
click at [866, 201] on p "Message" at bounding box center [892, 193] width 692 height 15
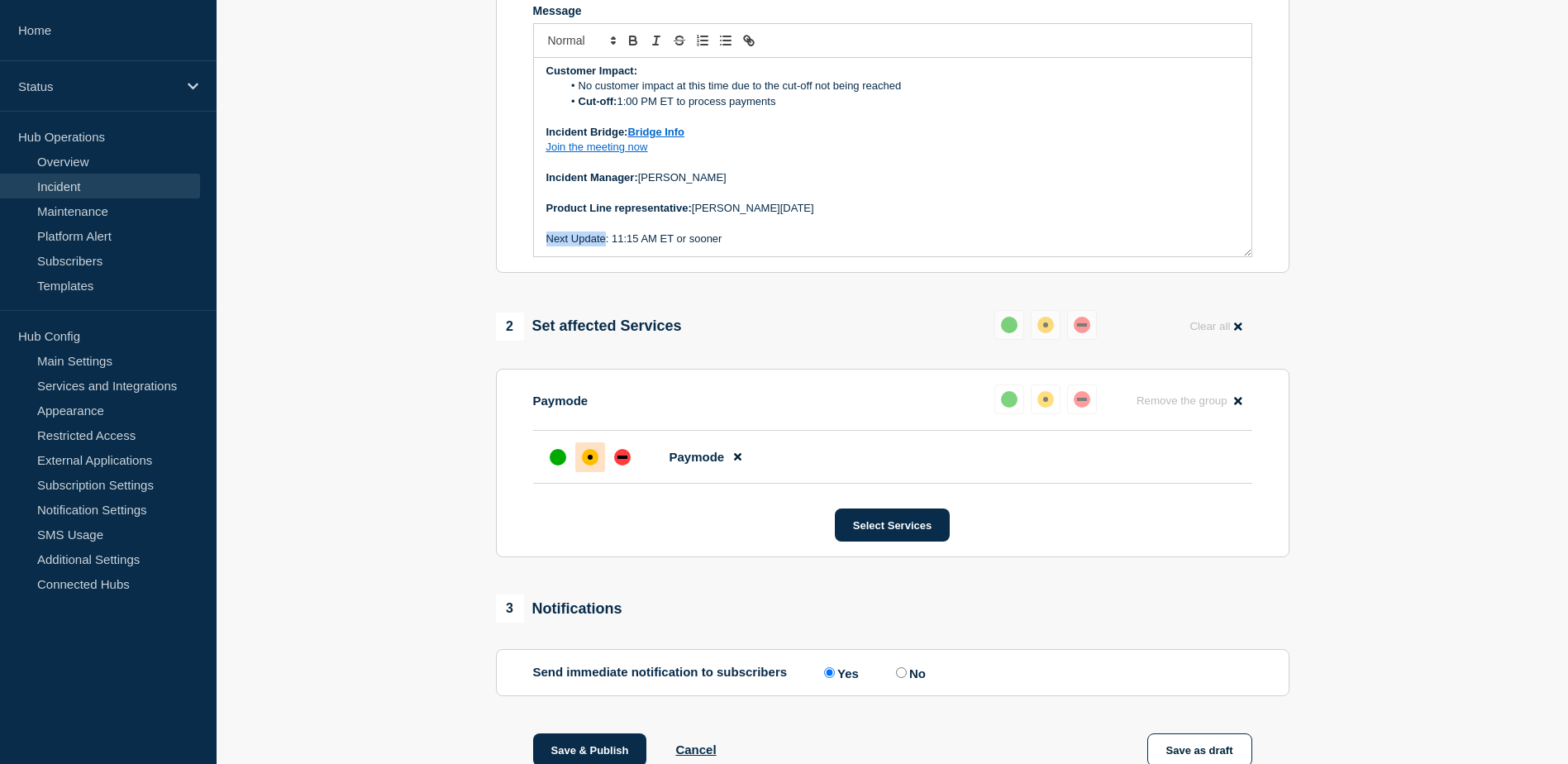
drag, startPoint x: 605, startPoint y: 276, endPoint x: 541, endPoint y: 276, distance: 64.0
click at [541, 256] on div "Current Status: We have escalated the issue to VPL (our 3rd-party provider) reg…" at bounding box center [892, 157] width 717 height 198
click at [636, 41] on icon "Toggle bold text" at bounding box center [632, 38] width 6 height 4
click at [757, 201] on p "Message" at bounding box center [892, 193] width 692 height 15
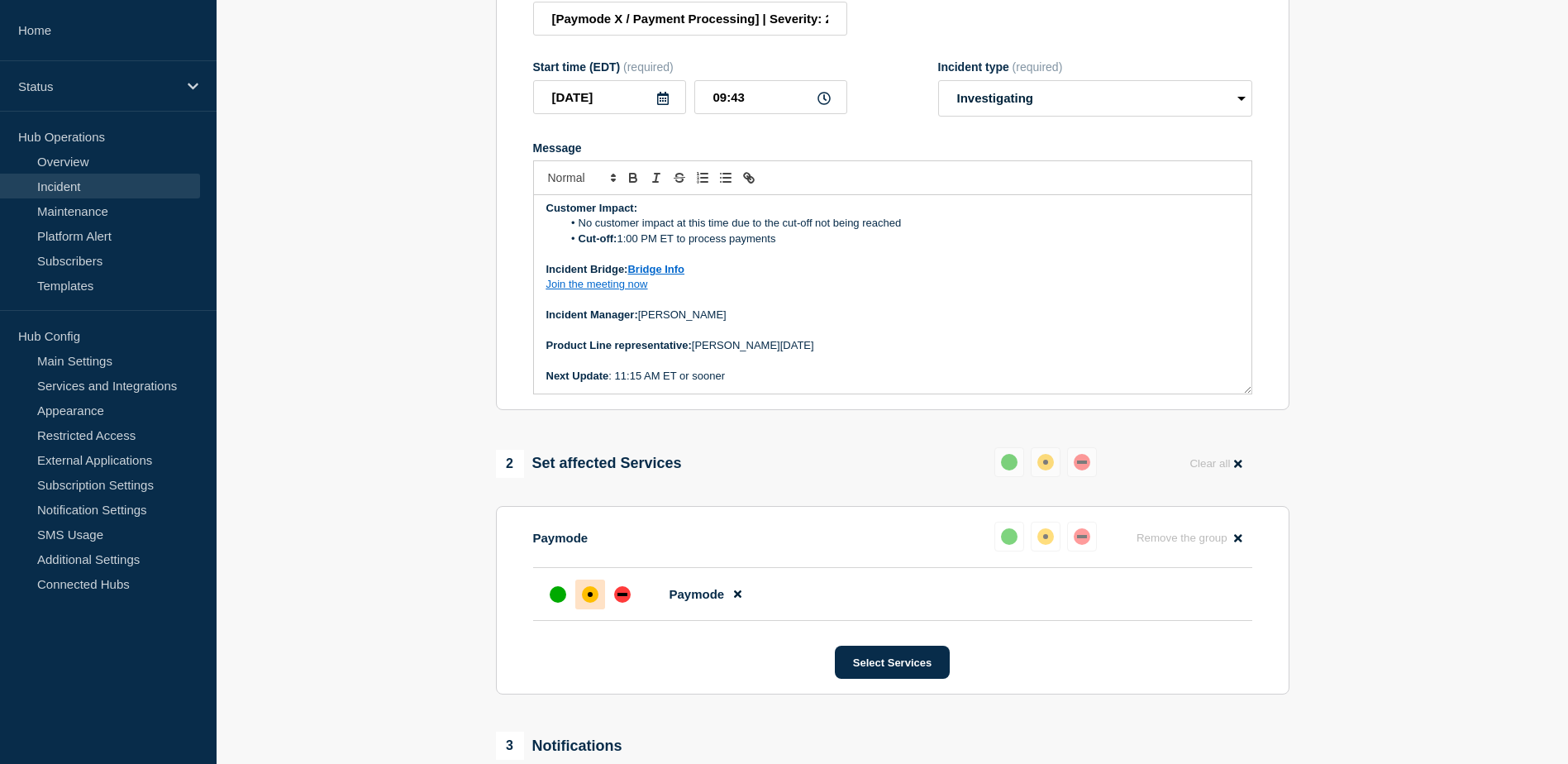
scroll to position [247, 0]
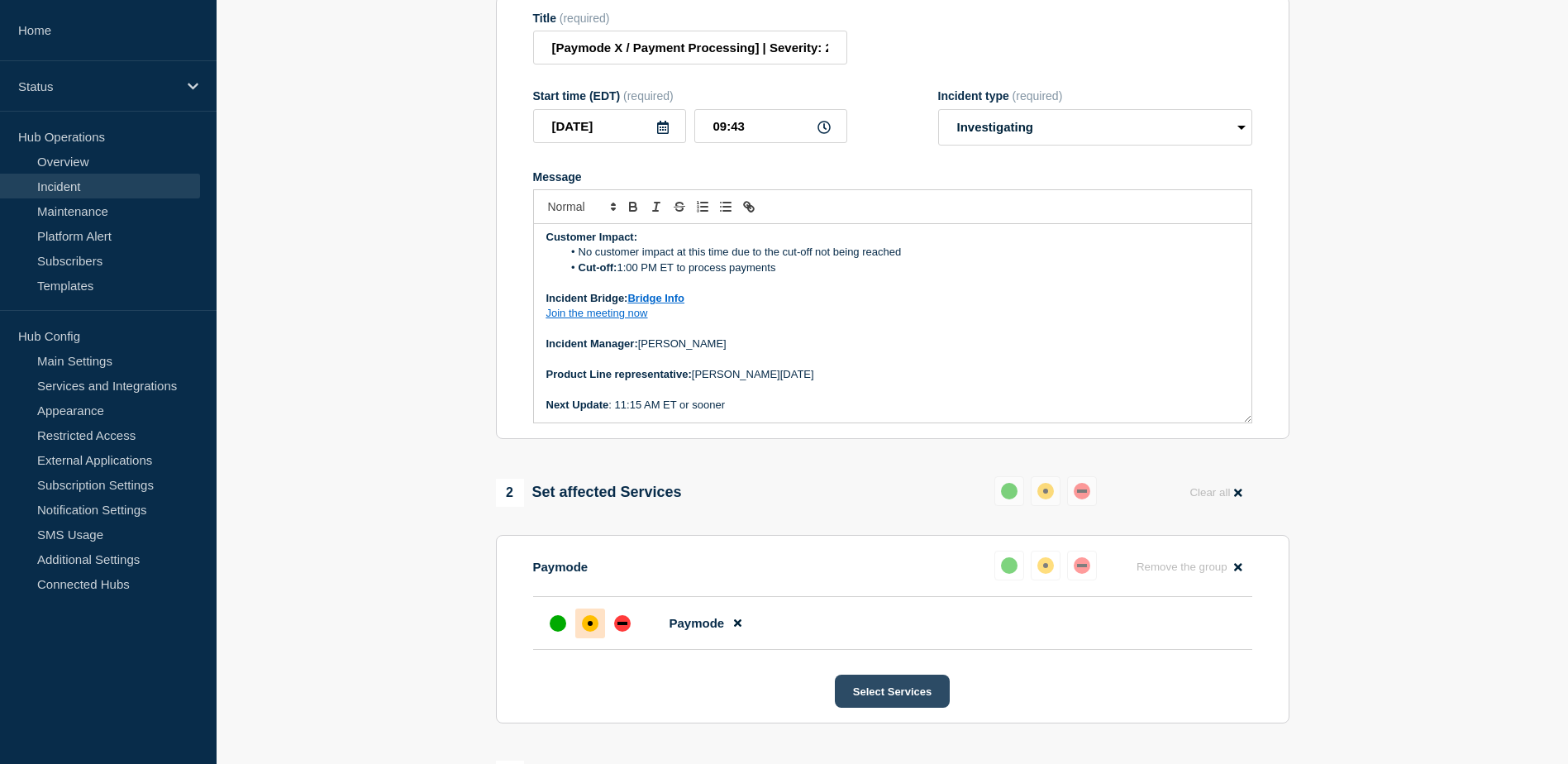
click at [895, 708] on button "Select Services" at bounding box center [892, 691] width 115 height 33
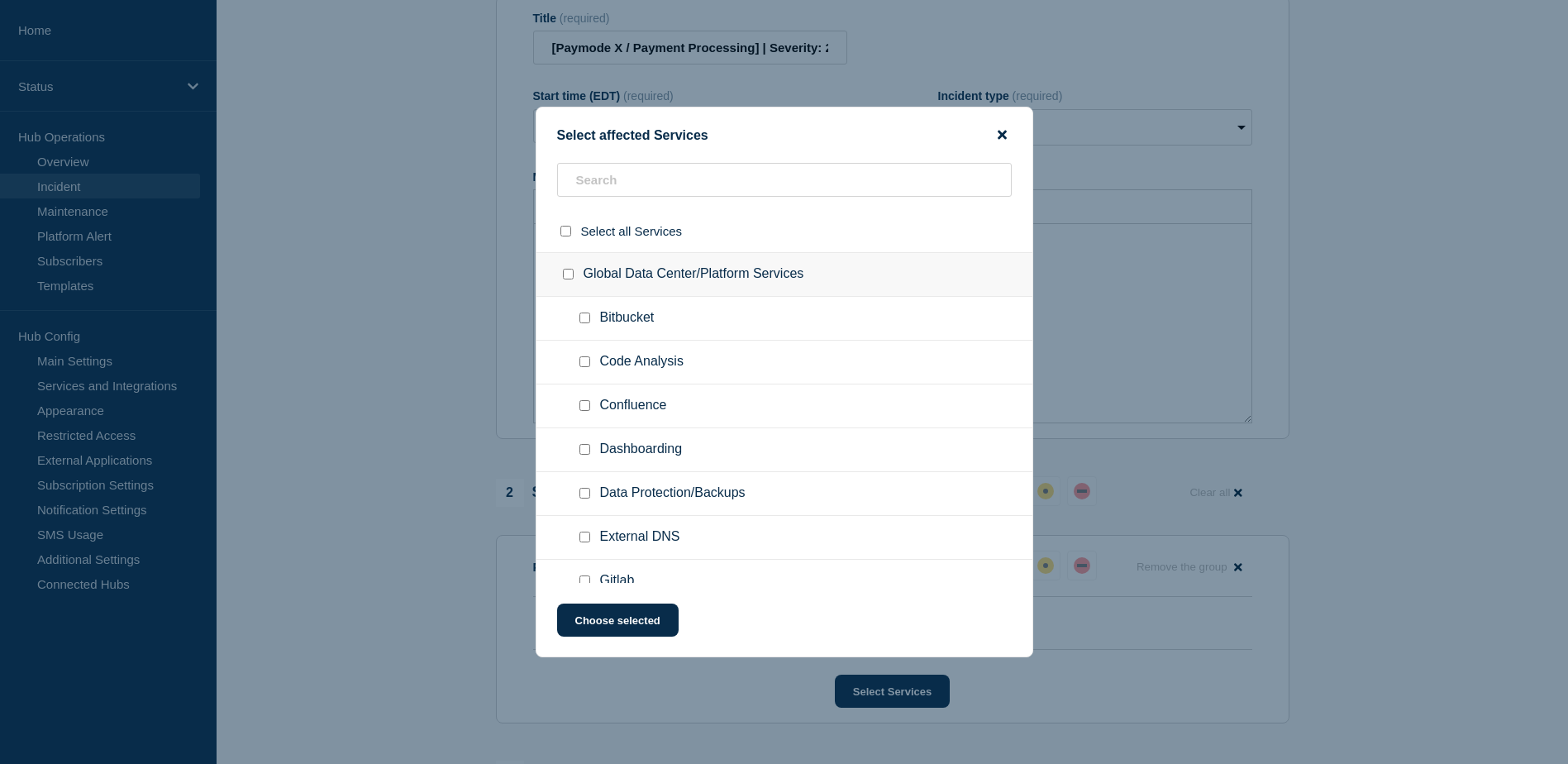
click at [998, 129] on icon "close button" at bounding box center [1002, 134] width 9 height 13
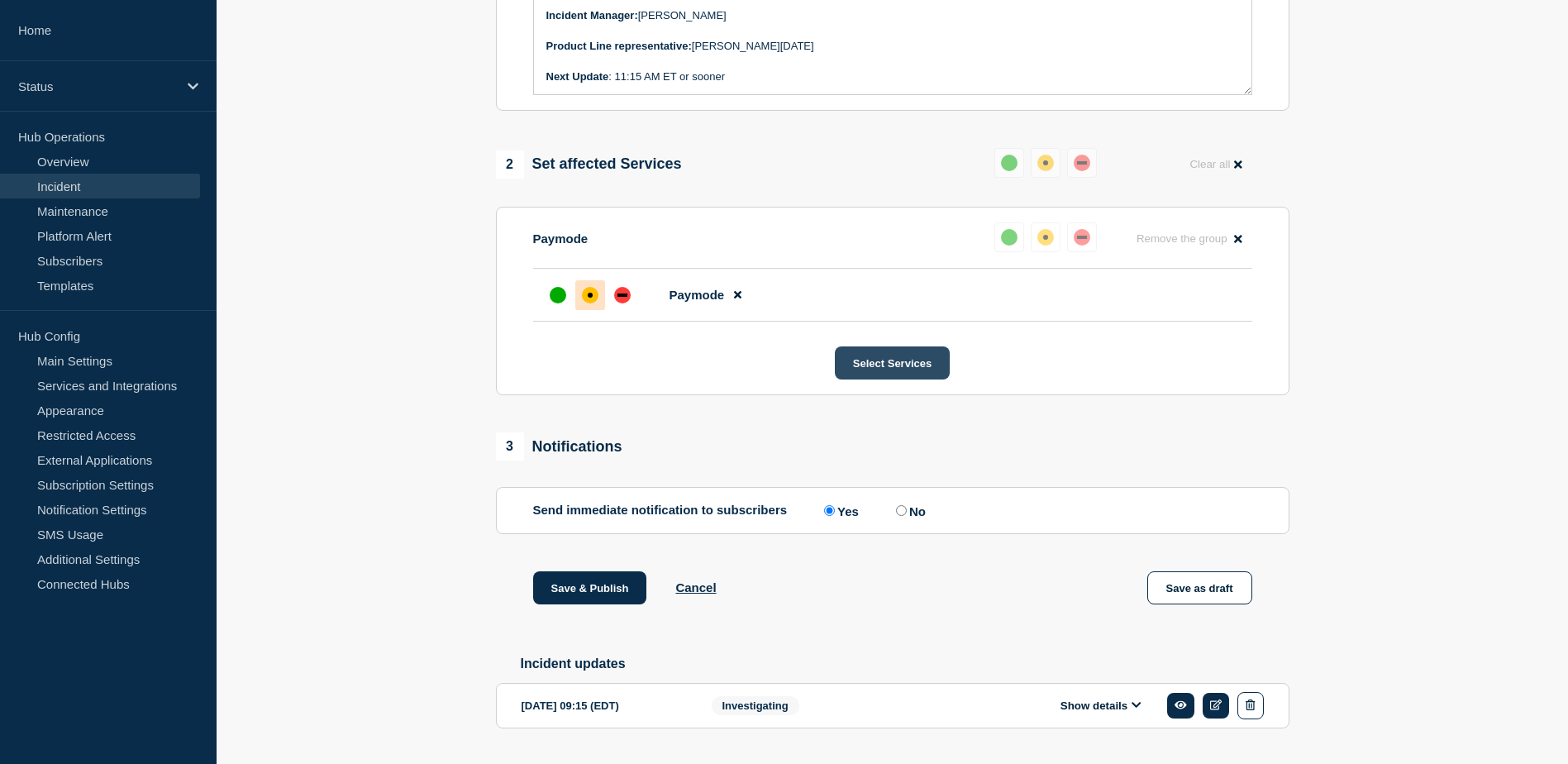
scroll to position [578, 0]
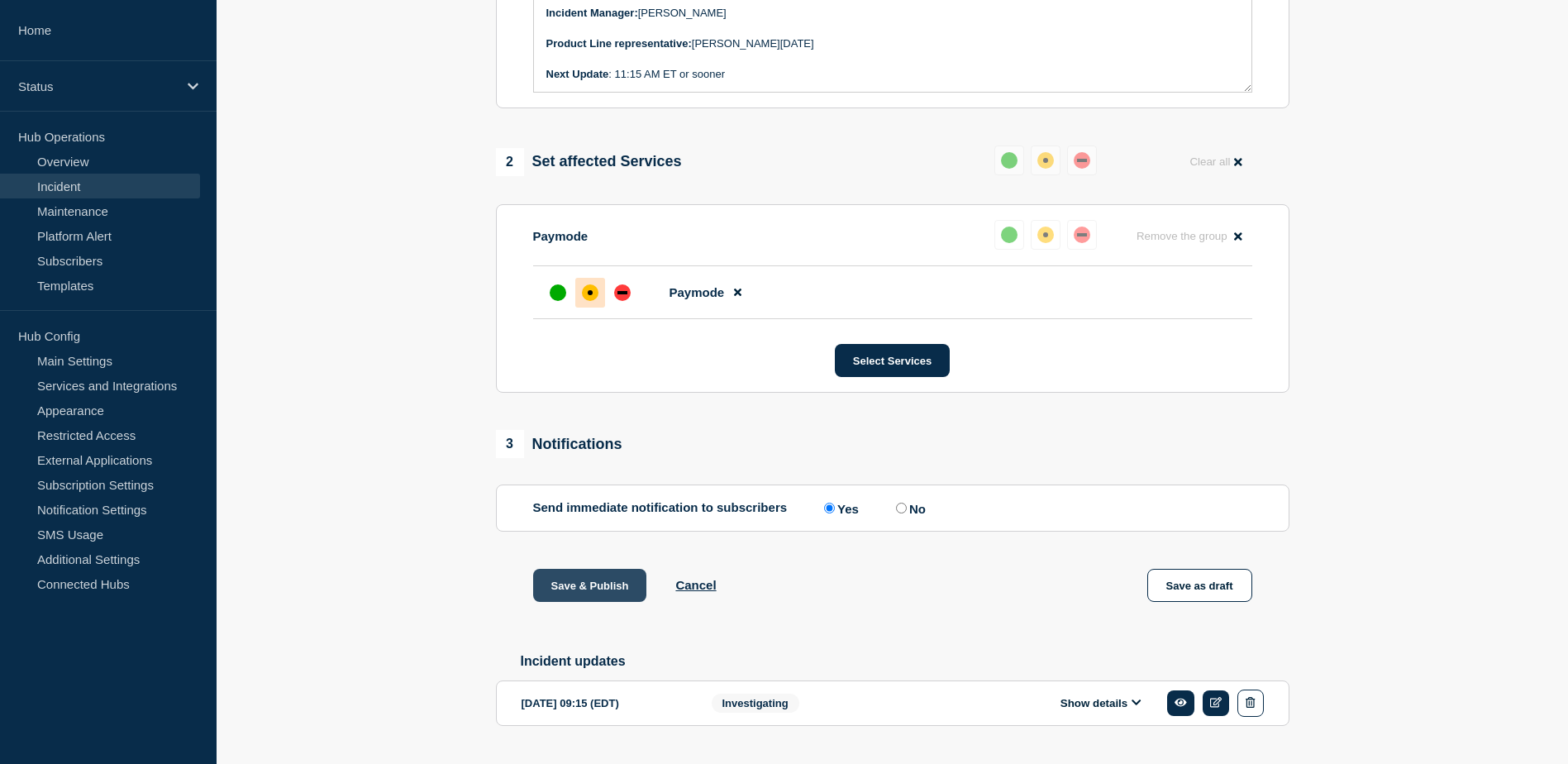
click at [587, 602] on button "Save & Publish" at bounding box center [589, 585] width 114 height 33
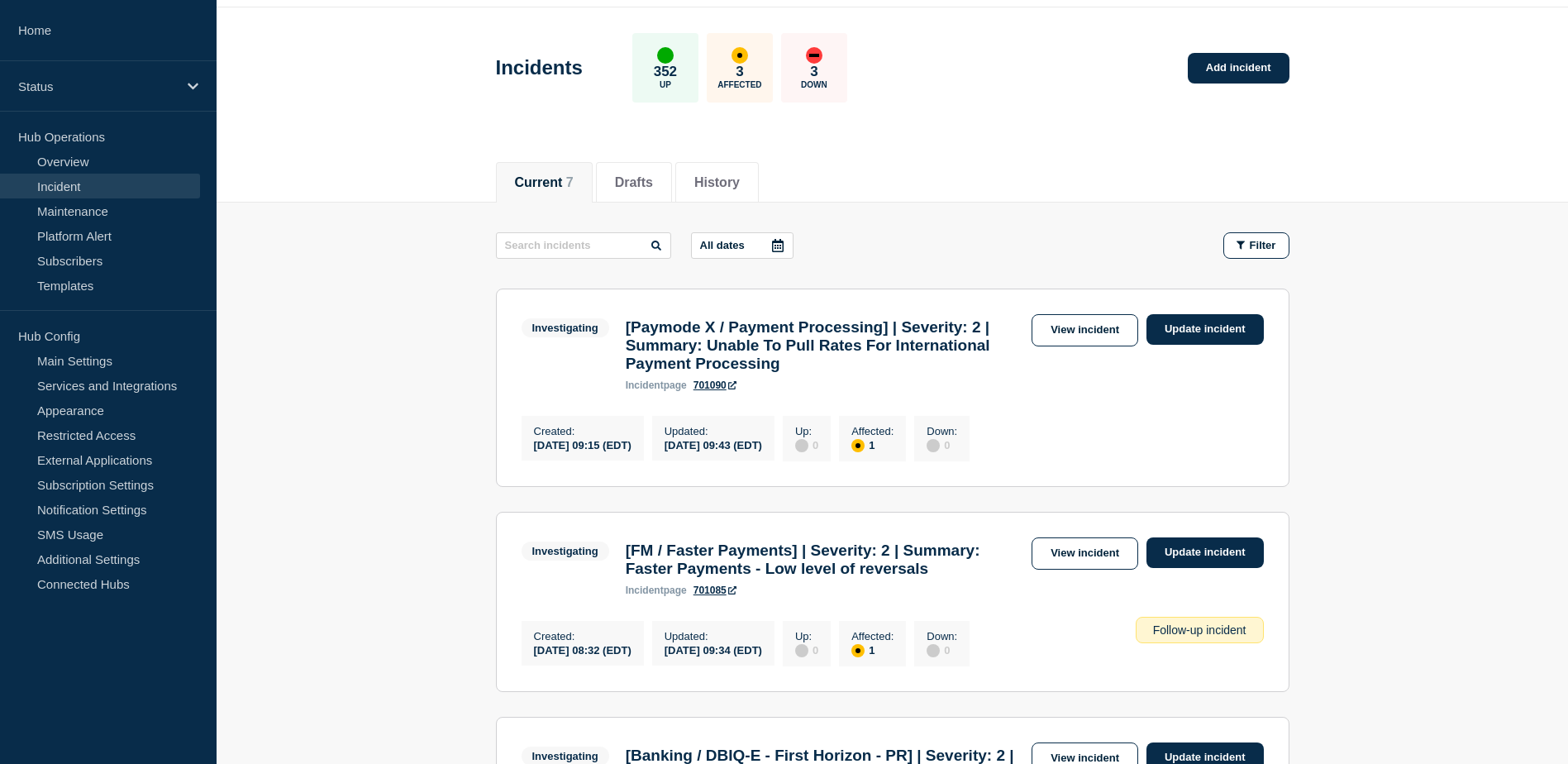
scroll to position [83, 0]
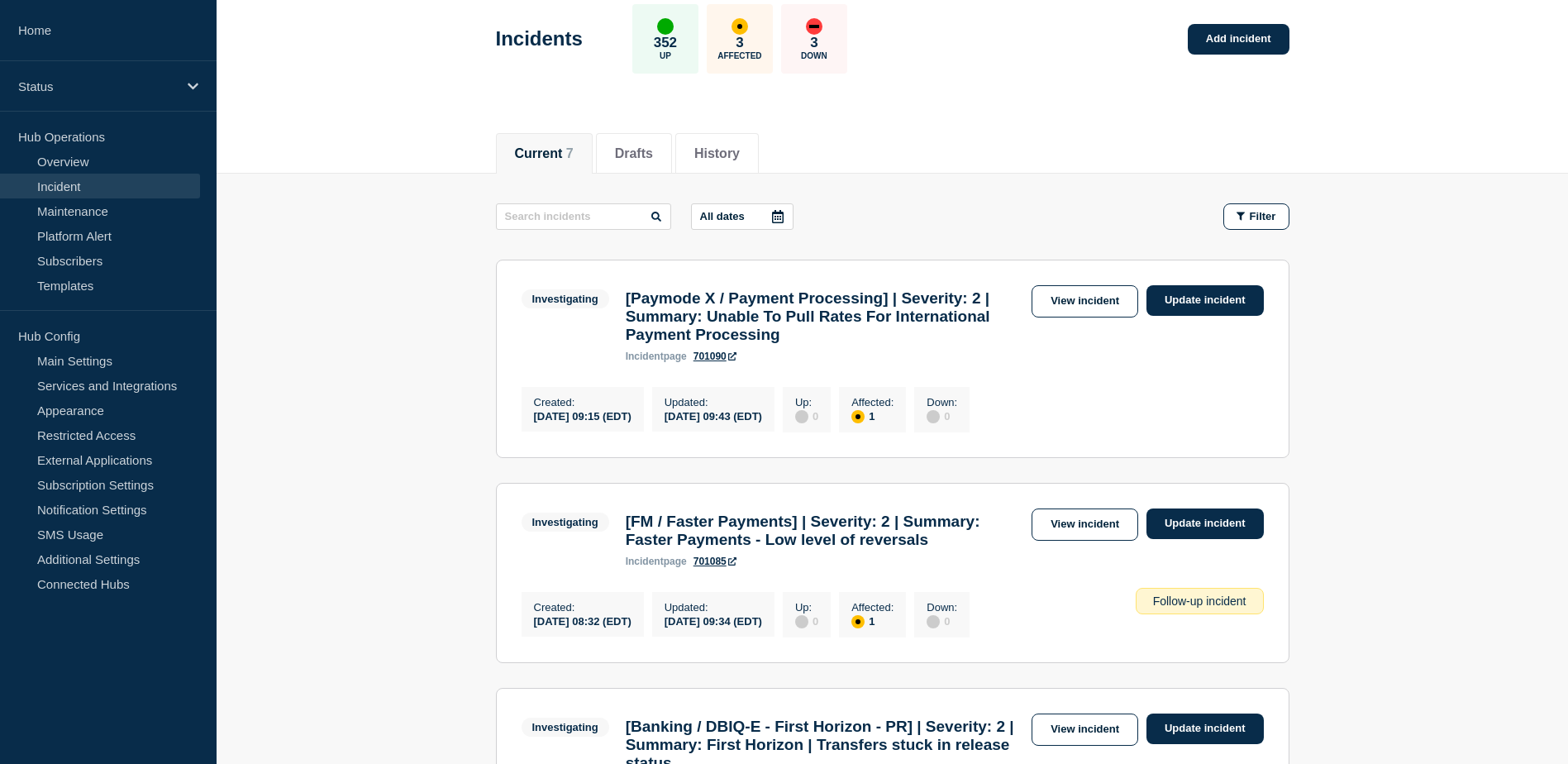
click at [1430, 151] on div "Current 7 Drafts History" at bounding box center [892, 145] width 1351 height 57
